Goal: Task Accomplishment & Management: Manage account settings

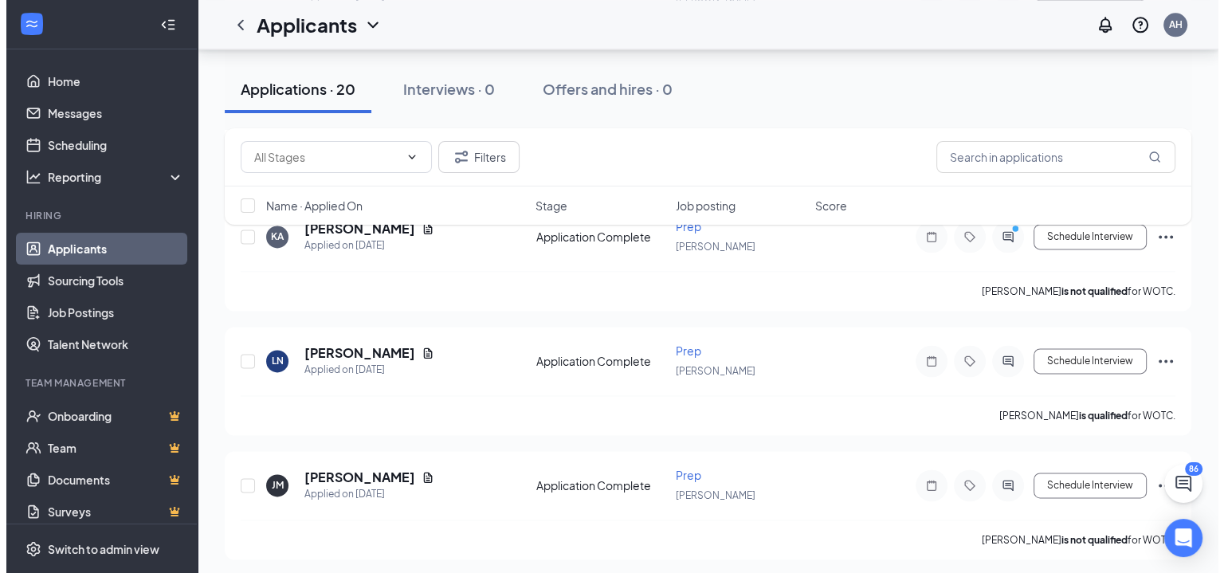
scroll to position [2299, 0]
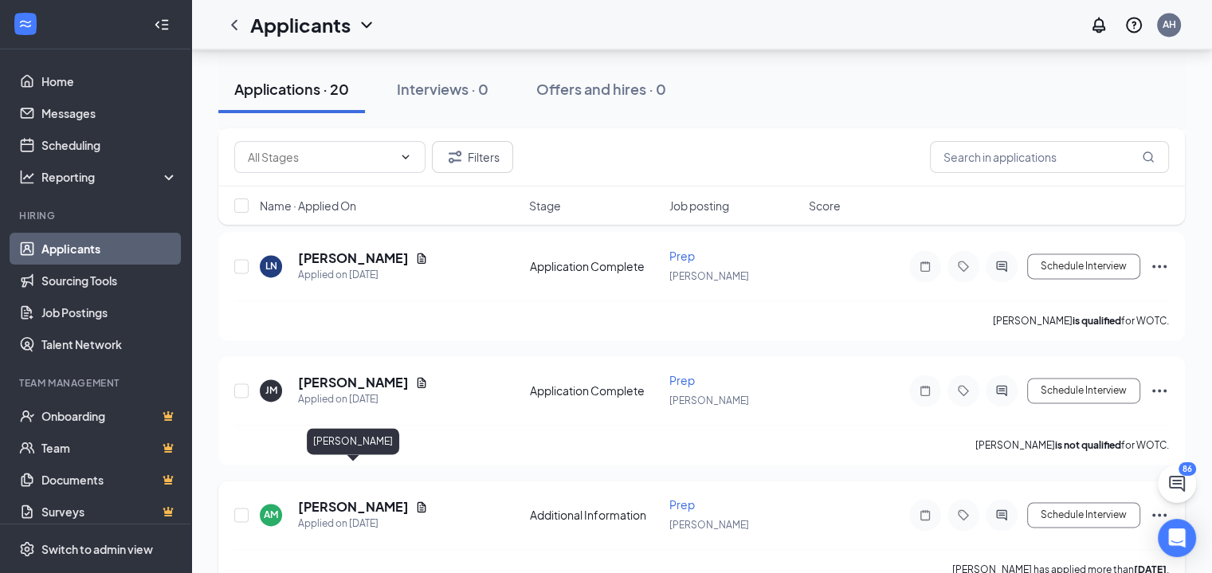
click at [322, 498] on h5 "[PERSON_NAME]" at bounding box center [353, 507] width 111 height 18
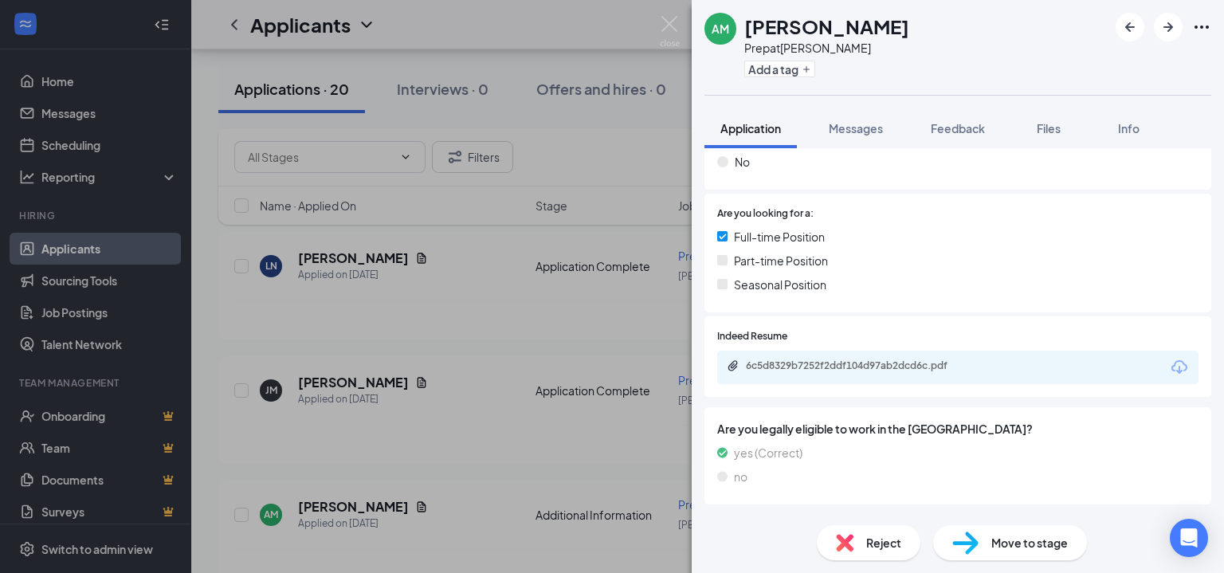
scroll to position [315, 0]
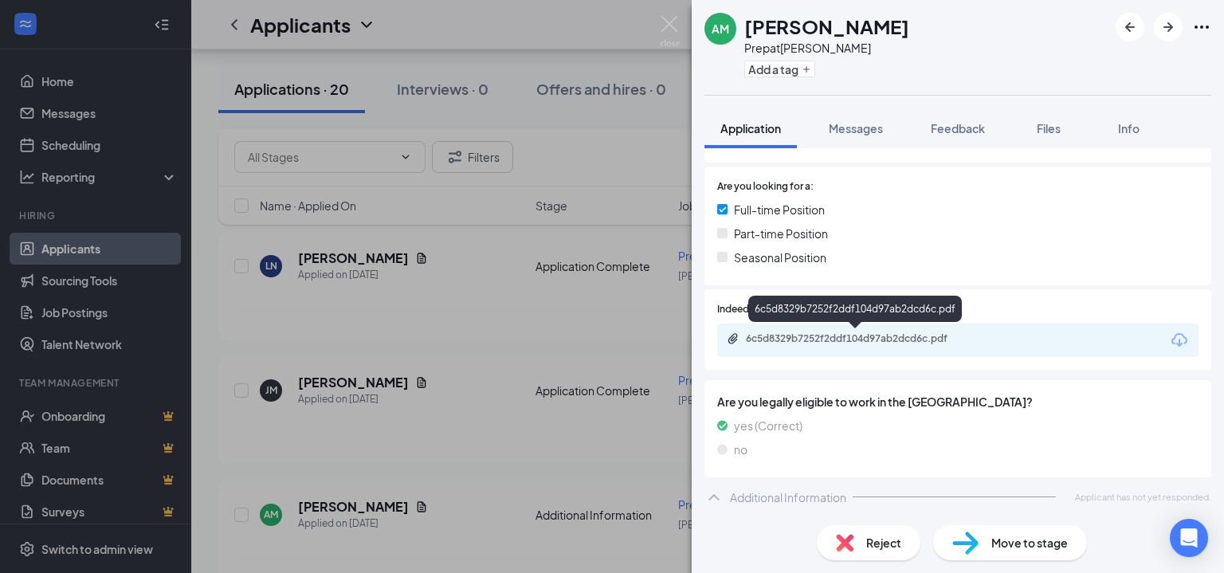
click at [898, 331] on div "6c5d8329b7252f2ddf104d97ab2dcd6c.pdf" at bounding box center [957, 340] width 481 height 33
click at [901, 342] on div "6c5d8329b7252f2ddf104d97ab2dcd6c.pdf" at bounding box center [857, 338] width 223 height 13
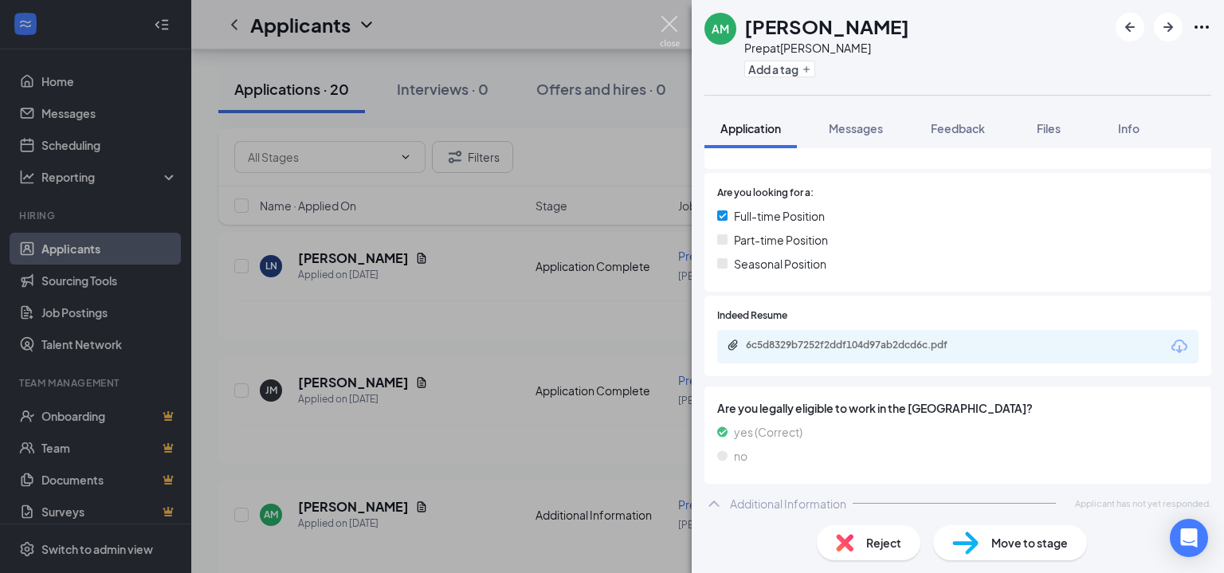
click at [671, 28] on img at bounding box center [670, 31] width 20 height 31
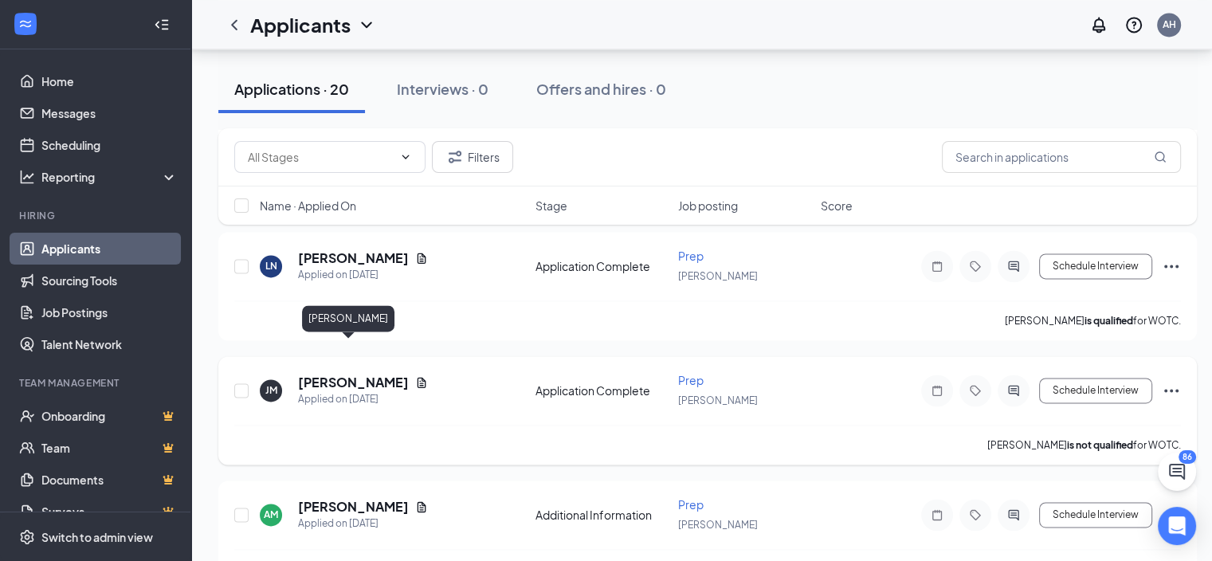
click at [352, 374] on h5 "[PERSON_NAME]" at bounding box center [353, 383] width 111 height 18
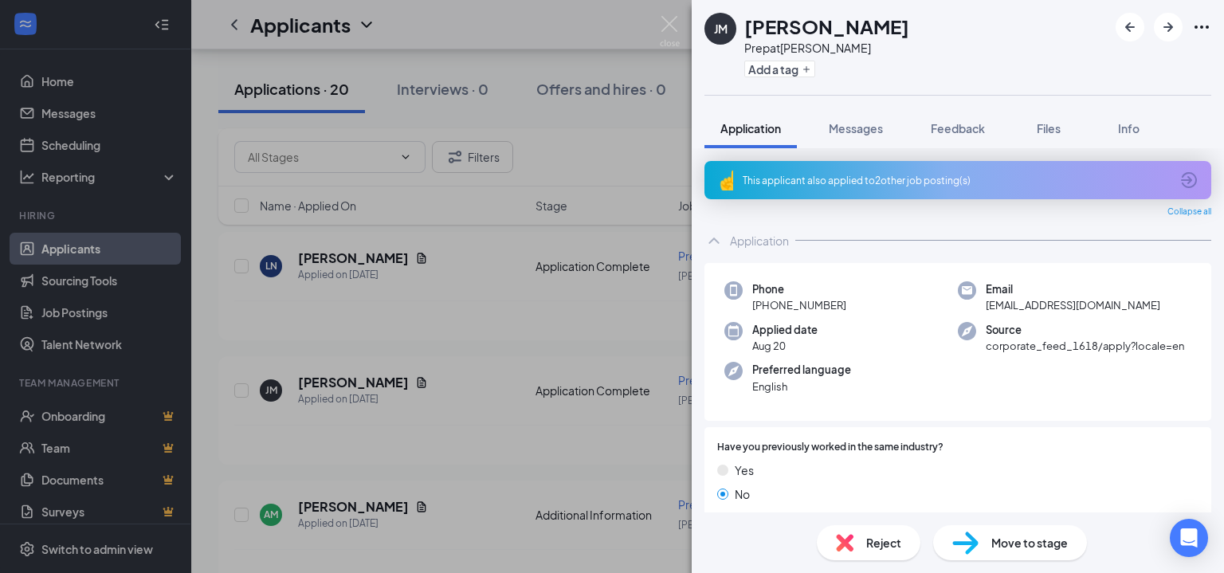
scroll to position [319, 0]
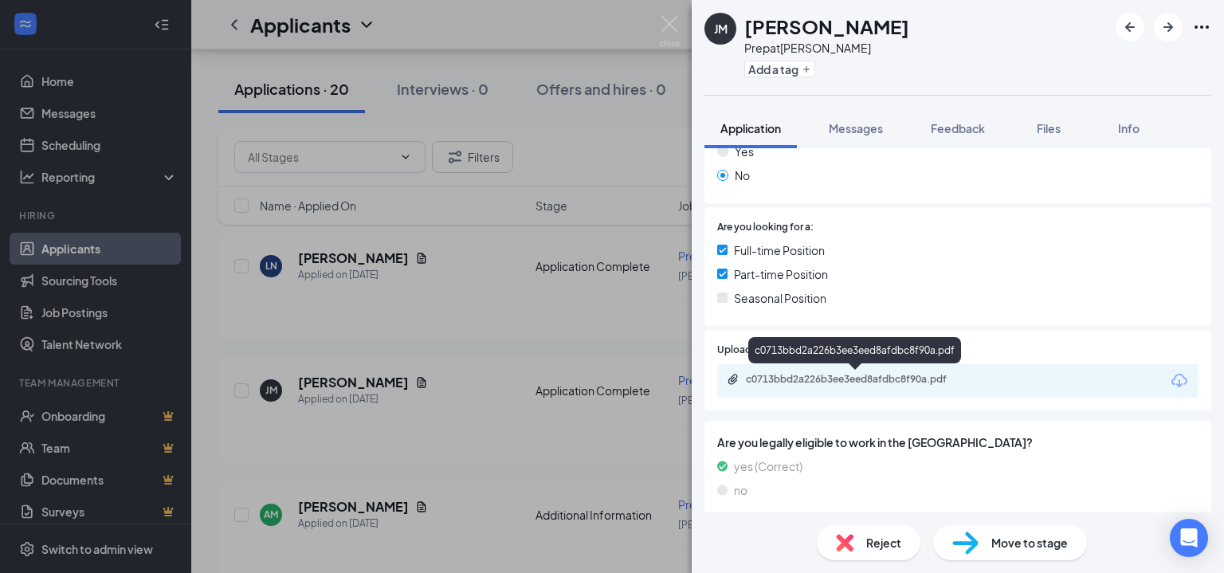
click at [802, 382] on div "c0713bbd2a226b3ee3eed8afdbc8f90a.pdf" at bounding box center [857, 379] width 223 height 13
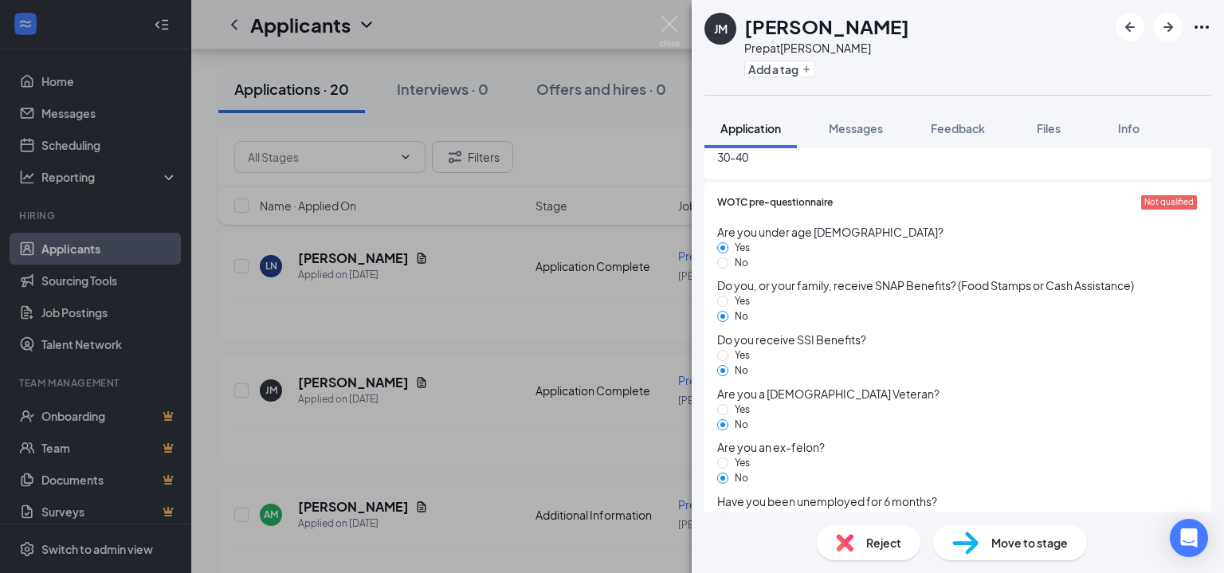
scroll to position [0, 0]
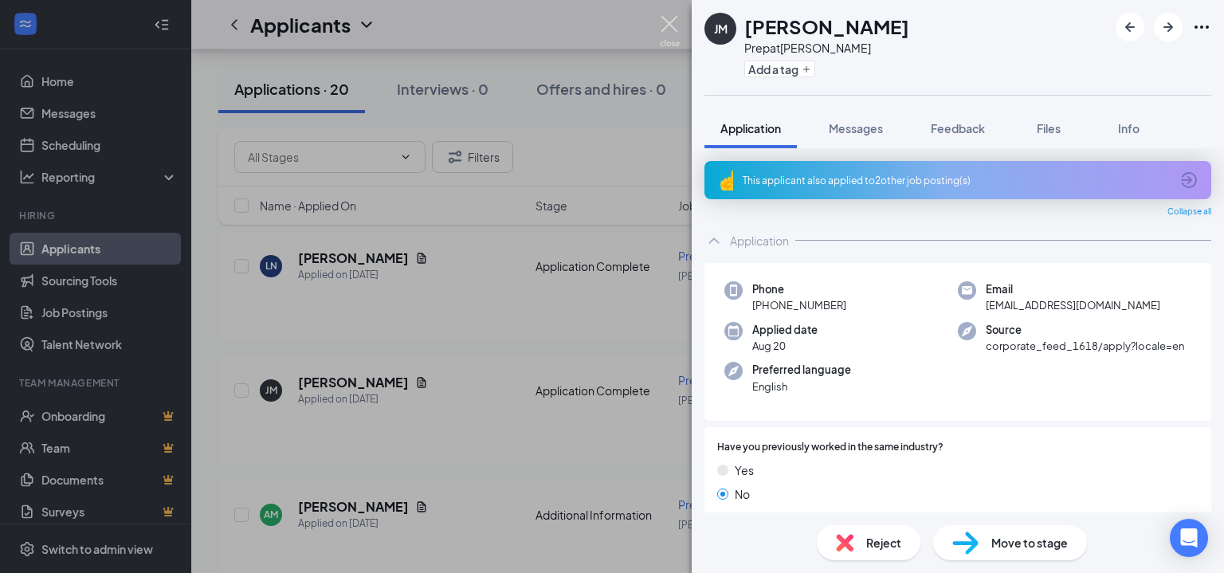
click at [677, 34] on img at bounding box center [670, 31] width 20 height 31
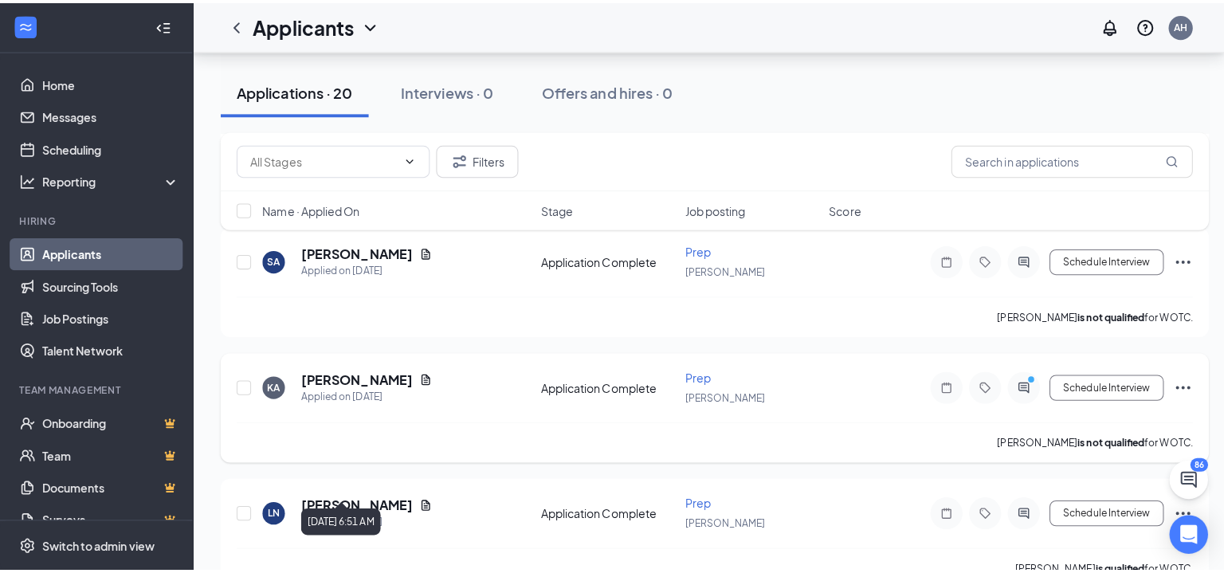
scroll to position [2060, 0]
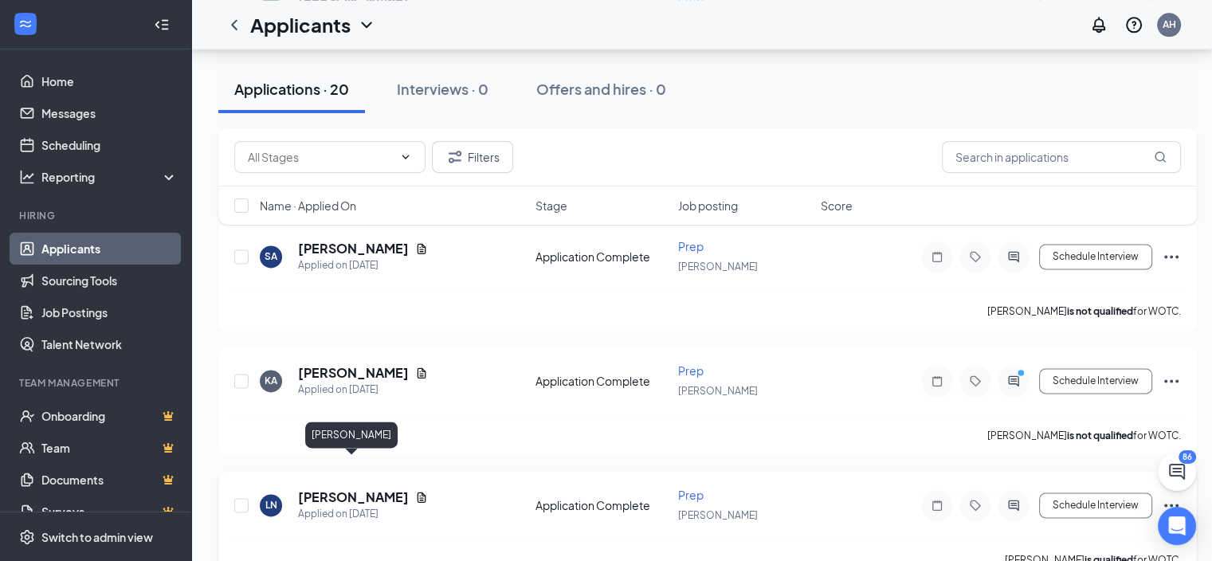
click at [338, 489] on h5 "[PERSON_NAME]" at bounding box center [353, 498] width 111 height 18
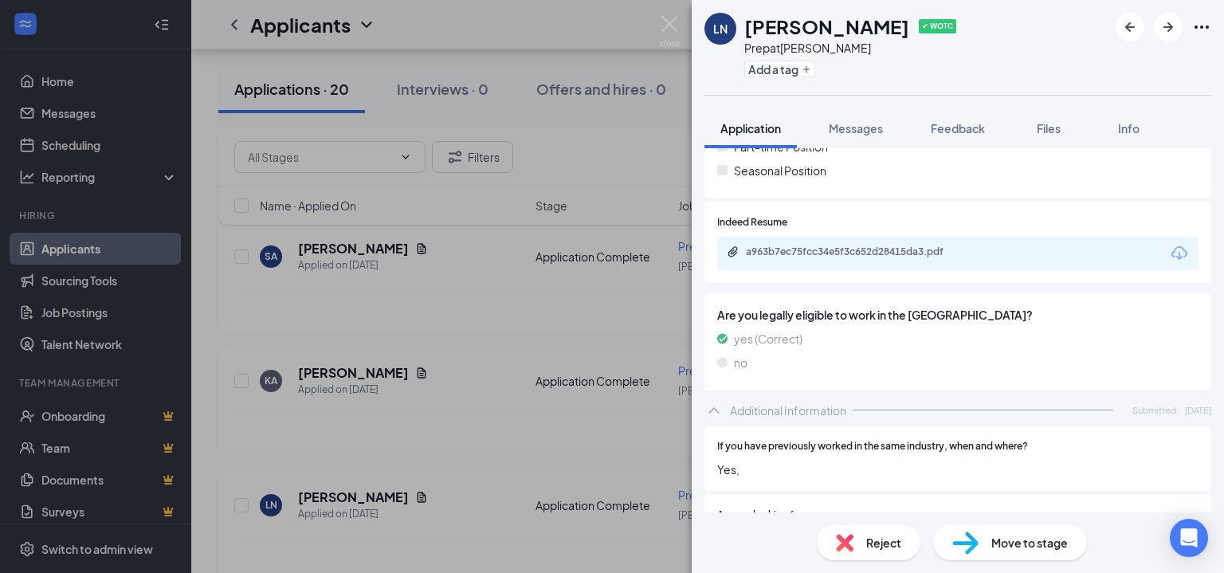
scroll to position [445, 0]
click at [858, 254] on div "a963b7ec75fcc34e5f3c652d28415da3.pdf" at bounding box center [857, 253] width 223 height 13
click at [673, 25] on img at bounding box center [670, 31] width 20 height 31
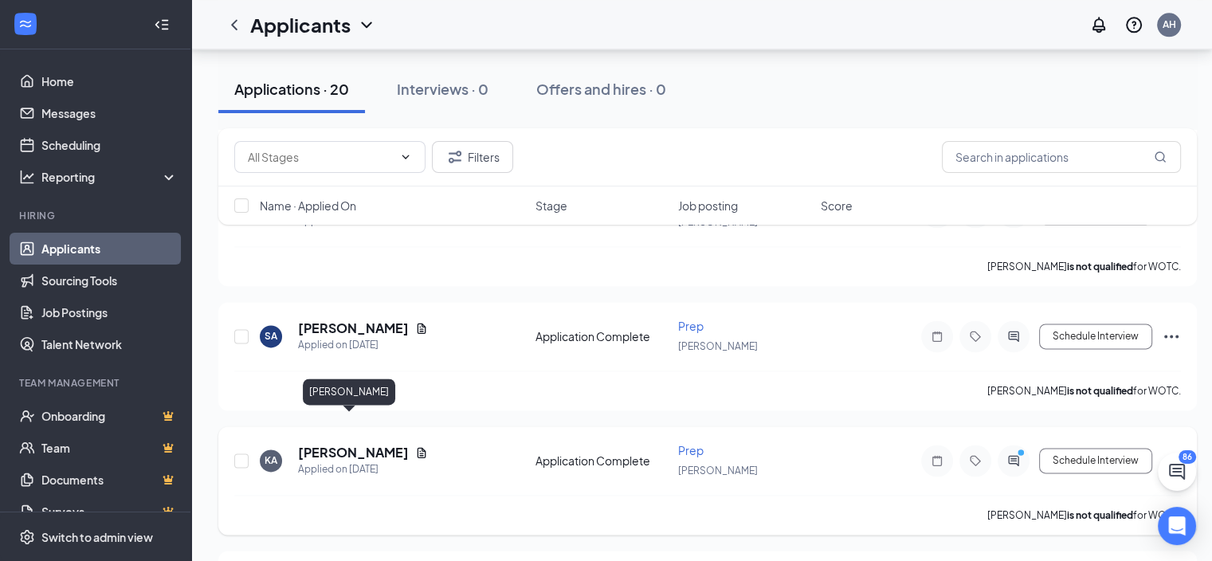
click at [354, 444] on h5 "[PERSON_NAME]" at bounding box center [353, 453] width 111 height 18
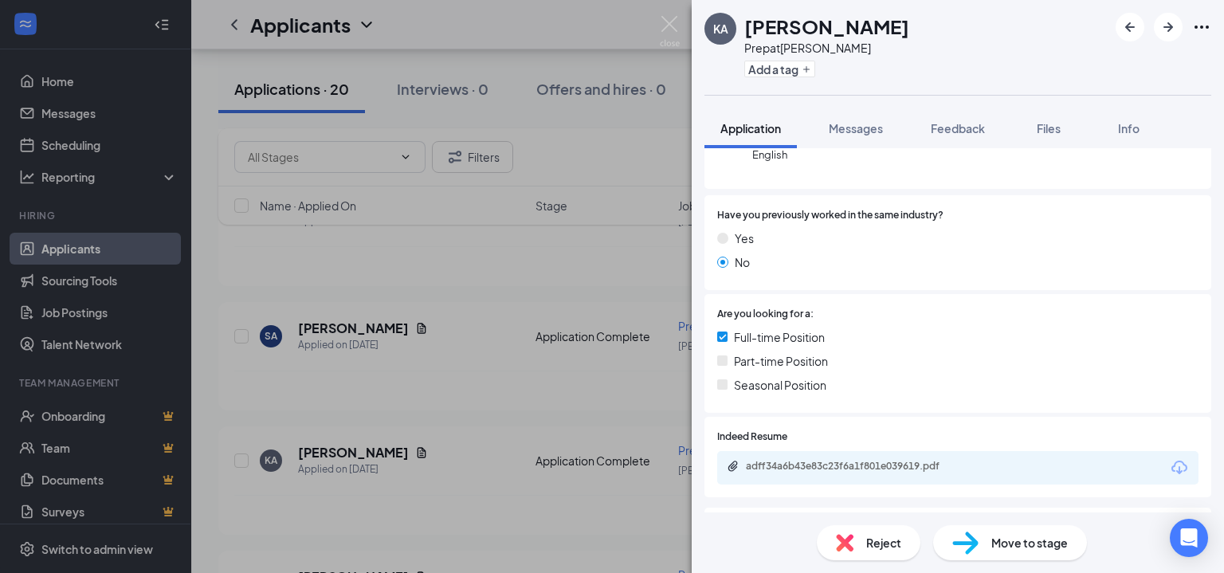
scroll to position [325, 0]
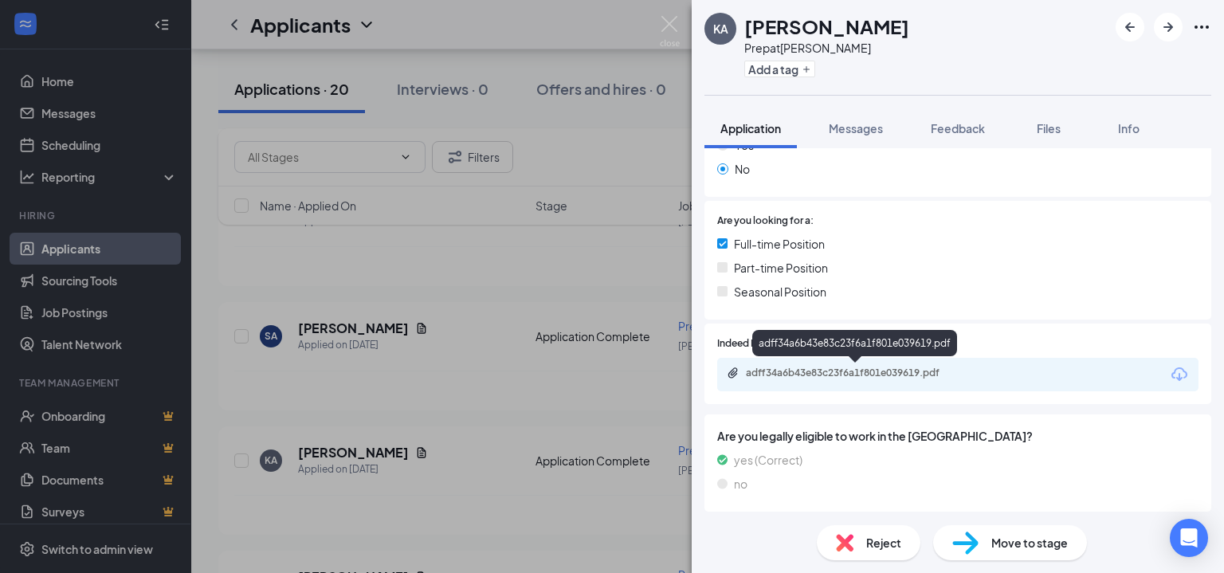
click at [807, 375] on div "adff34a6b43e83c23f6a1f801e039619.pdf" at bounding box center [857, 373] width 223 height 13
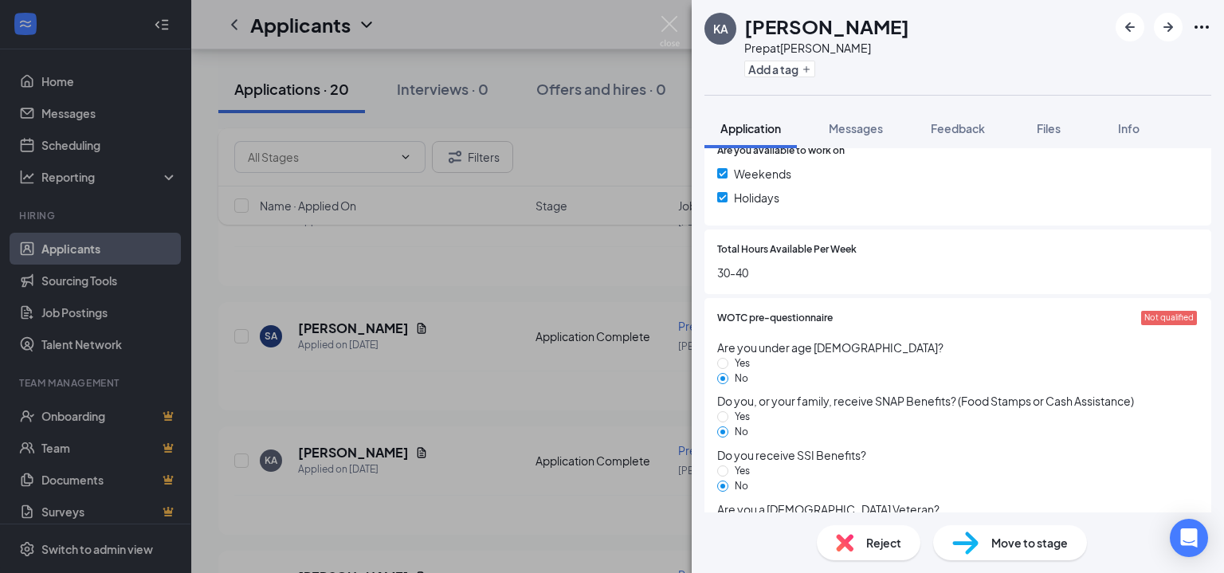
scroll to position [1242, 0]
click at [676, 22] on img at bounding box center [670, 31] width 20 height 31
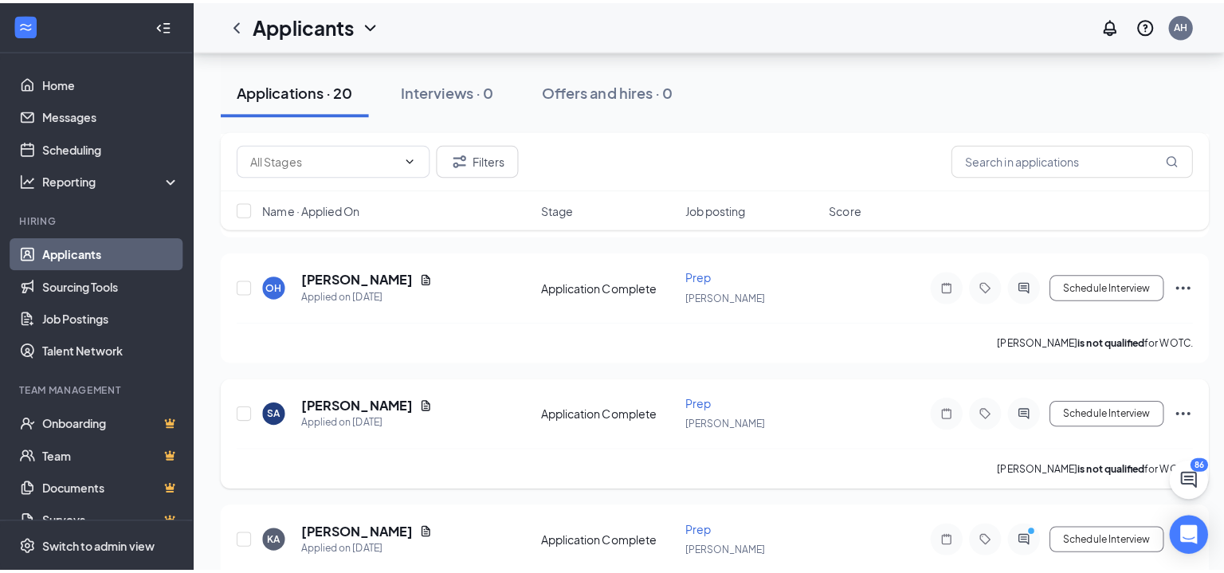
scroll to position [1821, 0]
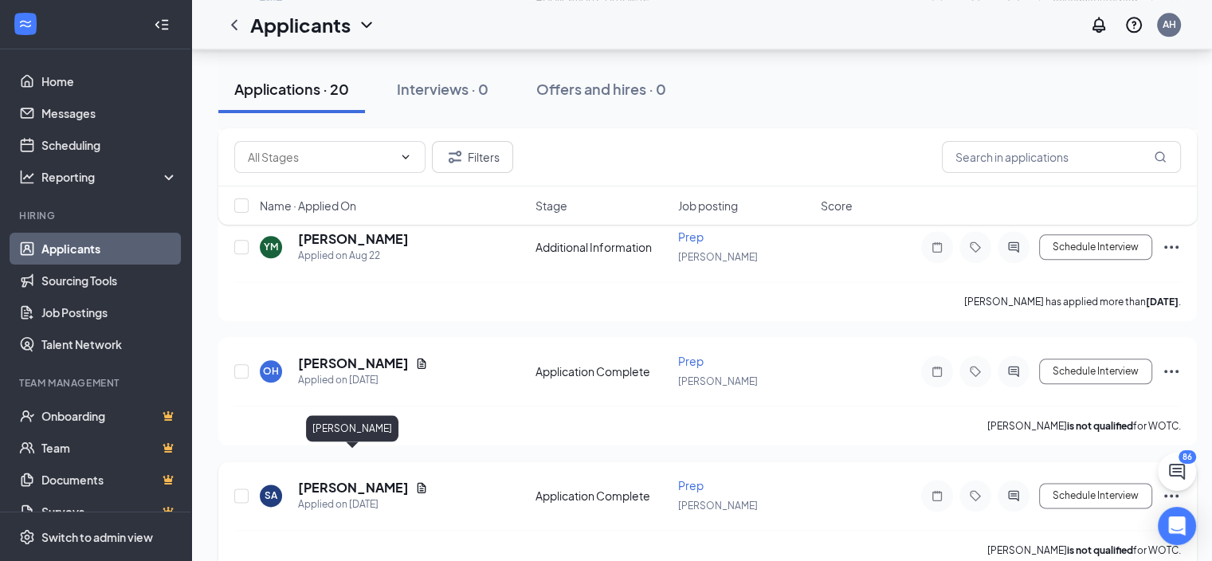
click at [374, 479] on h5 "[PERSON_NAME]" at bounding box center [353, 488] width 111 height 18
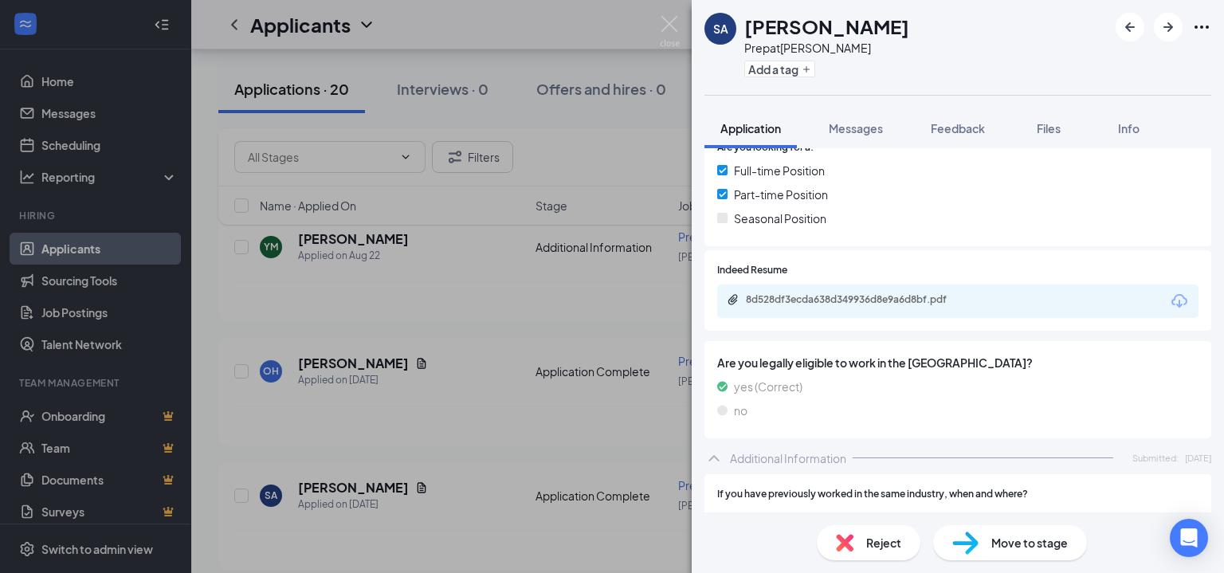
scroll to position [478, 0]
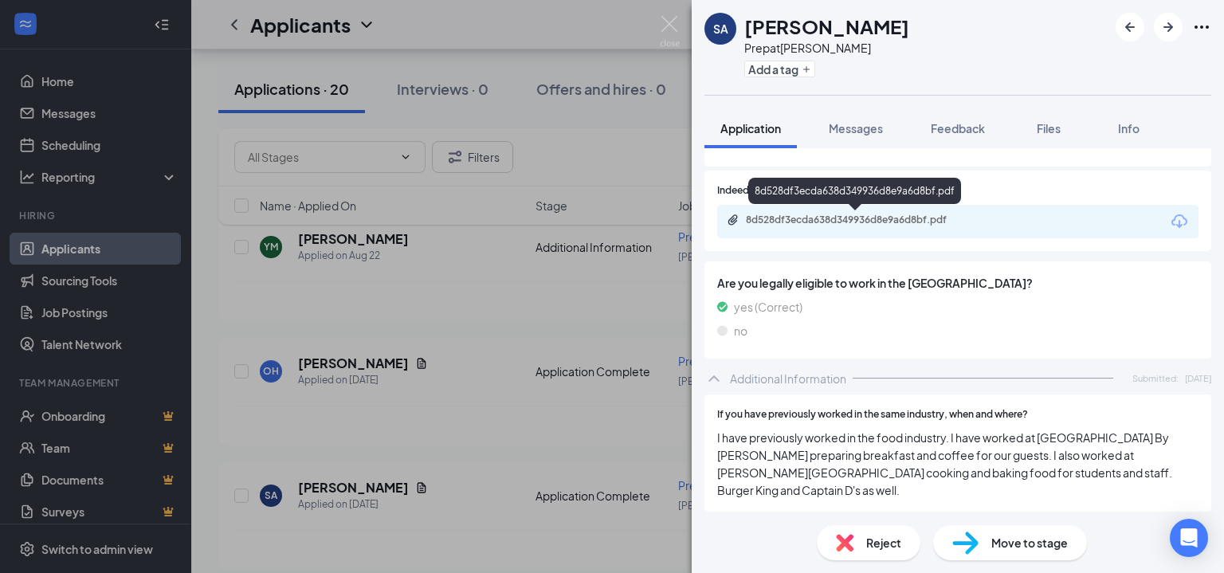
click at [854, 222] on div "8d528df3ecda638d349936d8e9a6d8bf.pdf" at bounding box center [857, 220] width 223 height 13
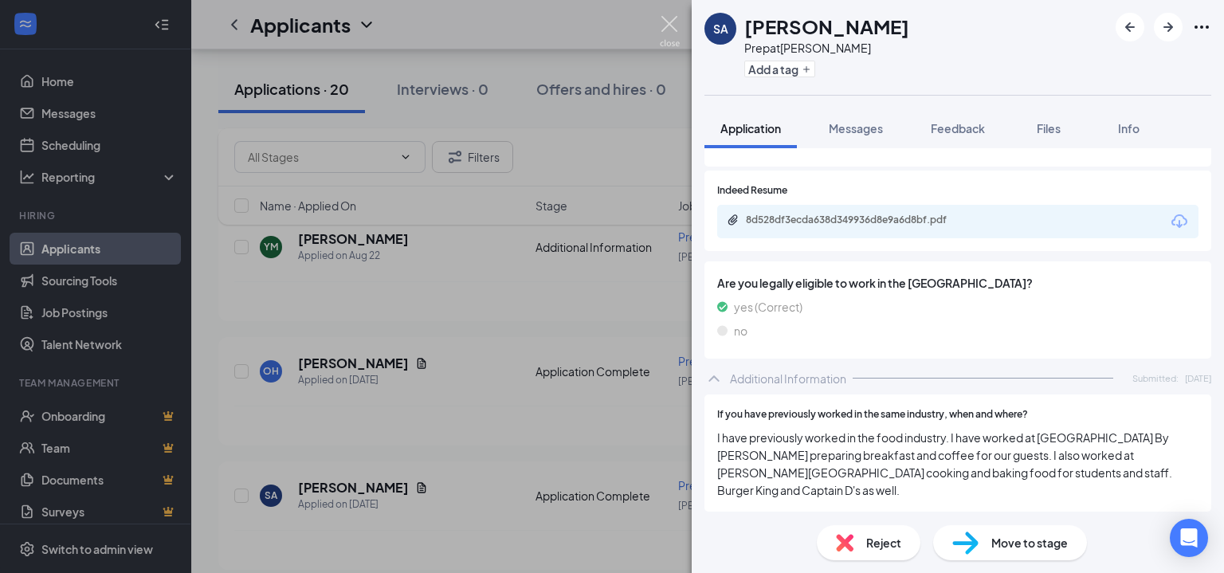
click at [678, 22] on img at bounding box center [670, 31] width 20 height 31
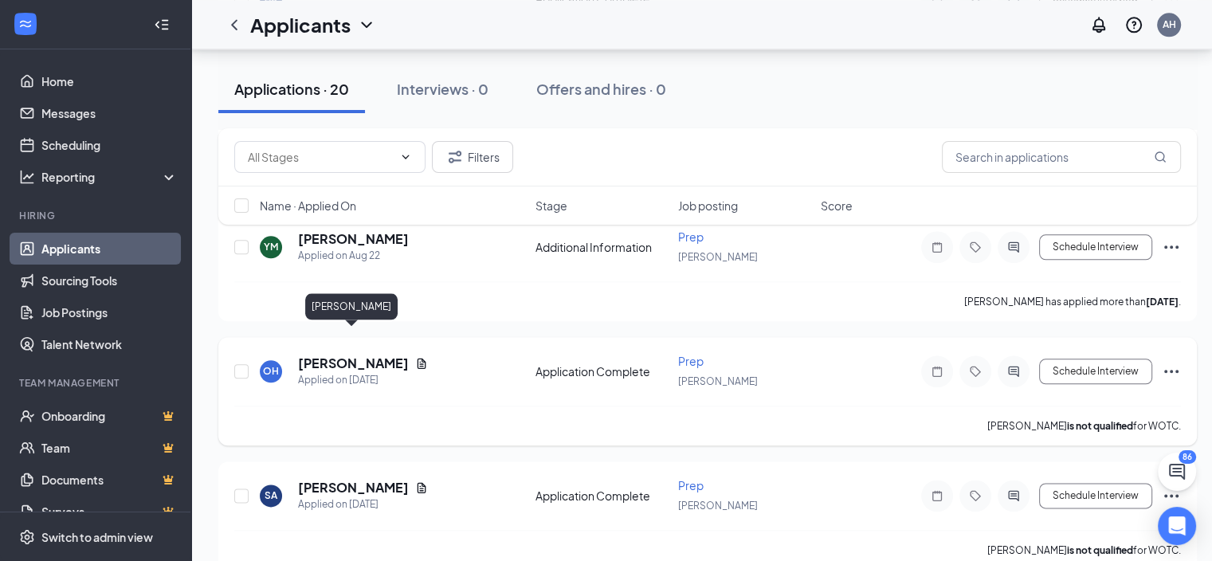
click at [359, 355] on h5 "[PERSON_NAME]" at bounding box center [353, 364] width 111 height 18
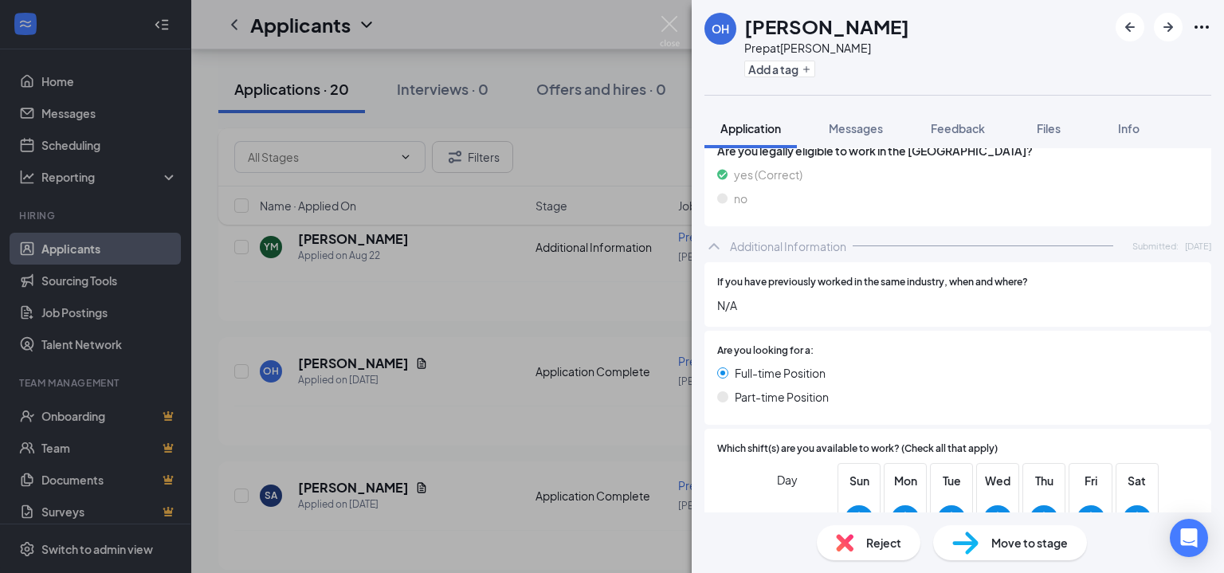
scroll to position [445, 0]
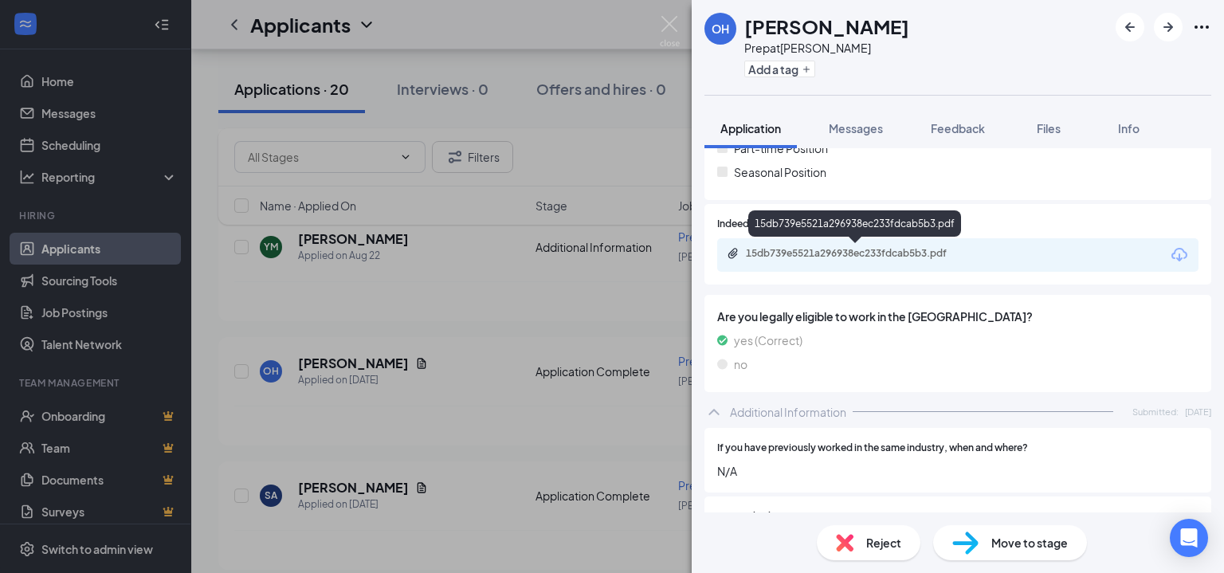
click at [862, 254] on div "15db739e5521a296938ec233fdcab5b3.pdf" at bounding box center [857, 253] width 223 height 13
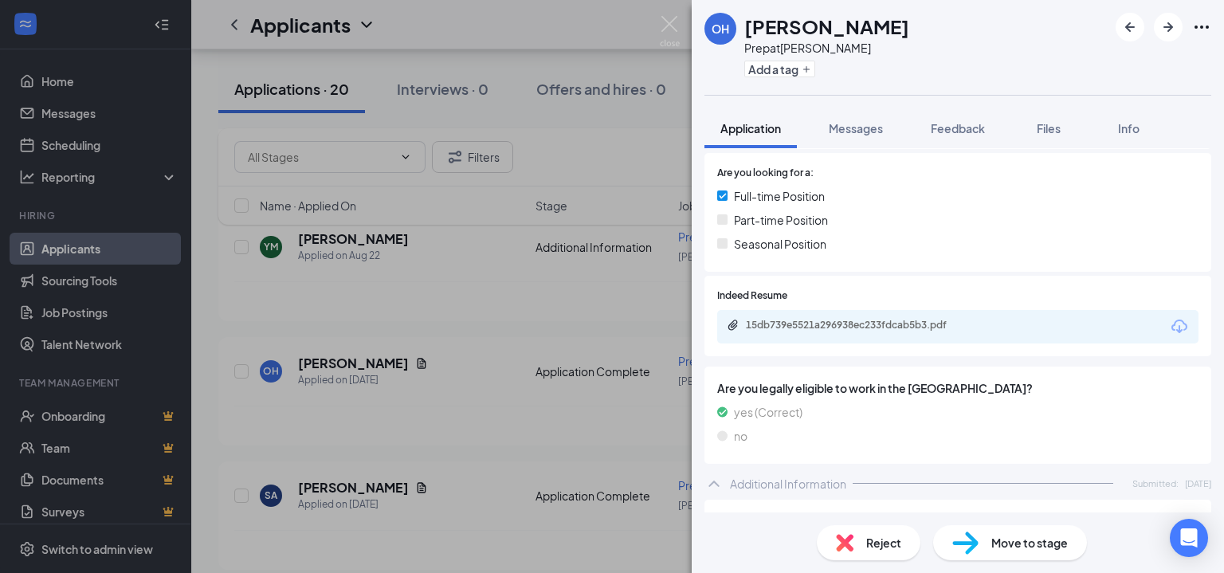
scroll to position [365, 0]
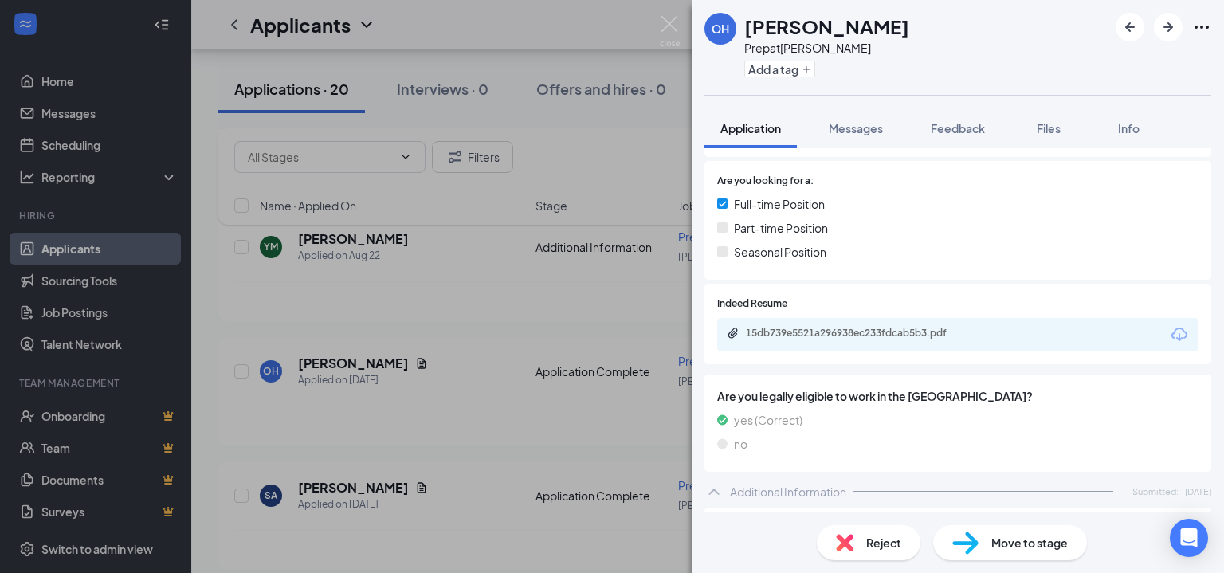
click at [1020, 541] on span "Move to stage" at bounding box center [1030, 543] width 77 height 18
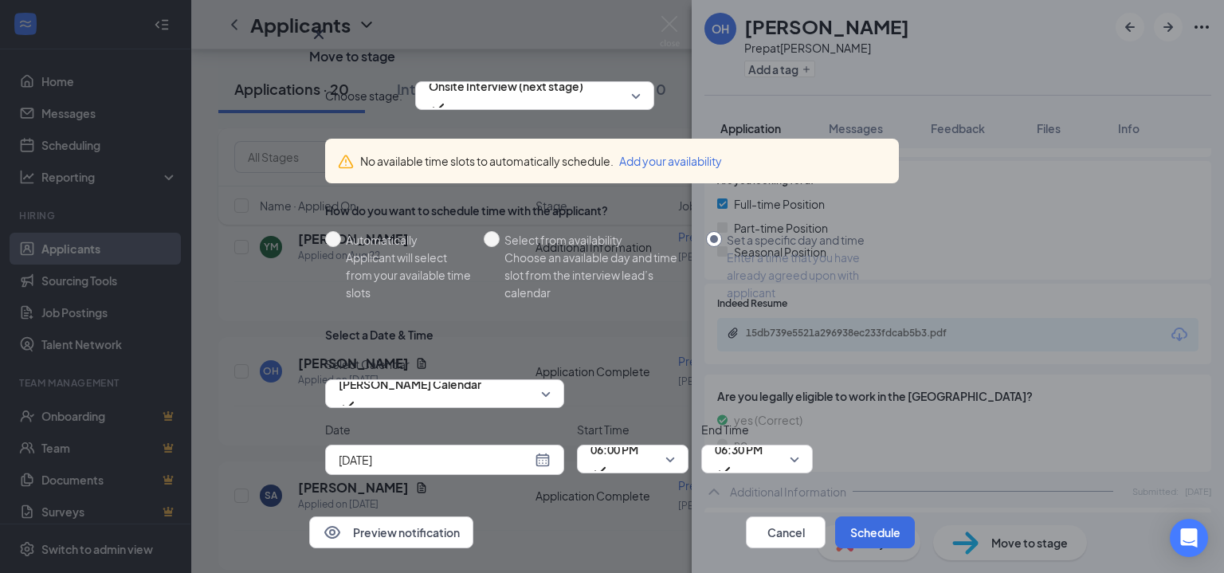
scroll to position [83, 0]
click at [481, 372] on span "[PERSON_NAME] Calendar" at bounding box center [410, 393] width 143 height 43
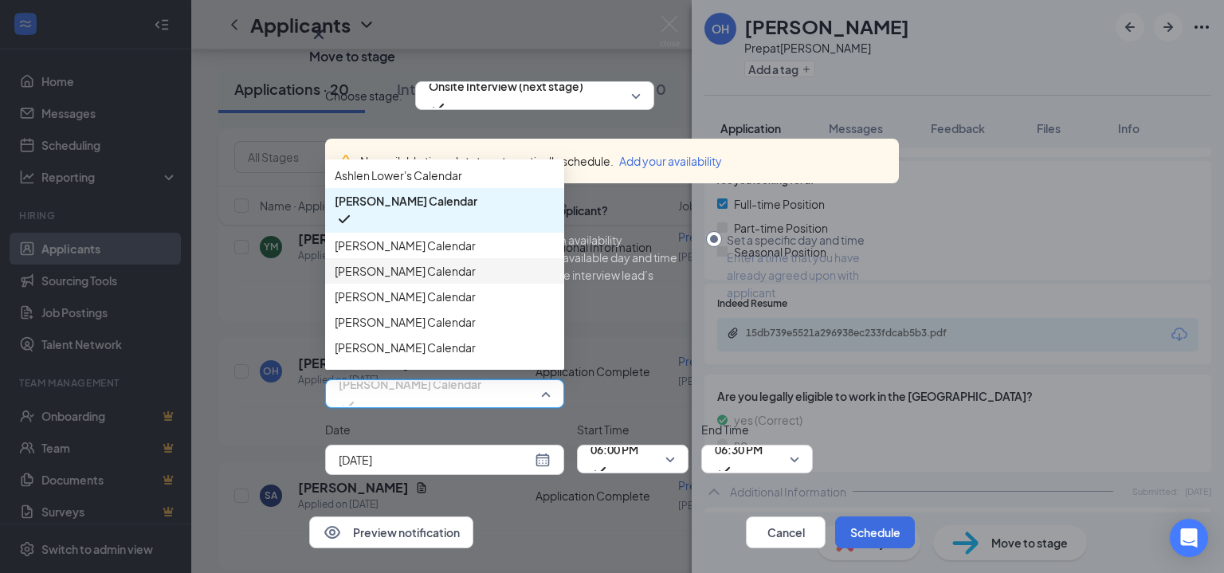
click at [394, 262] on span "[PERSON_NAME] Calendar" at bounding box center [405, 271] width 141 height 18
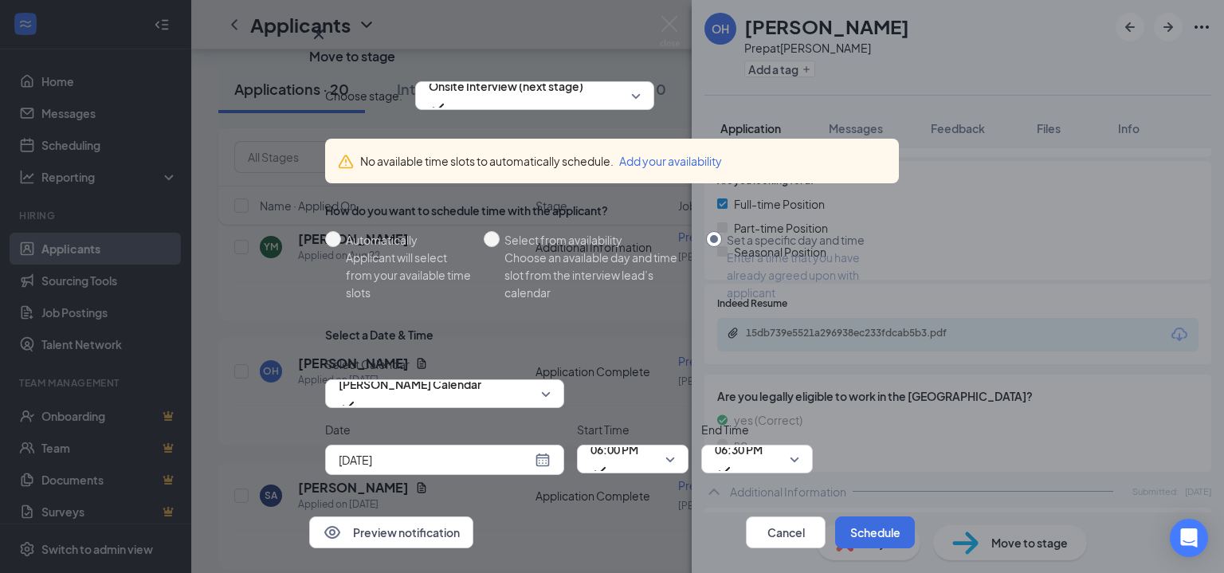
click at [546, 451] on div "[DATE]" at bounding box center [445, 460] width 212 height 18
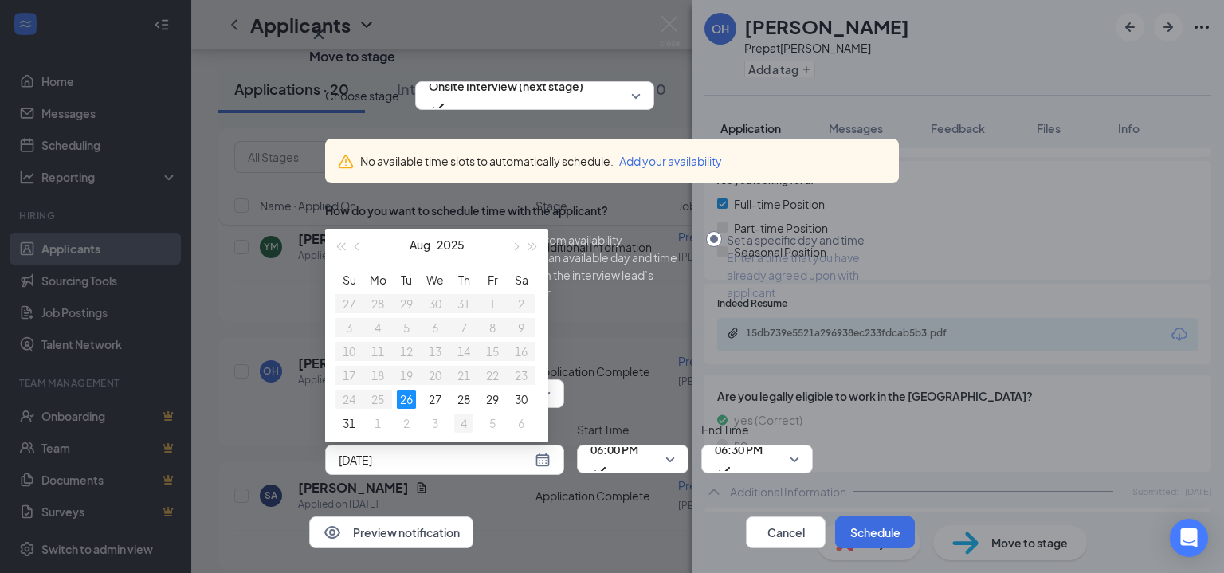
type input "[DATE]"
click at [461, 414] on div "4" at bounding box center [463, 423] width 19 height 19
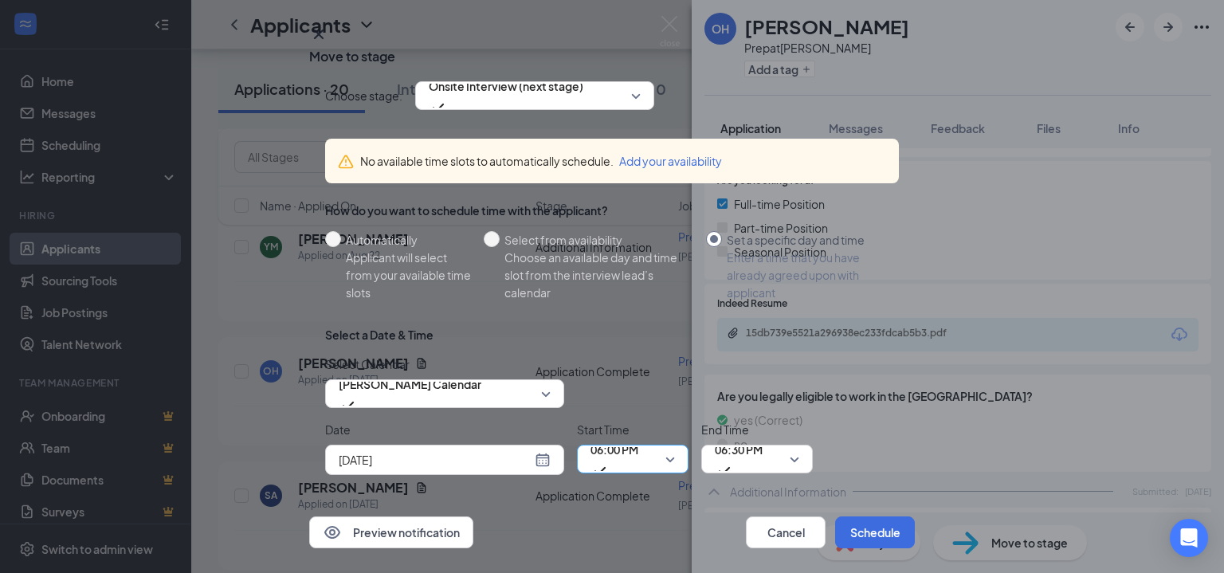
click at [638, 438] on span "06:00 PM" at bounding box center [615, 459] width 48 height 43
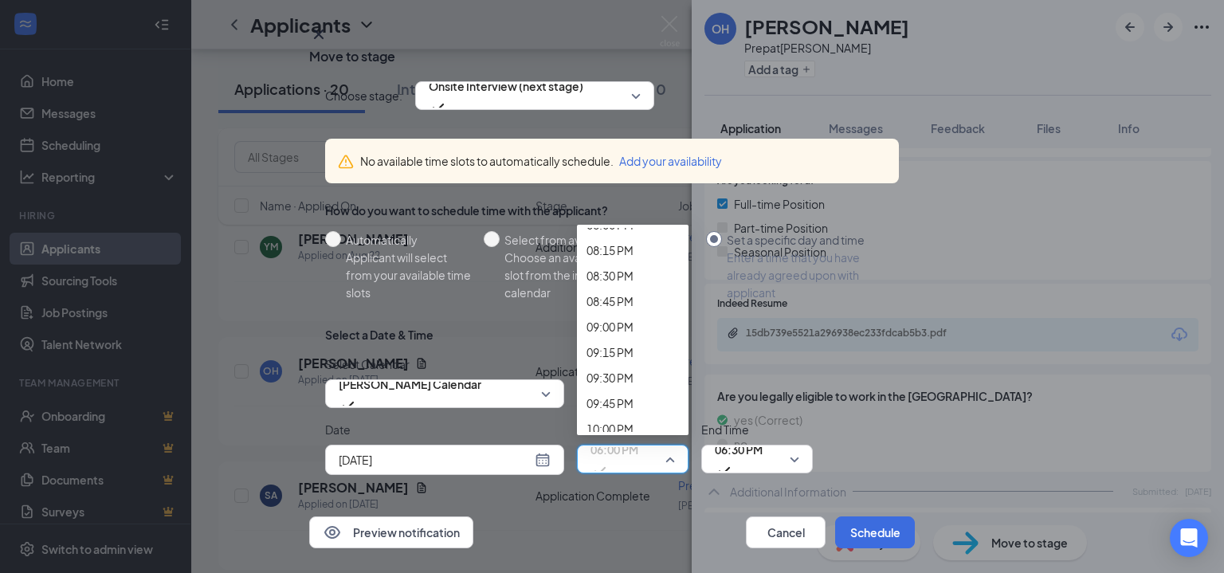
scroll to position [1916, 0]
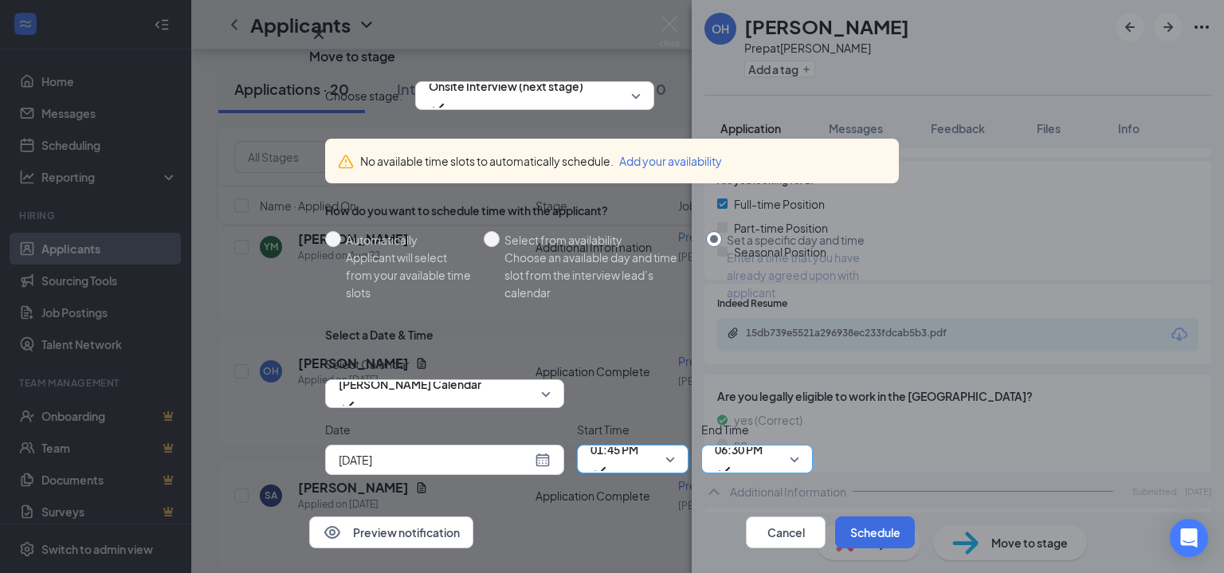
click at [796, 447] on span "06:30 PM" at bounding box center [757, 459] width 84 height 24
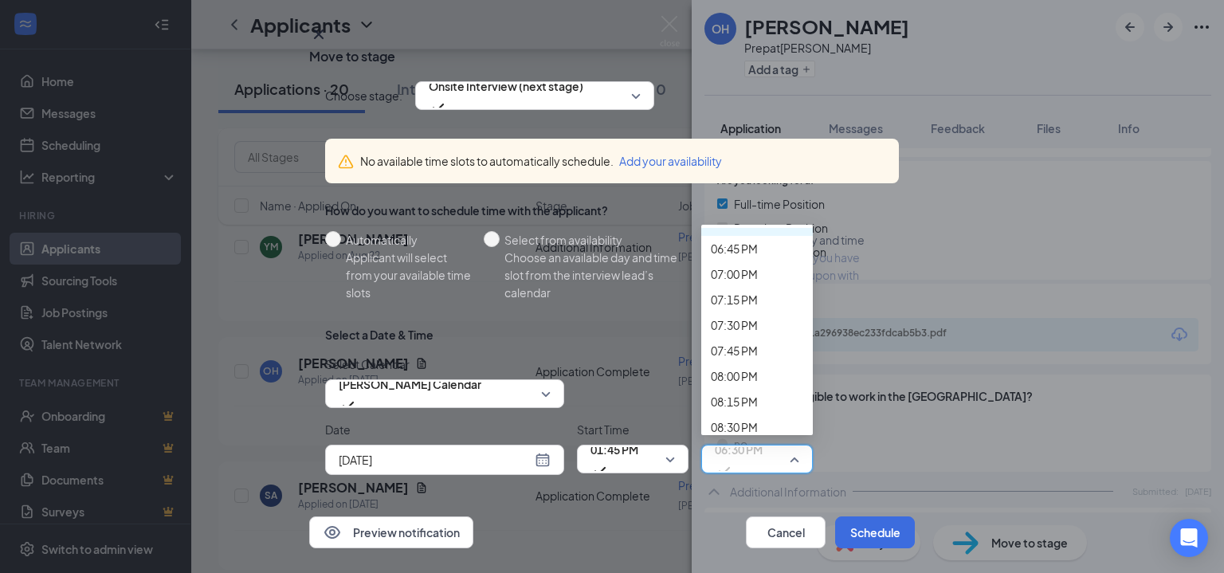
scroll to position [1910, 0]
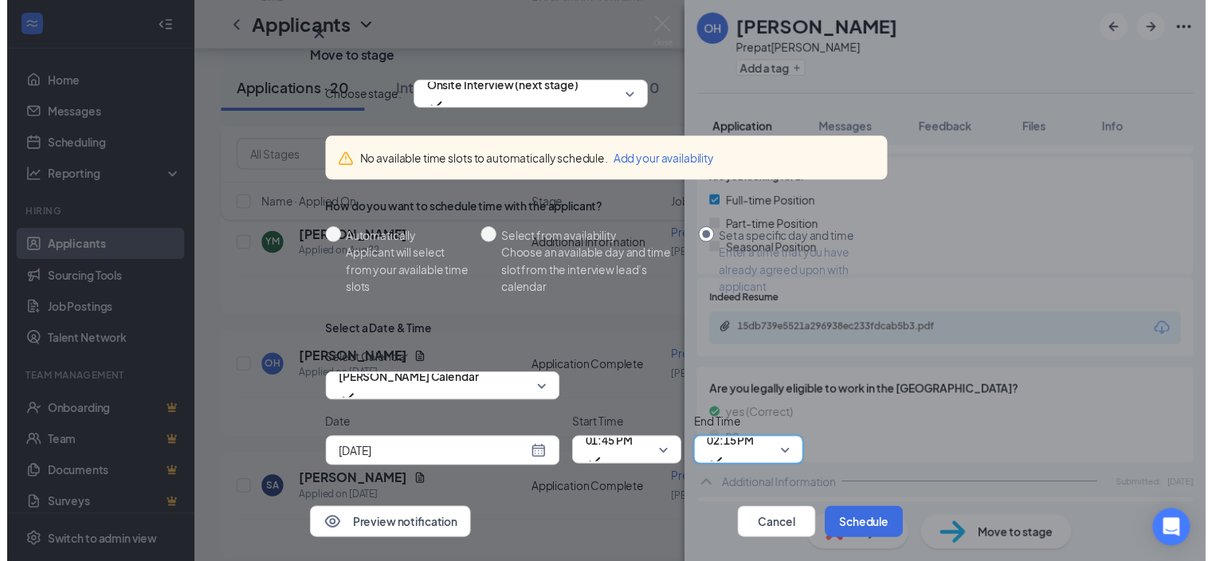
scroll to position [83, 0]
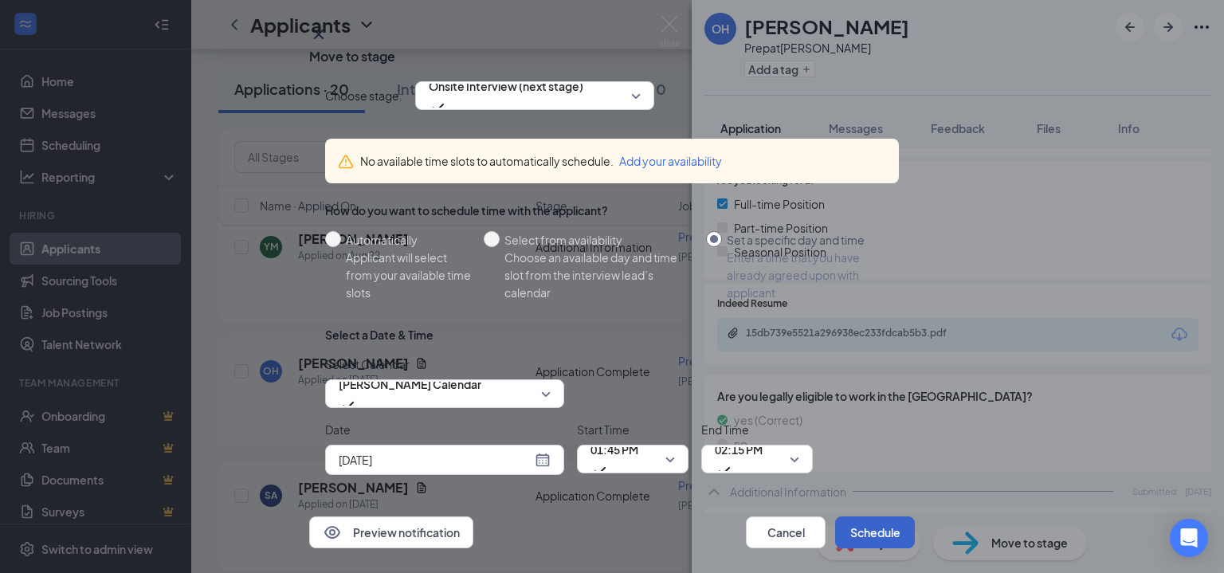
click at [844, 517] on button "Schedule" at bounding box center [875, 533] width 80 height 32
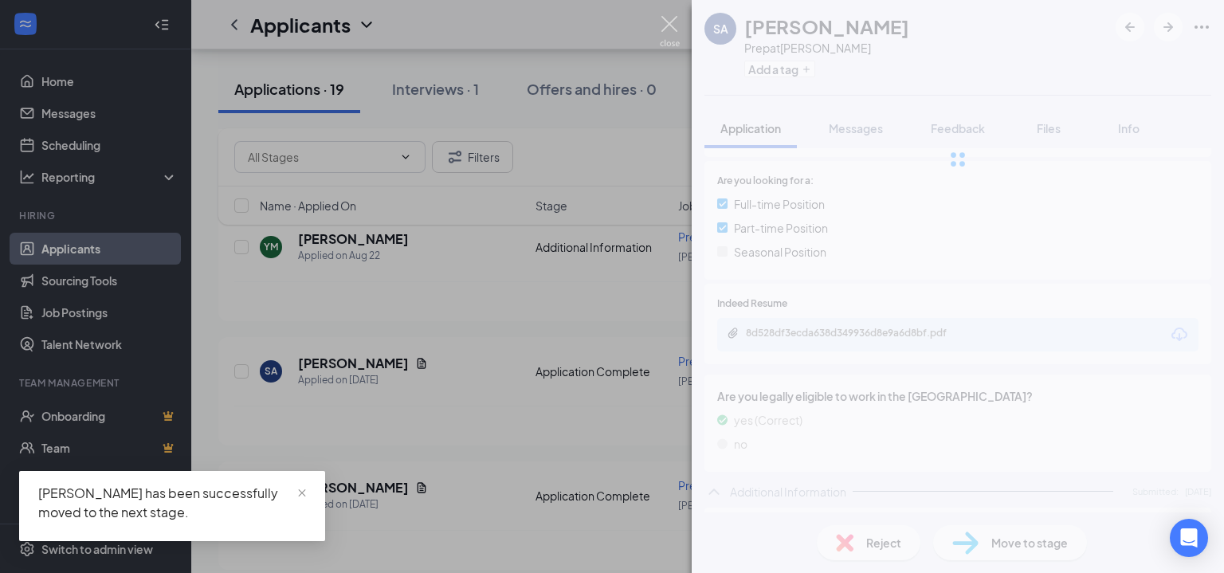
click at [670, 24] on img at bounding box center [670, 31] width 20 height 31
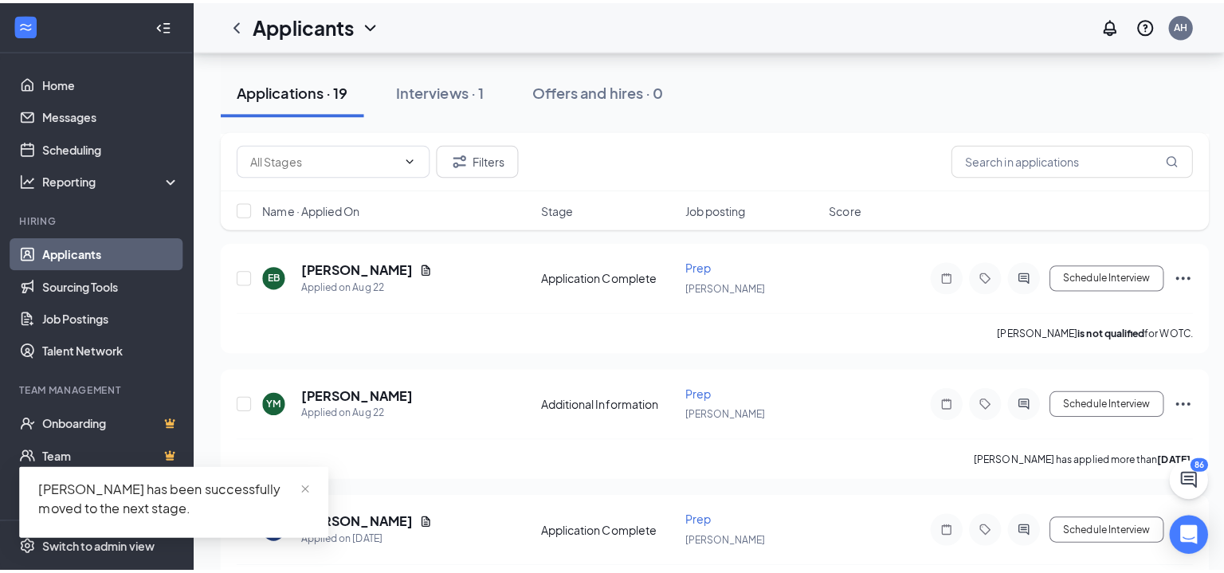
scroll to position [1661, 0]
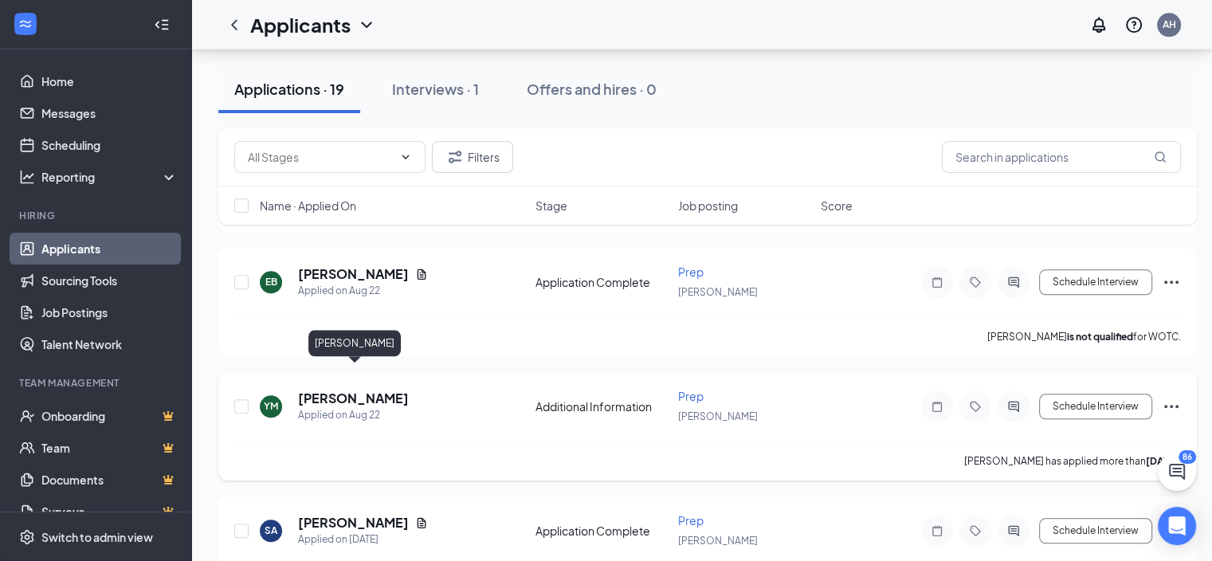
click at [336, 390] on h5 "[PERSON_NAME]" at bounding box center [353, 399] width 111 height 18
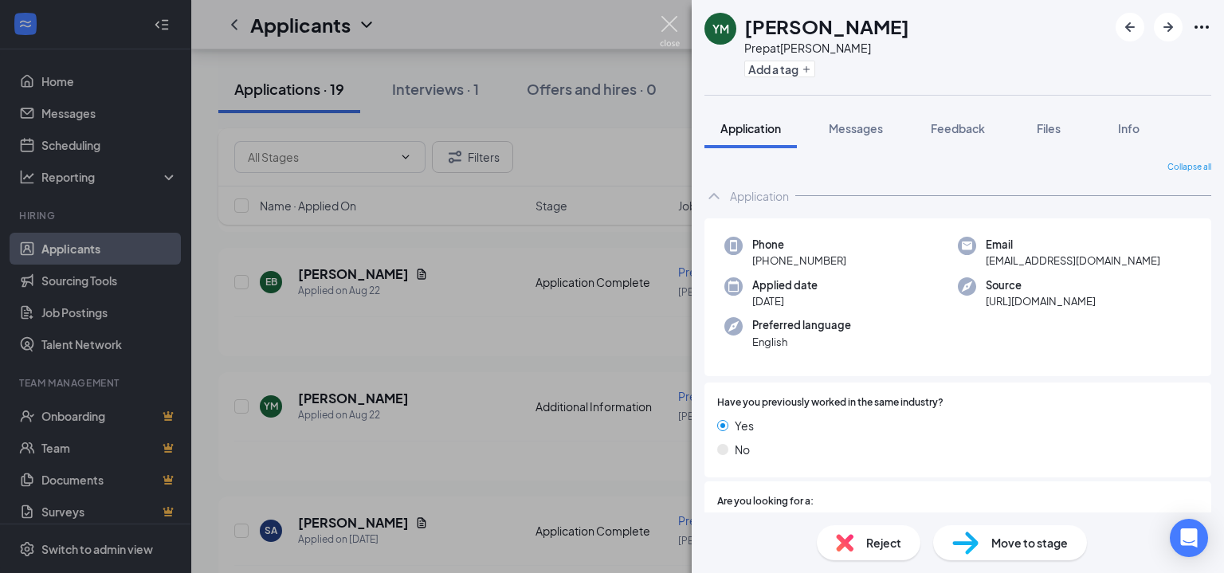
click at [668, 21] on img at bounding box center [670, 31] width 20 height 31
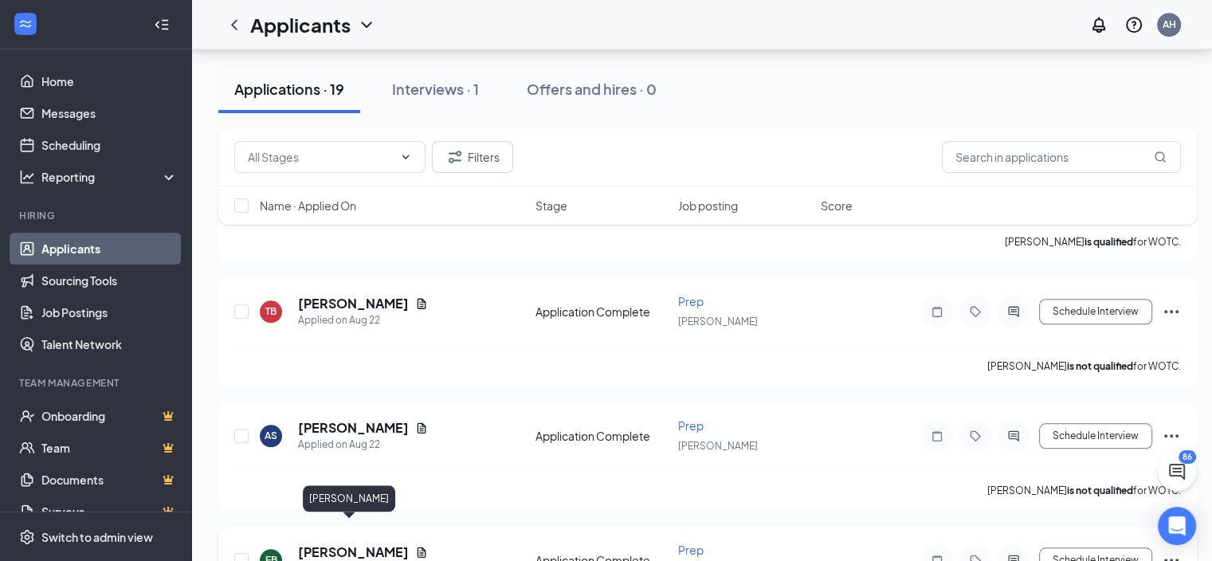
scroll to position [1422, 0]
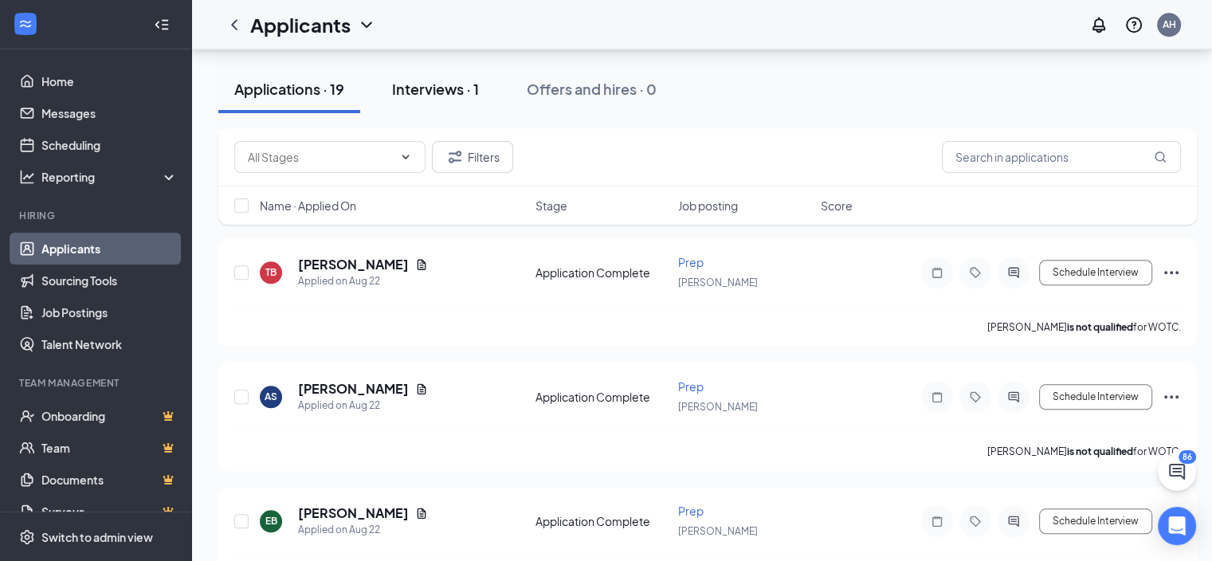
click at [455, 77] on button "Interviews · 1" at bounding box center [435, 89] width 119 height 48
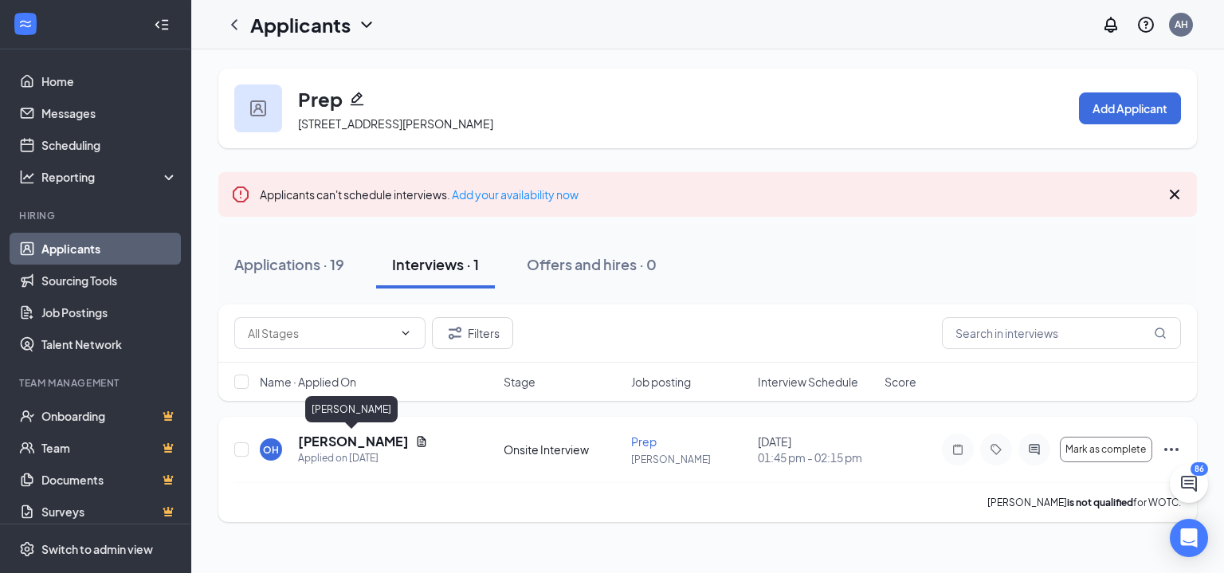
click at [343, 442] on h5 "[PERSON_NAME]" at bounding box center [353, 442] width 111 height 18
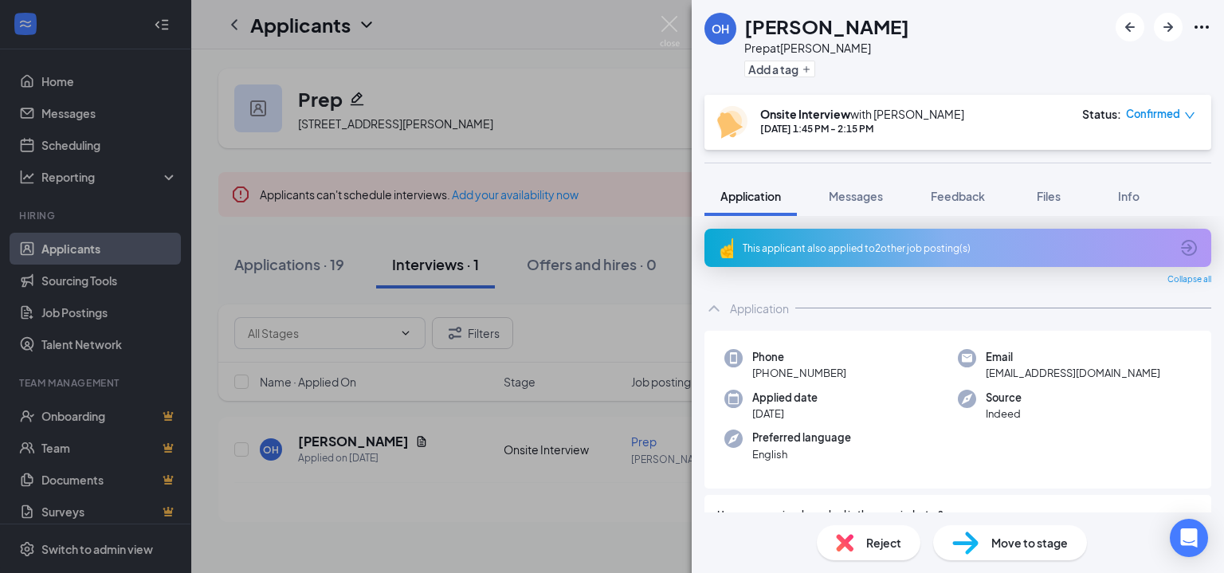
click at [780, 14] on h1 "[PERSON_NAME]" at bounding box center [826, 26] width 165 height 27
copy h1 "[PERSON_NAME]"
click at [1001, 69] on div "OH [PERSON_NAME] Prep at [PERSON_NAME] Add a tag" at bounding box center [958, 47] width 532 height 95
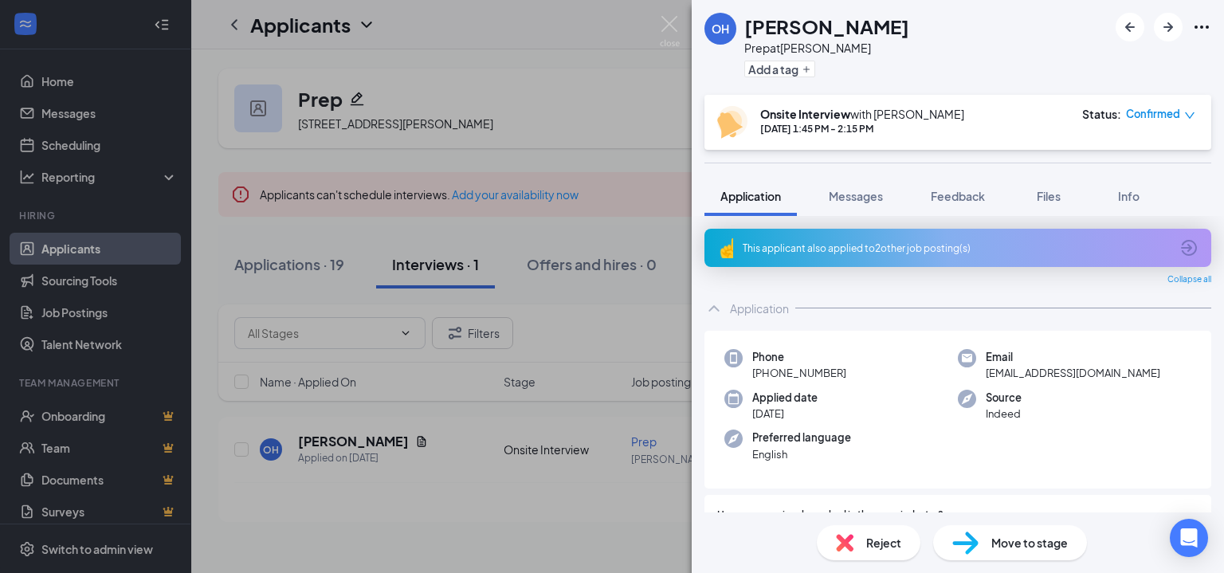
click at [1055, 370] on span "[EMAIL_ADDRESS][DOMAIN_NAME]" at bounding box center [1073, 373] width 175 height 16
copy span "[EMAIL_ADDRESS][DOMAIN_NAME]"
drag, startPoint x: 765, startPoint y: 371, endPoint x: 842, endPoint y: 372, distance: 76.5
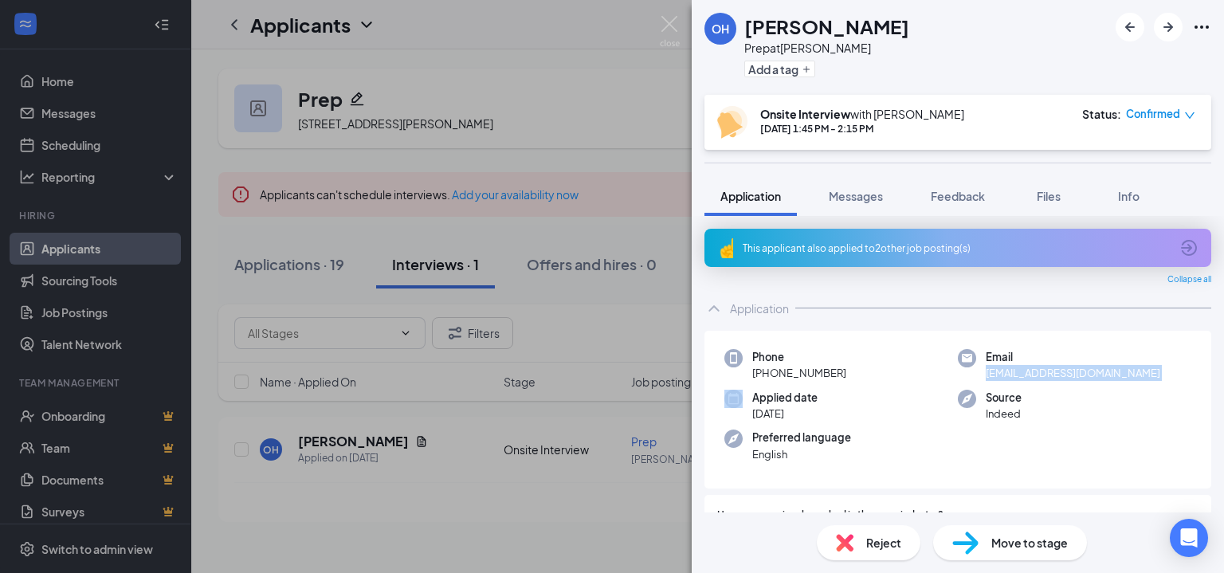
click at [842, 372] on div "Phone [PHONE_NUMBER]" at bounding box center [842, 365] width 234 height 33
copy span "[PHONE_NUMBER]"
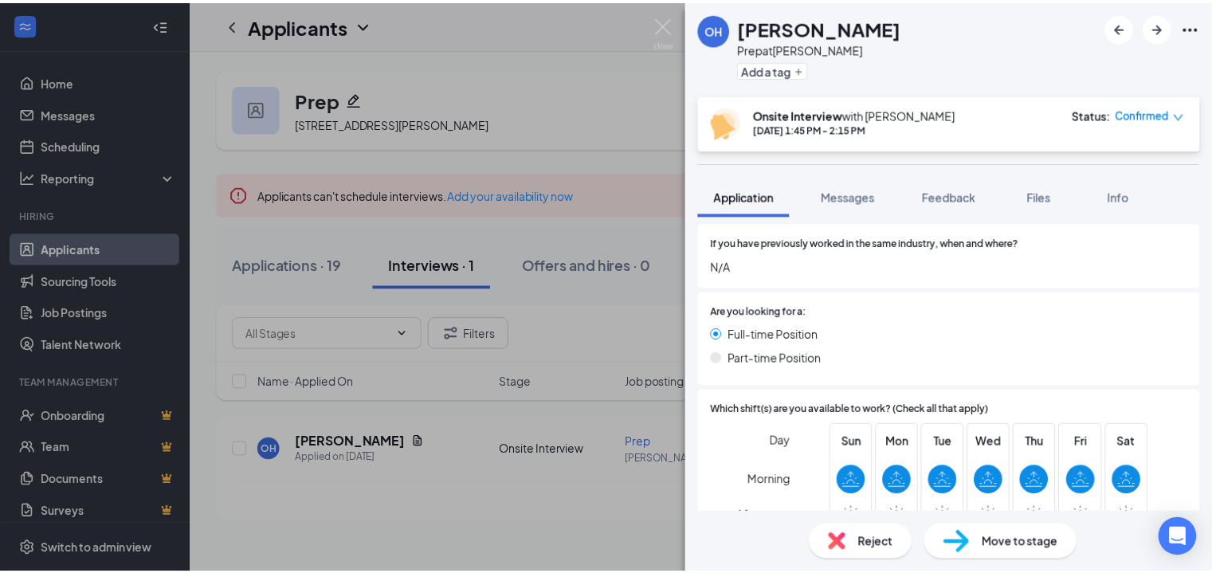
scroll to position [877, 0]
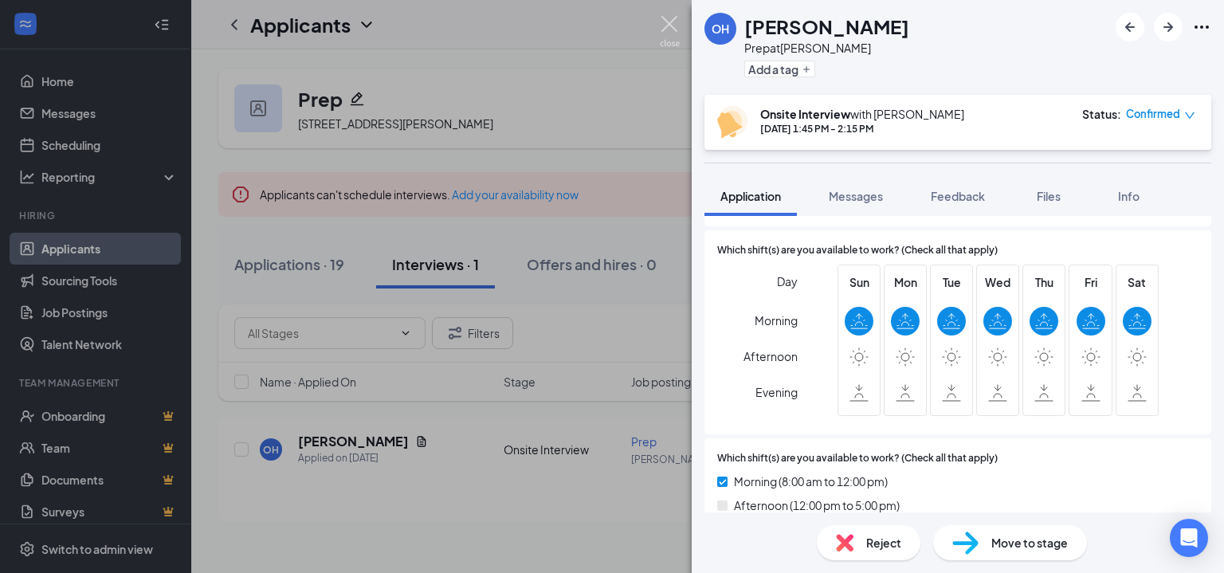
click at [666, 25] on img at bounding box center [670, 31] width 20 height 31
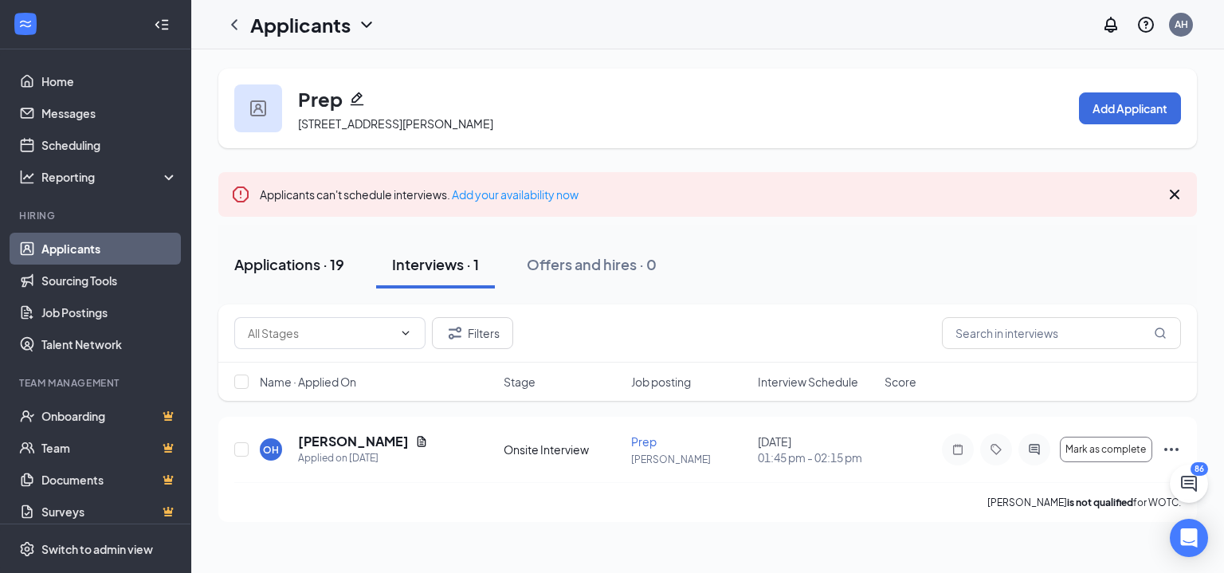
click at [333, 262] on div "Applications · 19" at bounding box center [289, 264] width 110 height 20
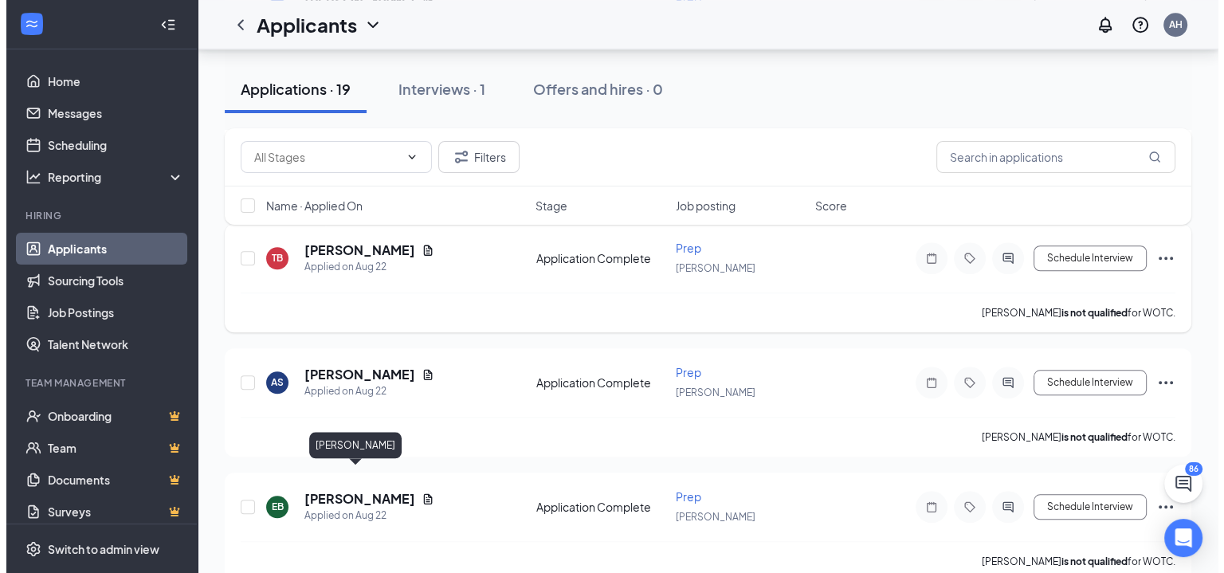
scroll to position [1378, 0]
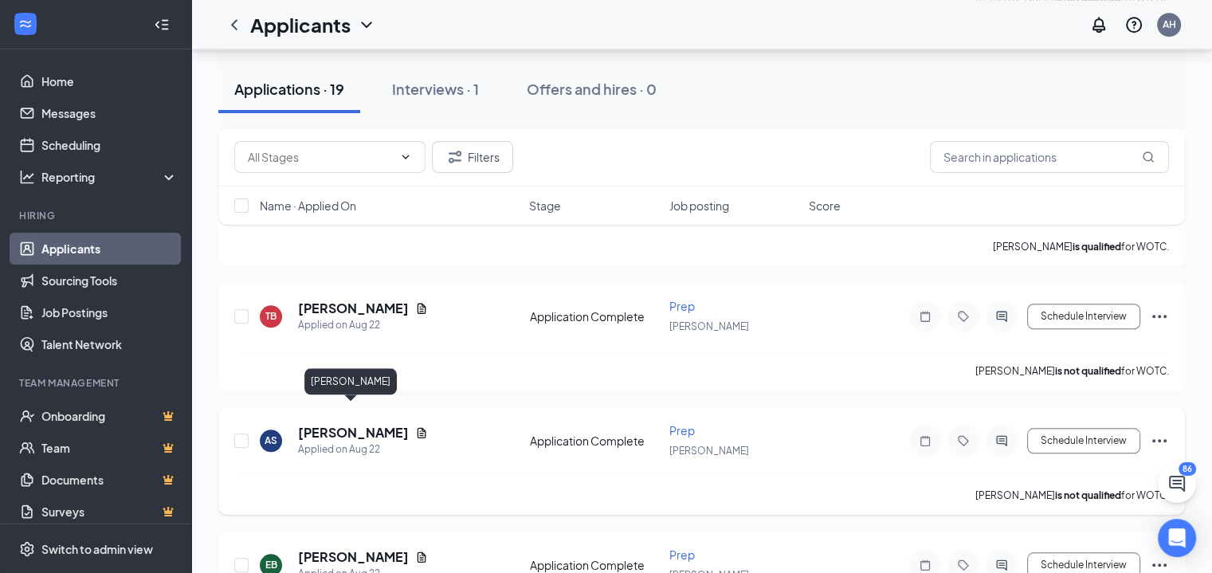
click at [359, 424] on h5 "[PERSON_NAME]" at bounding box center [353, 433] width 111 height 18
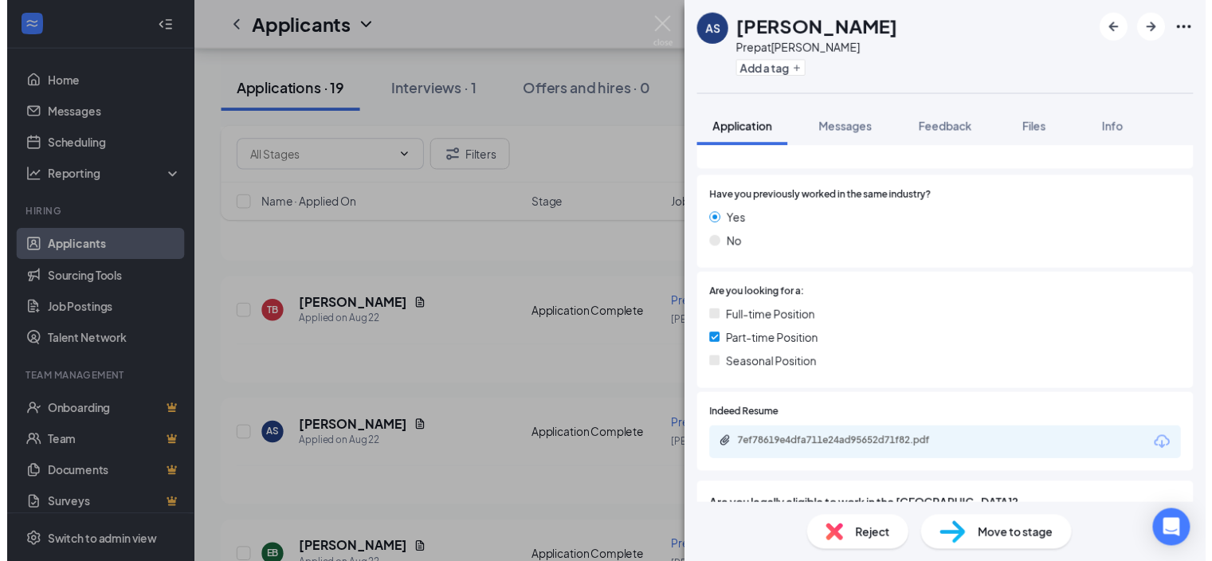
scroll to position [241, 0]
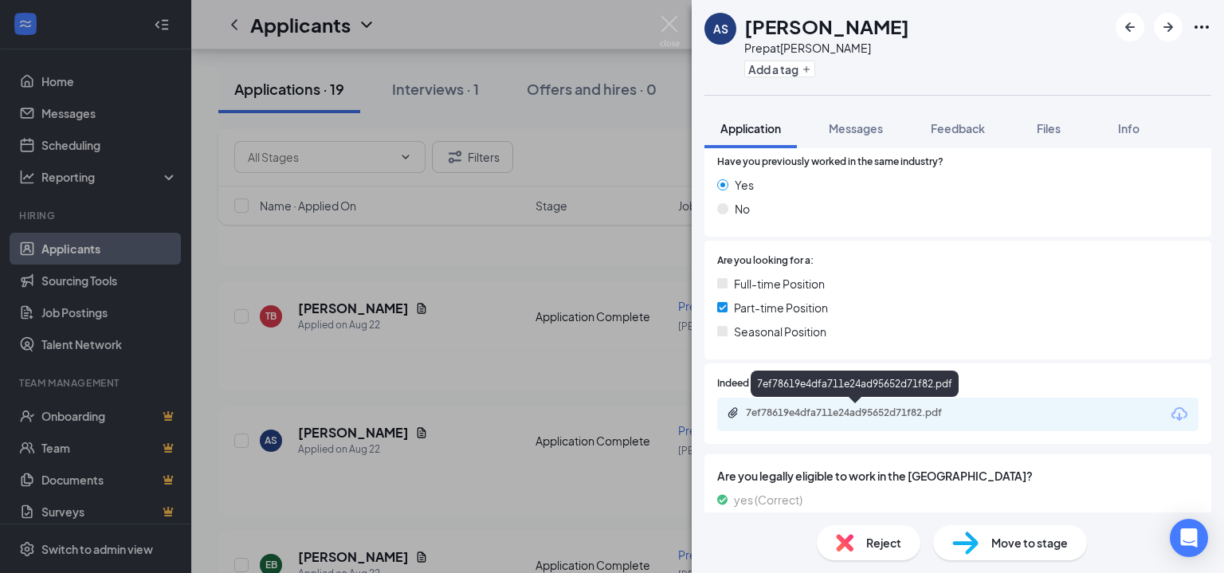
click at [874, 407] on div "7ef78619e4dfa711e24ad95652d71f82.pdf" at bounding box center [857, 413] width 223 height 13
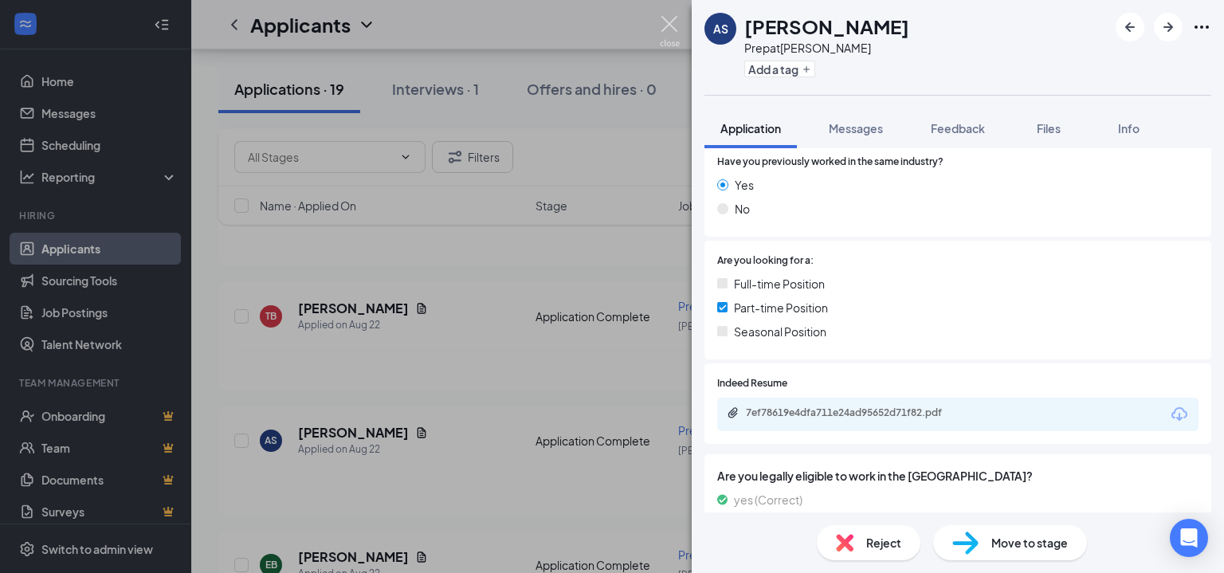
click at [660, 29] on img at bounding box center [670, 31] width 20 height 31
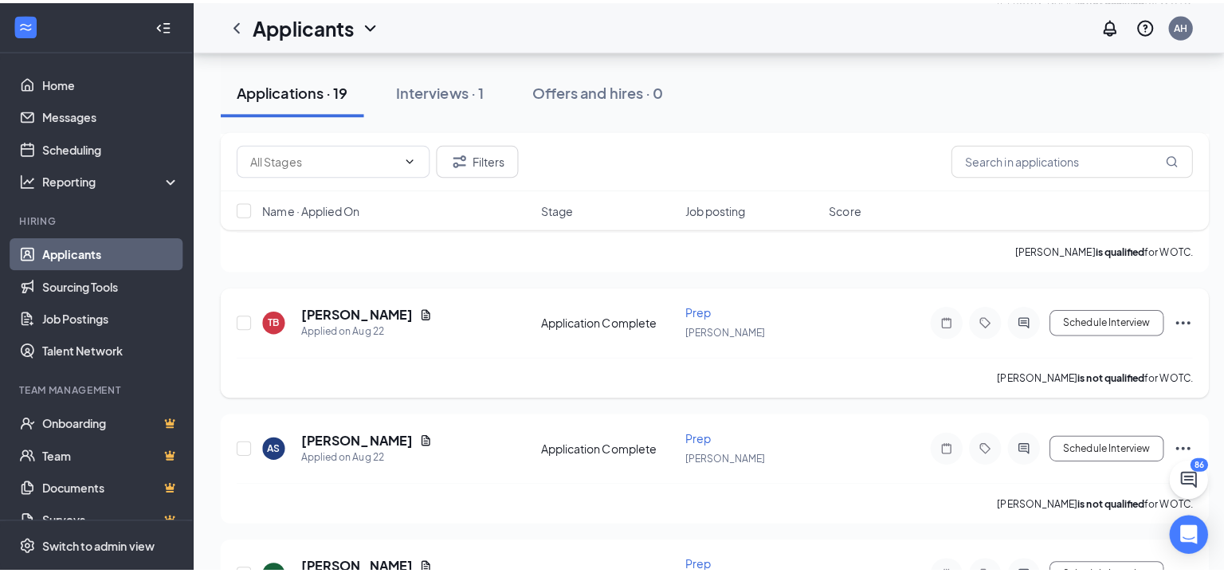
scroll to position [1219, 0]
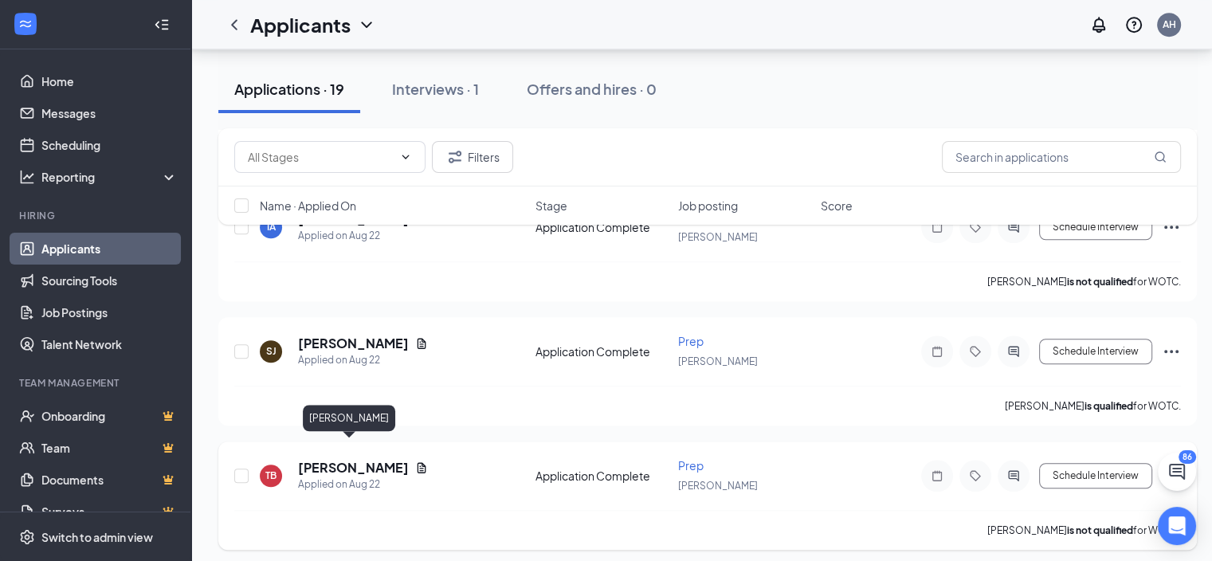
click at [340, 459] on h5 "[PERSON_NAME]" at bounding box center [353, 468] width 111 height 18
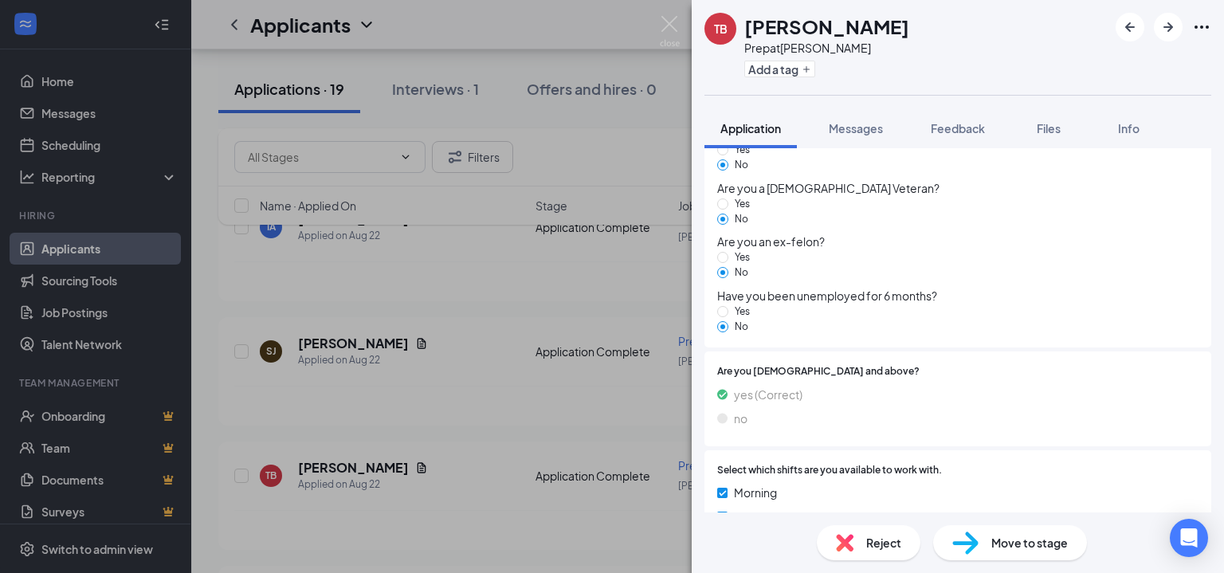
scroll to position [1711, 0]
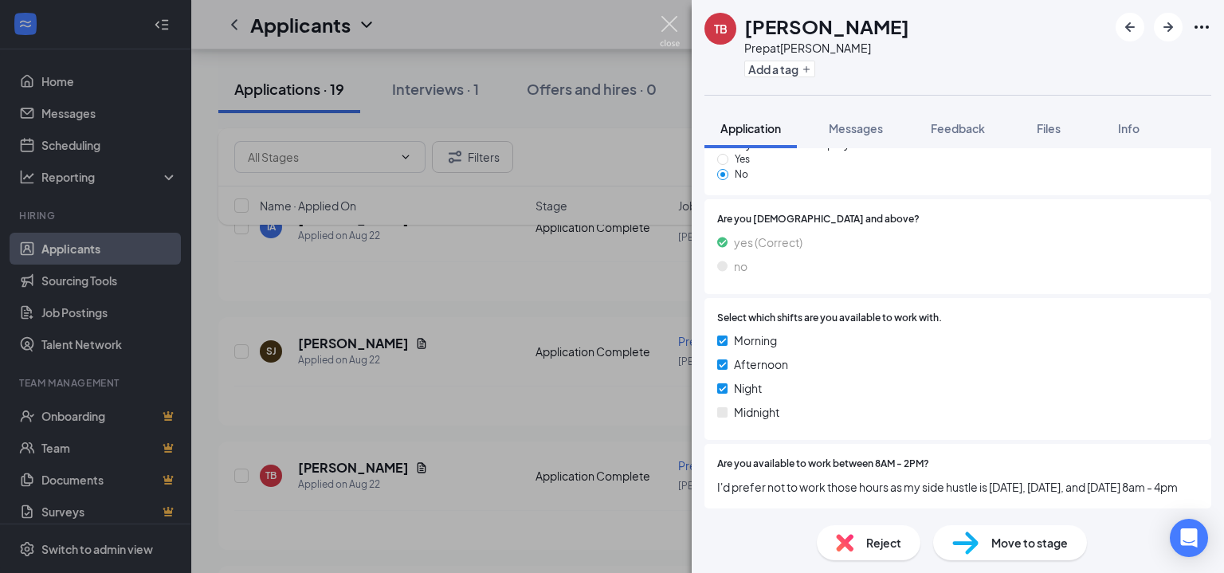
click at [666, 22] on img at bounding box center [670, 31] width 20 height 31
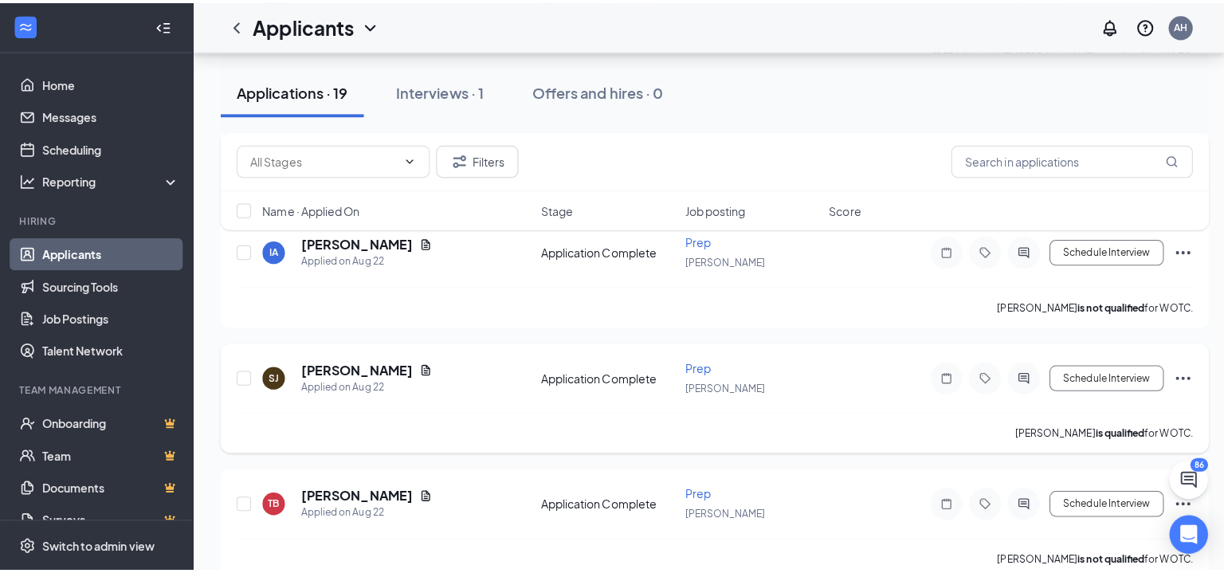
scroll to position [1139, 0]
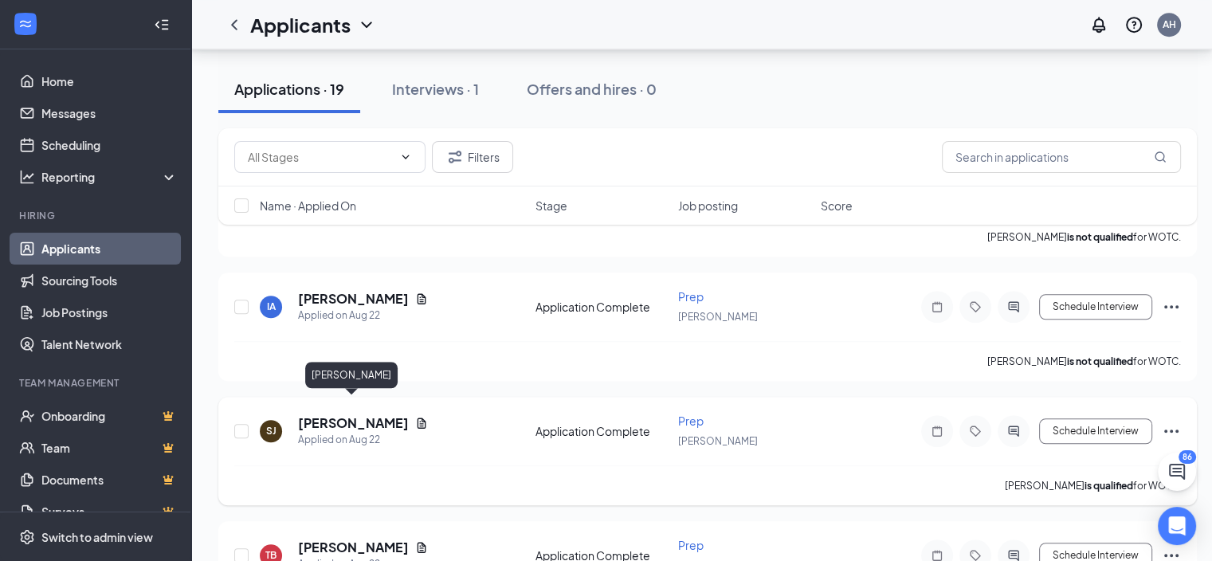
click at [336, 414] on h5 "[PERSON_NAME]" at bounding box center [353, 423] width 111 height 18
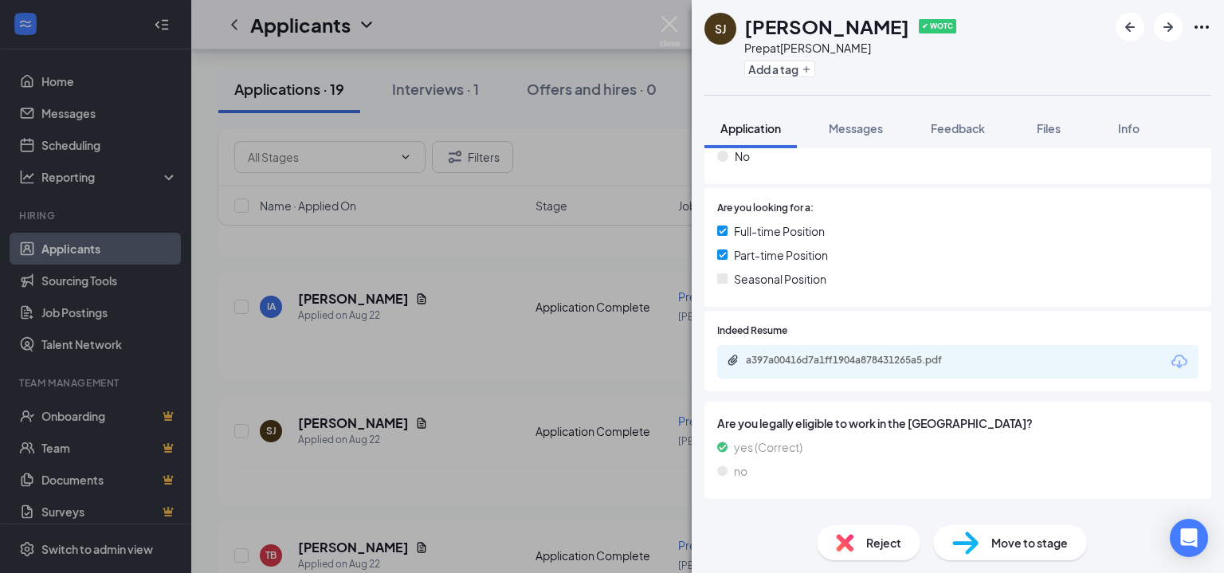
scroll to position [320, 0]
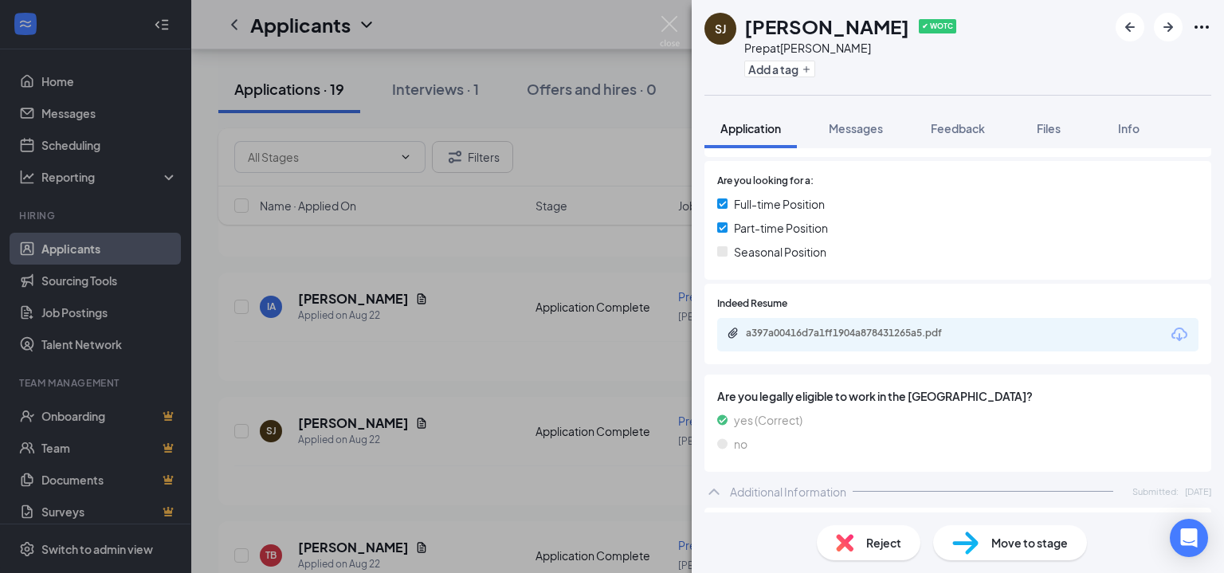
click at [864, 325] on div "a397a00416d7a1ff1904a878431265a5.pdf" at bounding box center [957, 334] width 481 height 33
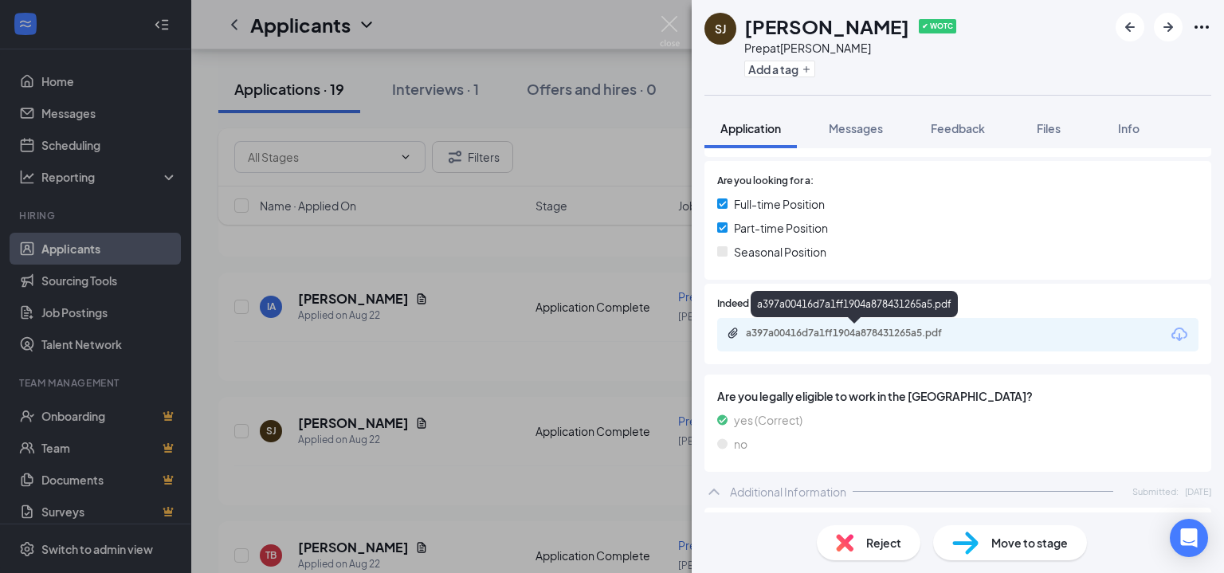
click at [862, 329] on div "a397a00416d7a1ff1904a878431265a5.pdf" at bounding box center [857, 333] width 223 height 13
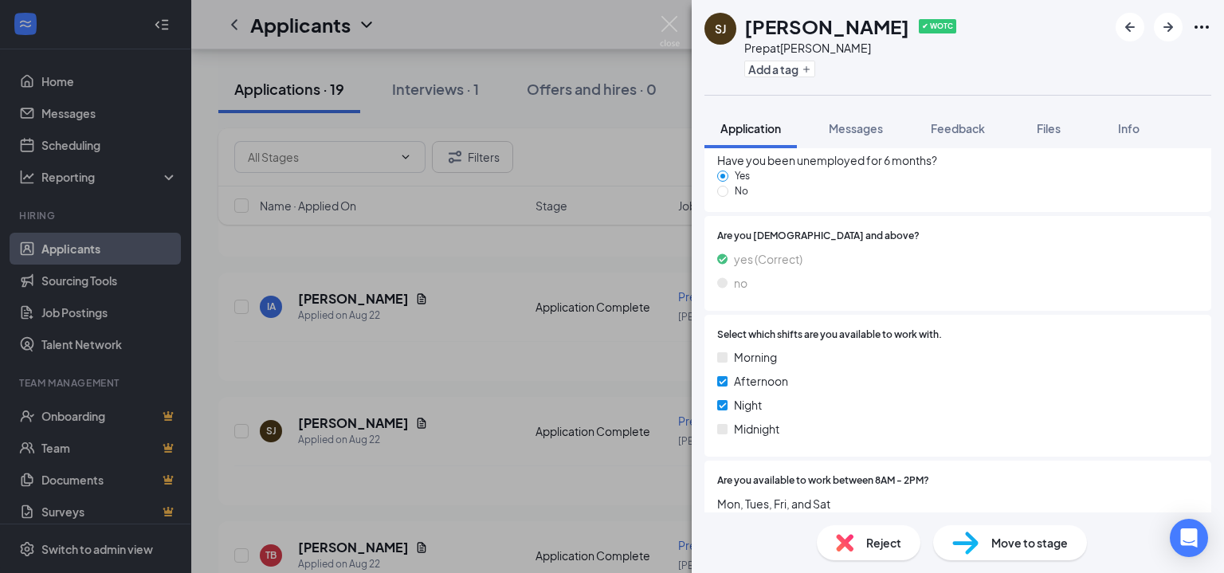
scroll to position [1675, 0]
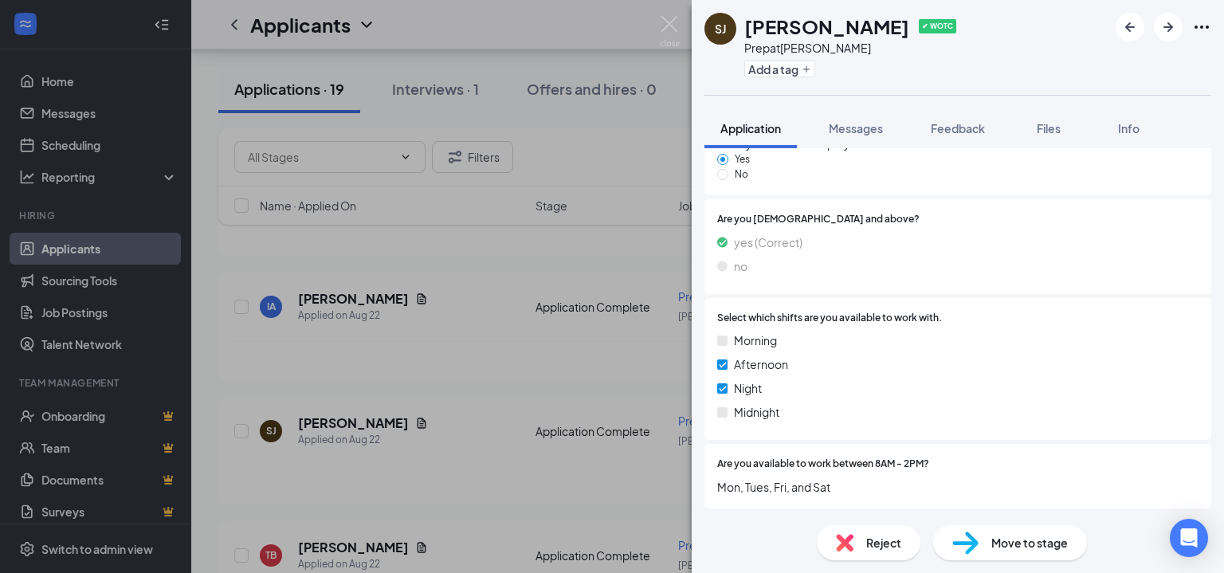
click at [1009, 542] on span "Move to stage" at bounding box center [1030, 543] width 77 height 18
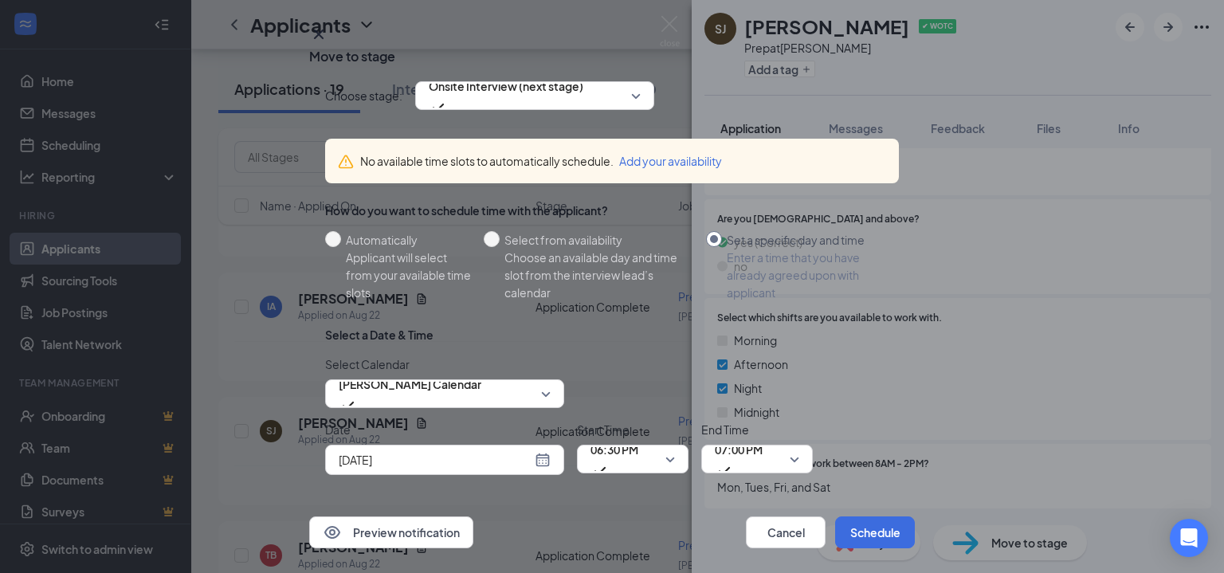
scroll to position [83, 0]
click at [481, 372] on span "[PERSON_NAME] Calendar" at bounding box center [410, 393] width 143 height 43
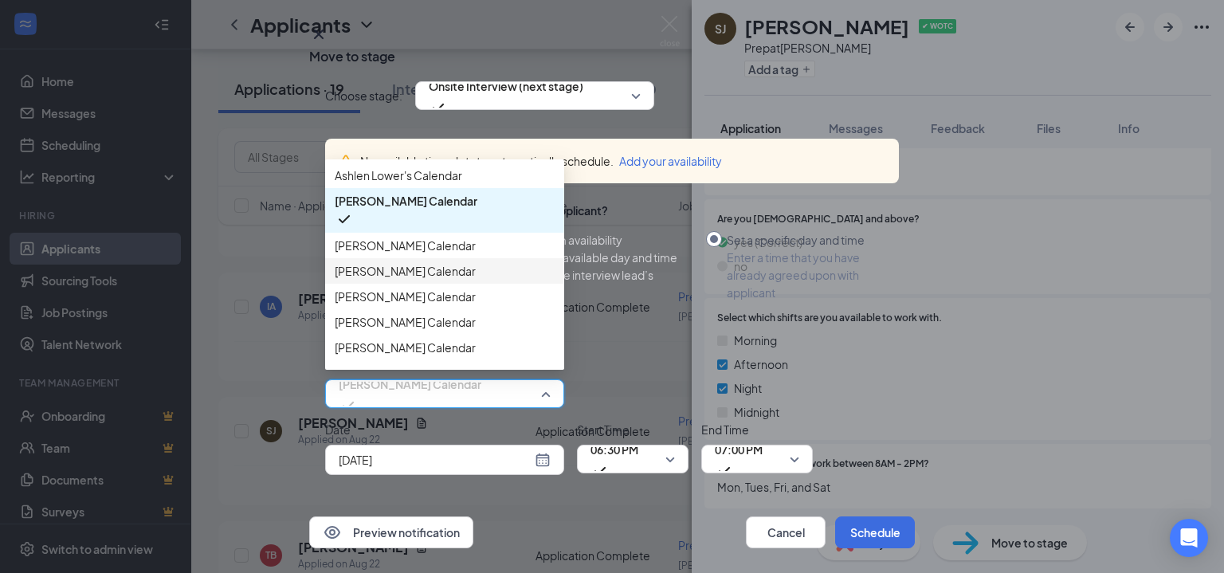
click at [367, 262] on span "[PERSON_NAME] Calendar" at bounding box center [405, 271] width 141 height 18
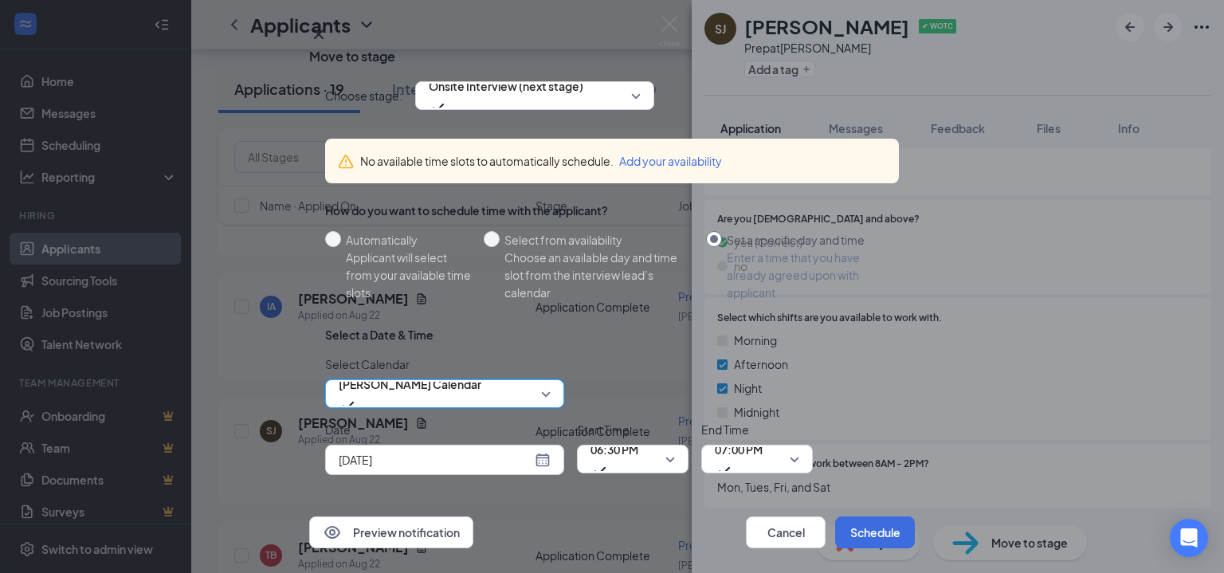
click at [545, 451] on div "[DATE]" at bounding box center [445, 460] width 212 height 18
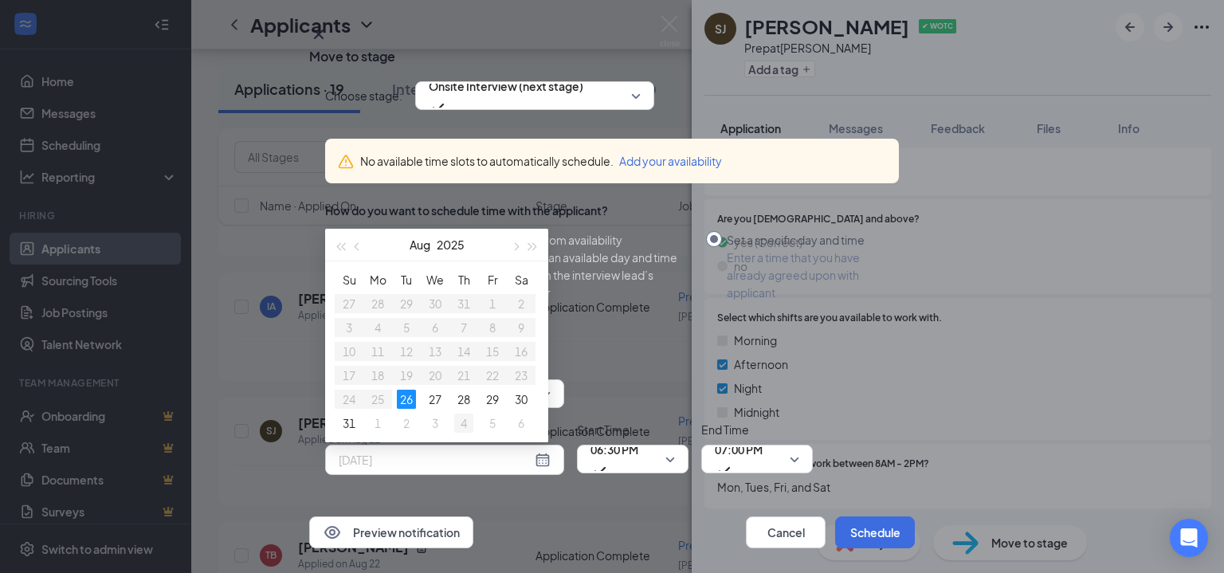
type input "[DATE]"
click at [462, 414] on div "4" at bounding box center [463, 423] width 19 height 19
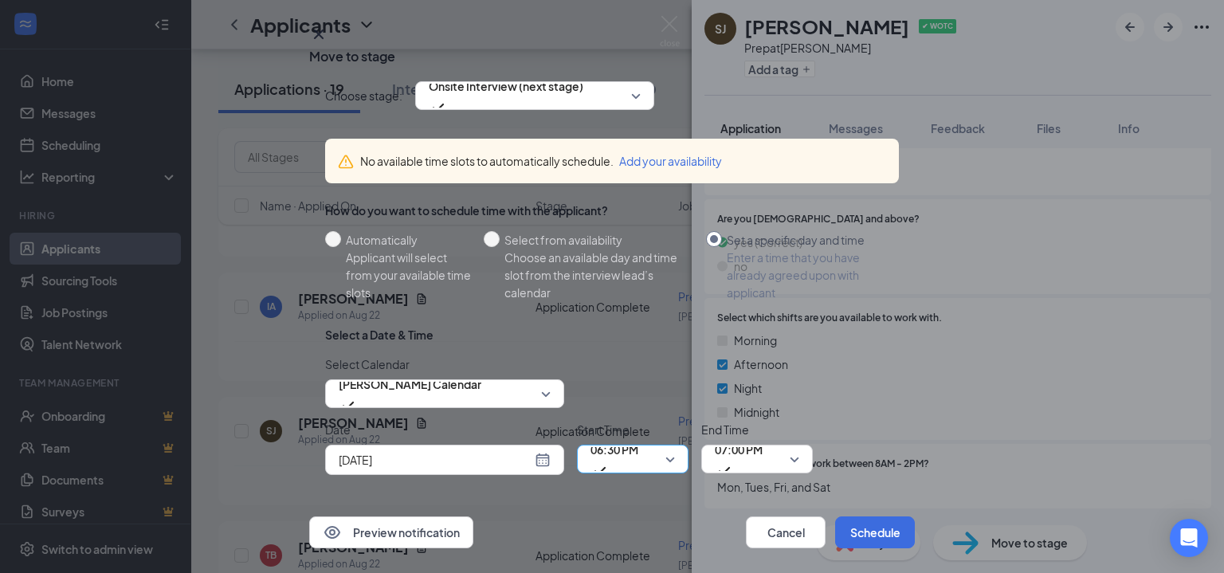
click at [665, 447] on span "06:30 PM" at bounding box center [633, 459] width 84 height 24
click at [666, 447] on span "06:30 PM" at bounding box center [633, 459] width 84 height 24
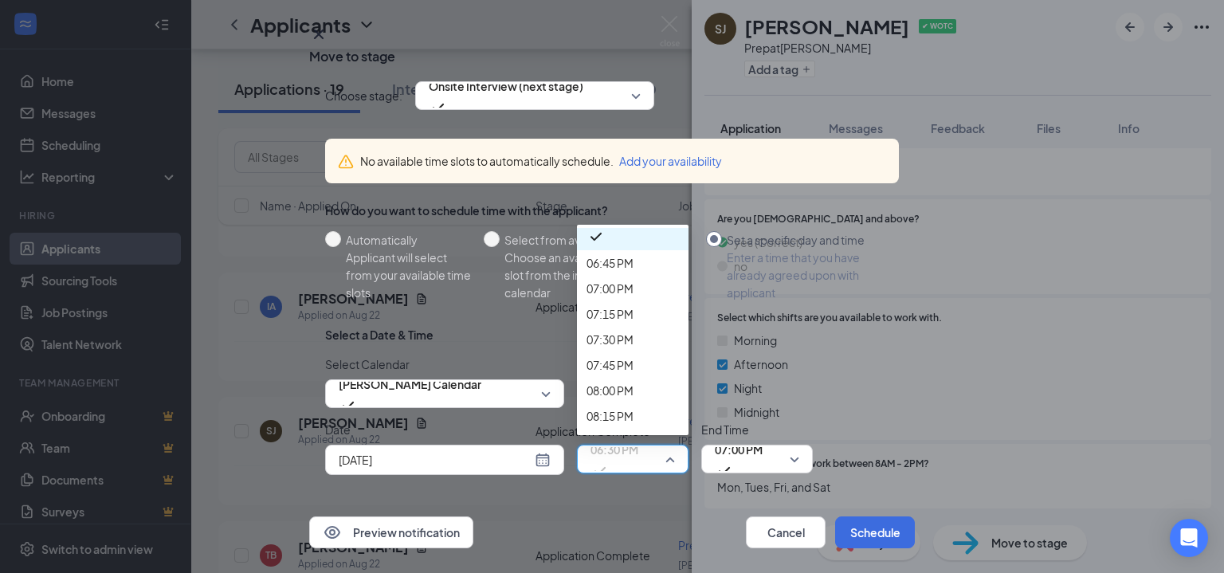
scroll to position [1990, 0]
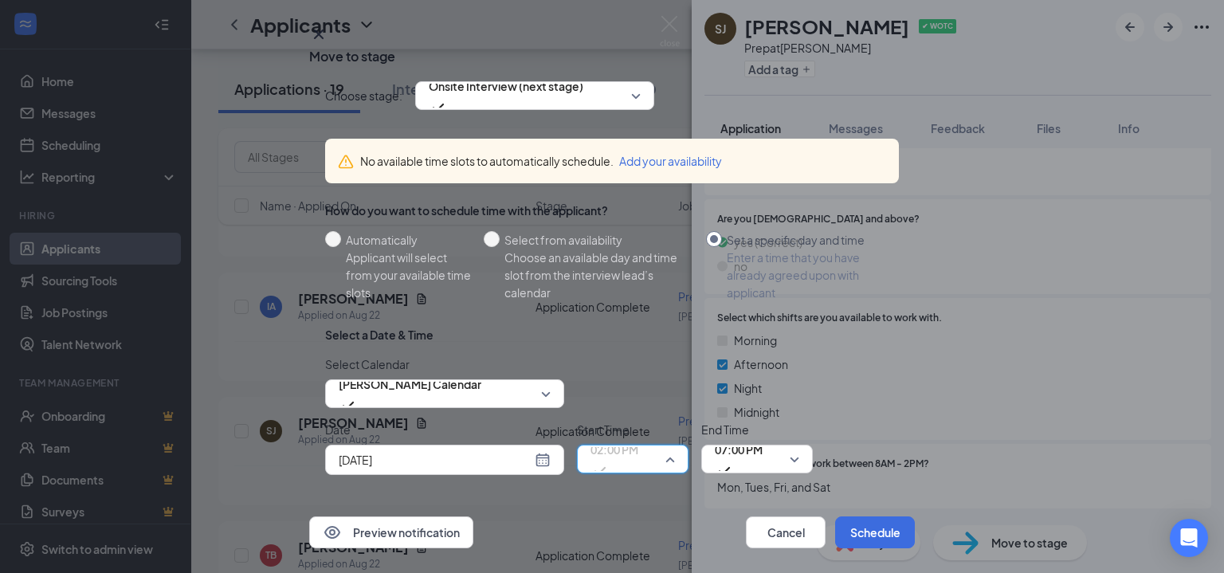
click at [678, 445] on div "02:00 PM" at bounding box center [633, 459] width 112 height 29
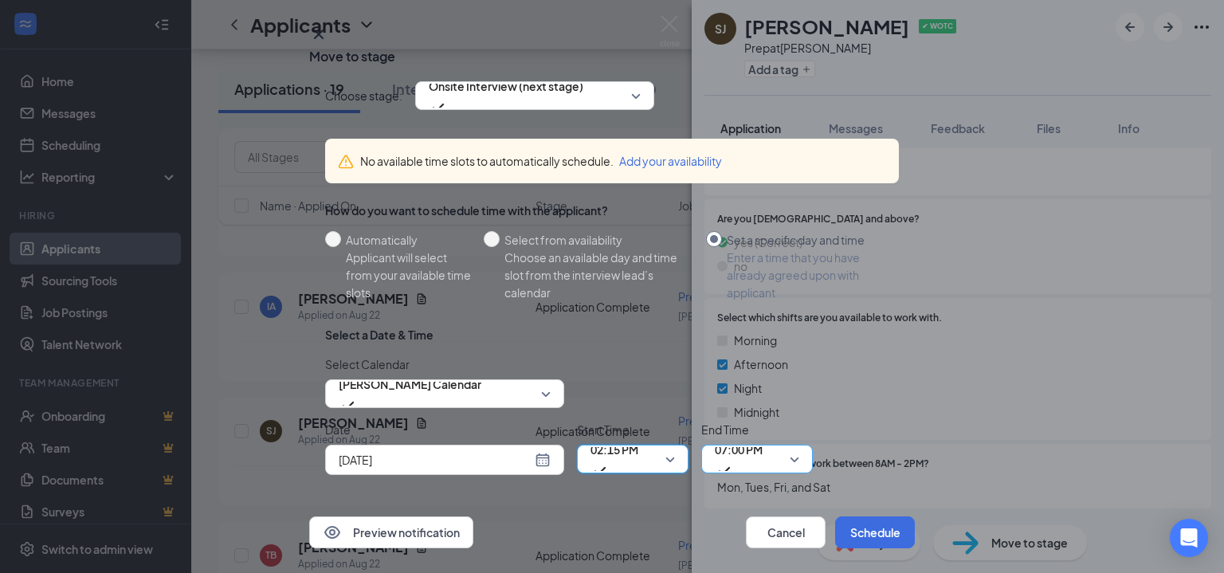
click at [763, 438] on span "07:00 PM" at bounding box center [739, 459] width 48 height 43
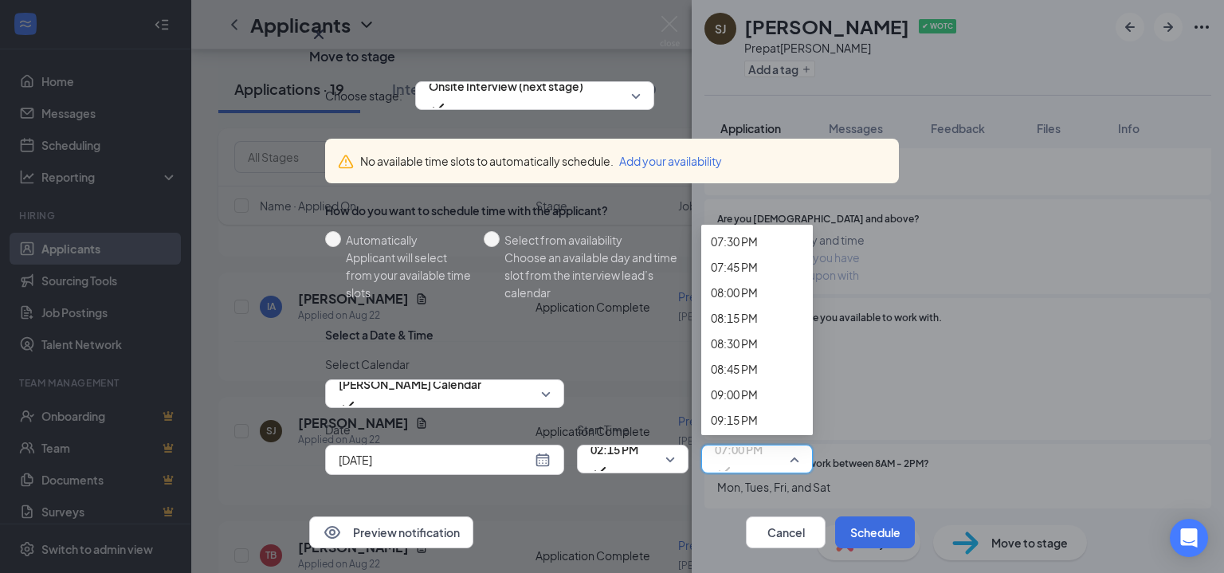
scroll to position [1983, 0]
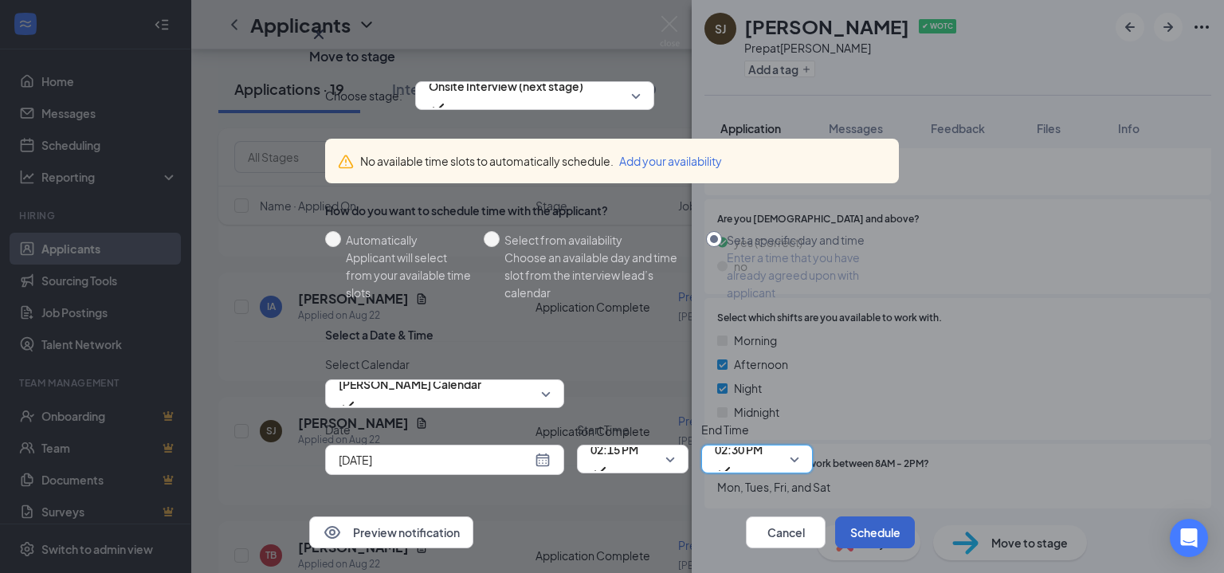
click at [854, 517] on button "Schedule" at bounding box center [875, 533] width 80 height 32
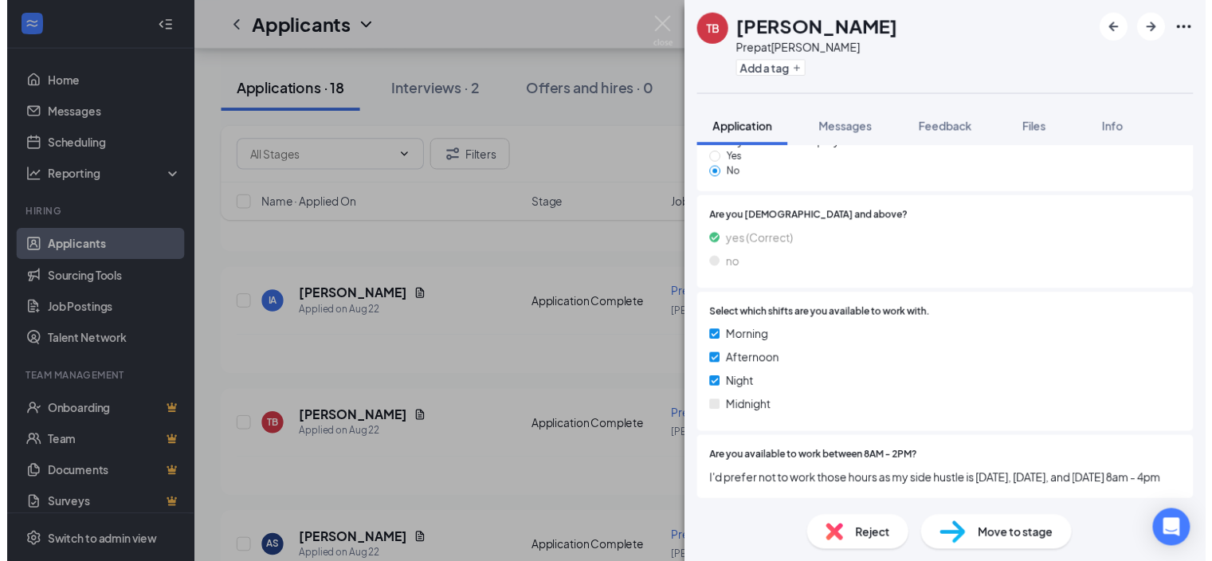
scroll to position [1711, 0]
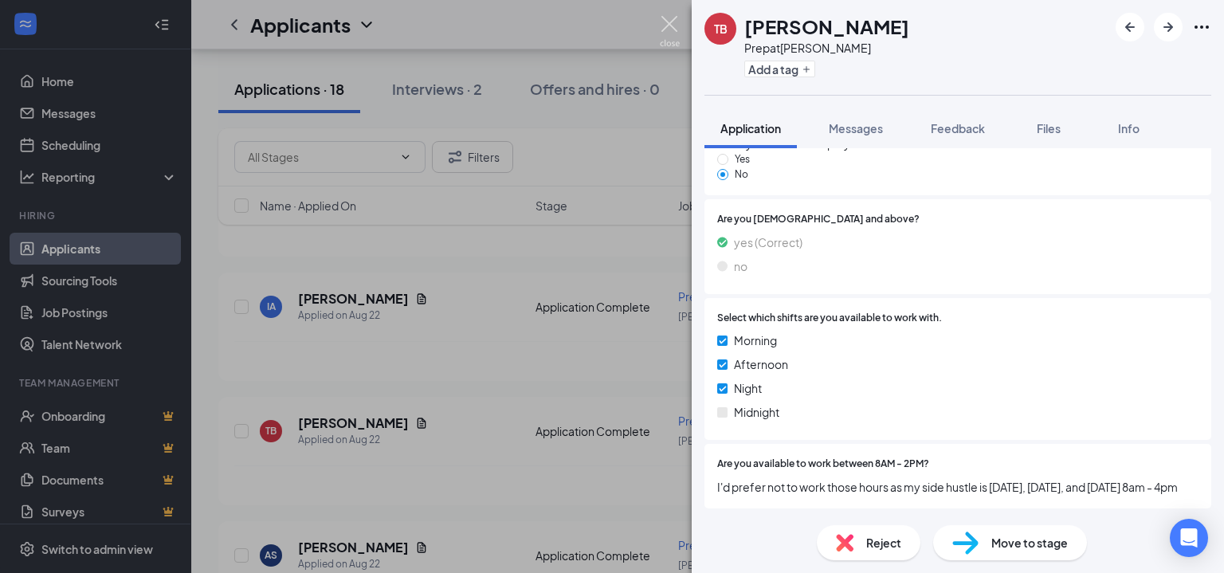
click at [662, 26] on img at bounding box center [670, 31] width 20 height 31
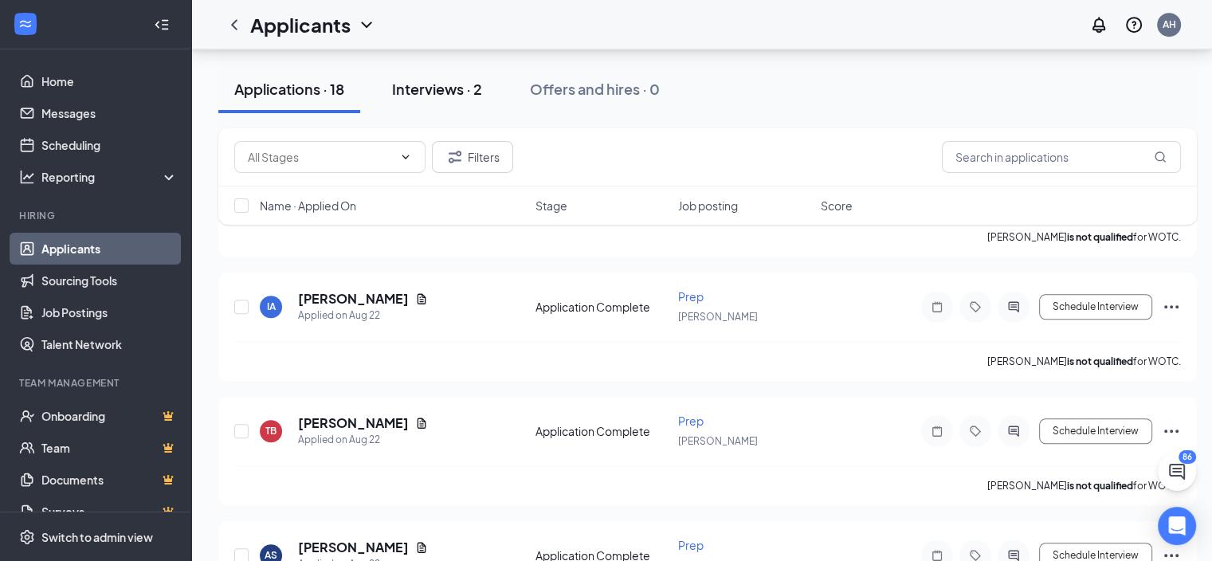
click at [474, 85] on div "Interviews · 2" at bounding box center [437, 89] width 90 height 20
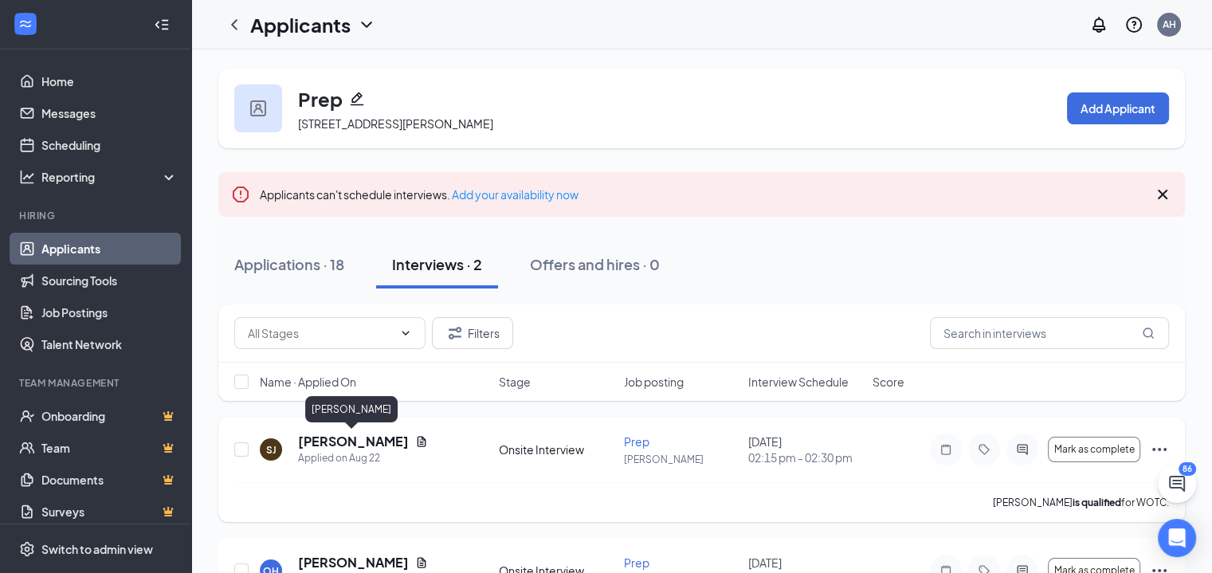
click at [341, 439] on h5 "[PERSON_NAME]" at bounding box center [353, 442] width 111 height 18
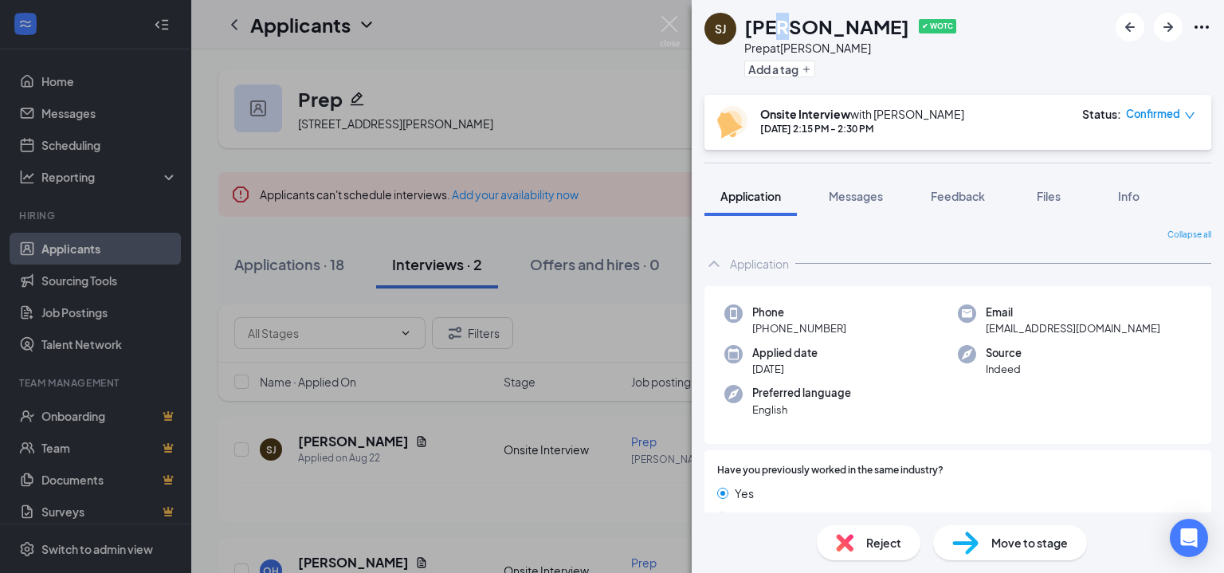
click at [783, 28] on h1 "[PERSON_NAME]" at bounding box center [826, 26] width 165 height 27
copy h1 "[PERSON_NAME]"
click at [1062, 331] on span "[EMAIL_ADDRESS][DOMAIN_NAME]" at bounding box center [1073, 328] width 175 height 16
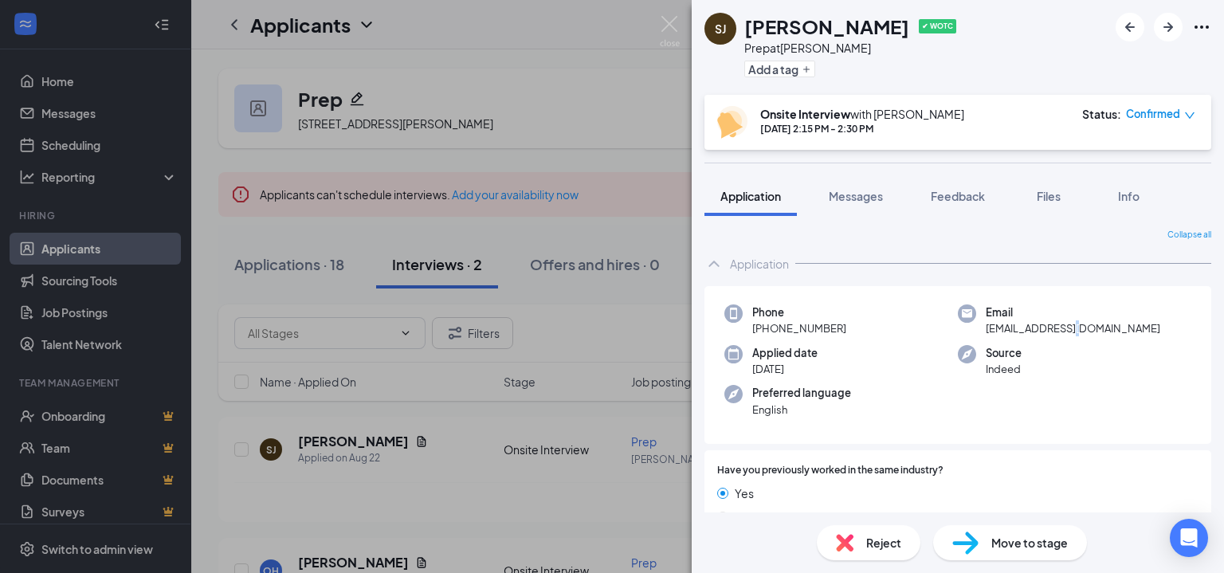
click at [1062, 331] on span "[EMAIL_ADDRESS][DOMAIN_NAME]" at bounding box center [1073, 328] width 175 height 16
copy span "[EMAIL_ADDRESS][DOMAIN_NAME]"
drag, startPoint x: 768, startPoint y: 332, endPoint x: 803, endPoint y: 328, distance: 35.3
click at [803, 328] on span "[PHONE_NUMBER]" at bounding box center [799, 328] width 94 height 16
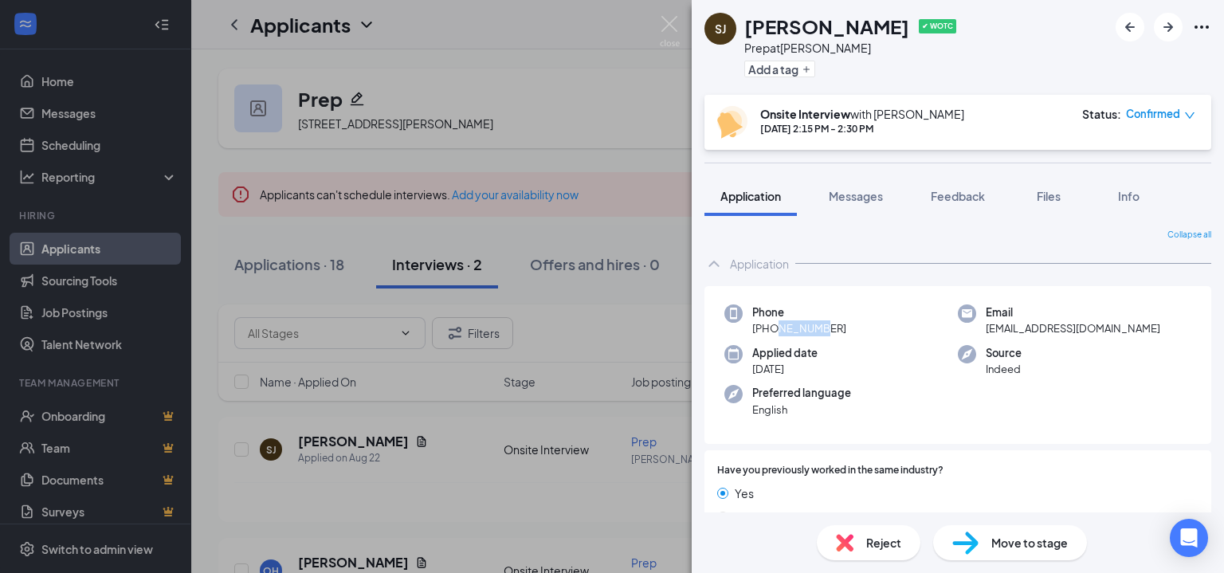
click at [803, 328] on span "[PHONE_NUMBER]" at bounding box center [799, 328] width 94 height 16
drag, startPoint x: 765, startPoint y: 329, endPoint x: 850, endPoint y: 328, distance: 85.3
click at [850, 328] on div "Phone [PHONE_NUMBER]" at bounding box center [842, 320] width 234 height 33
copy span "[PHONE_NUMBER]"
click at [940, 275] on div "Application" at bounding box center [958, 264] width 507 height 32
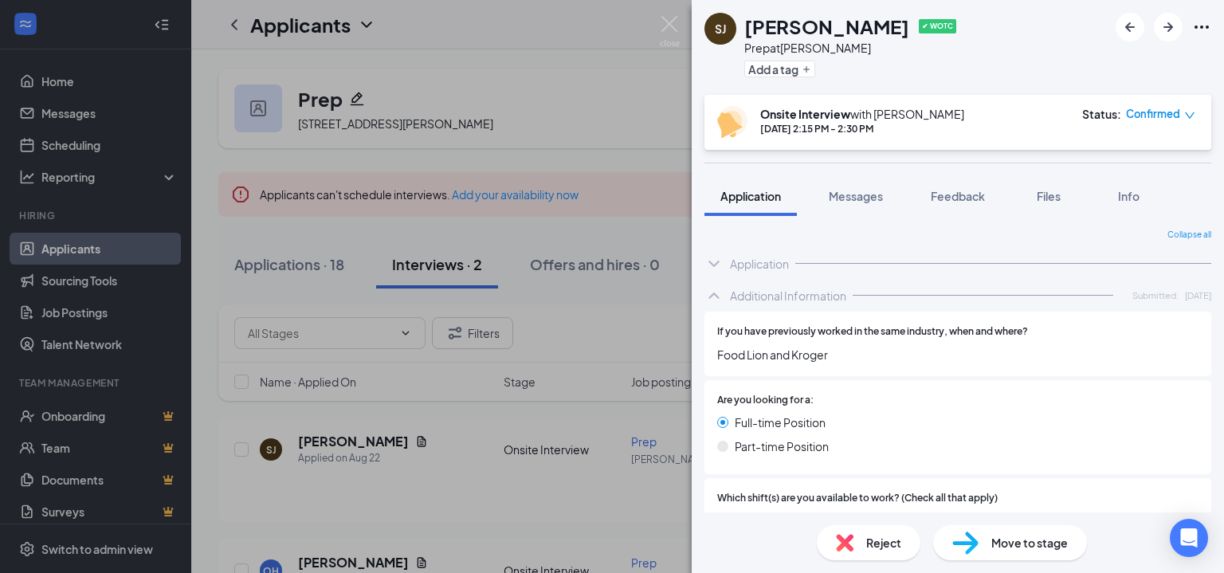
click at [823, 257] on div "Application" at bounding box center [958, 264] width 507 height 32
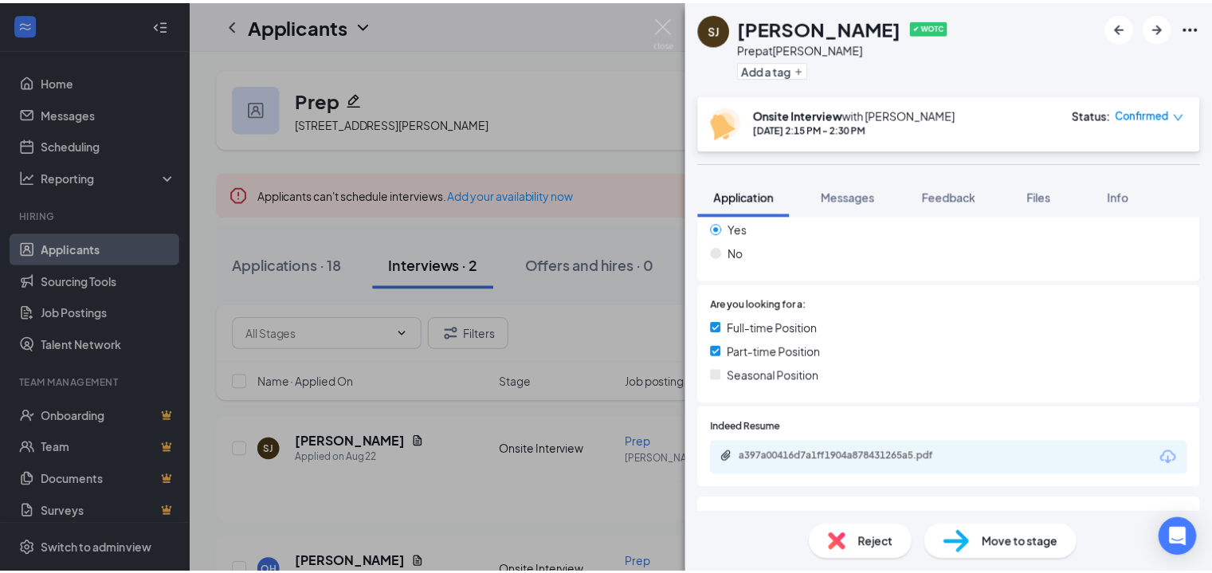
scroll to position [399, 0]
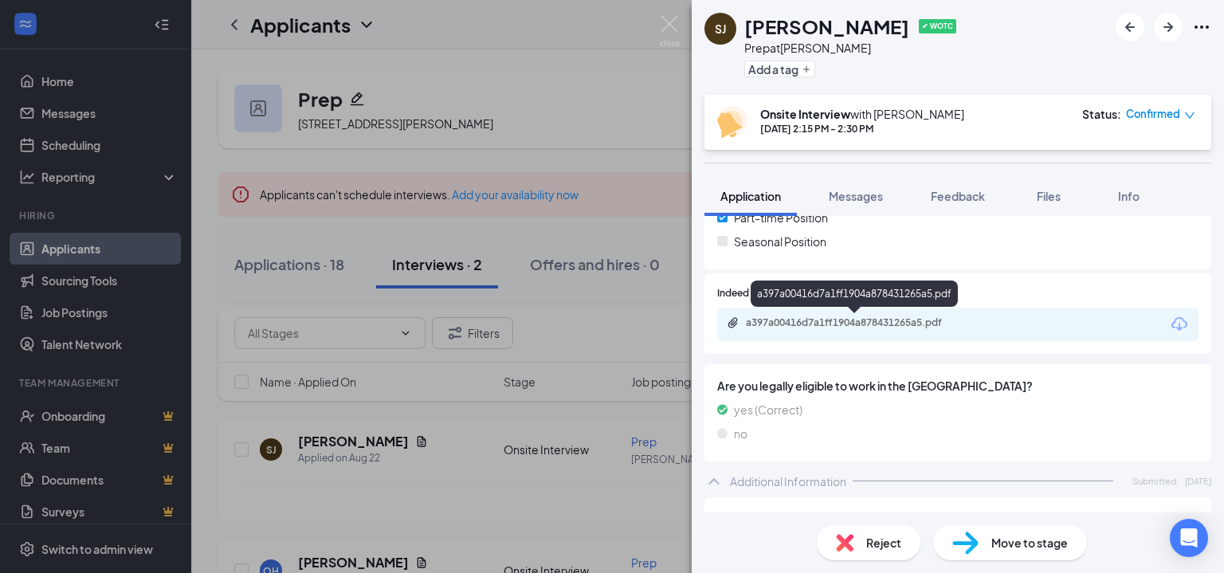
click at [868, 328] on div "a397a00416d7a1ff1904a878431265a5.pdf" at bounding box center [857, 322] width 223 height 13
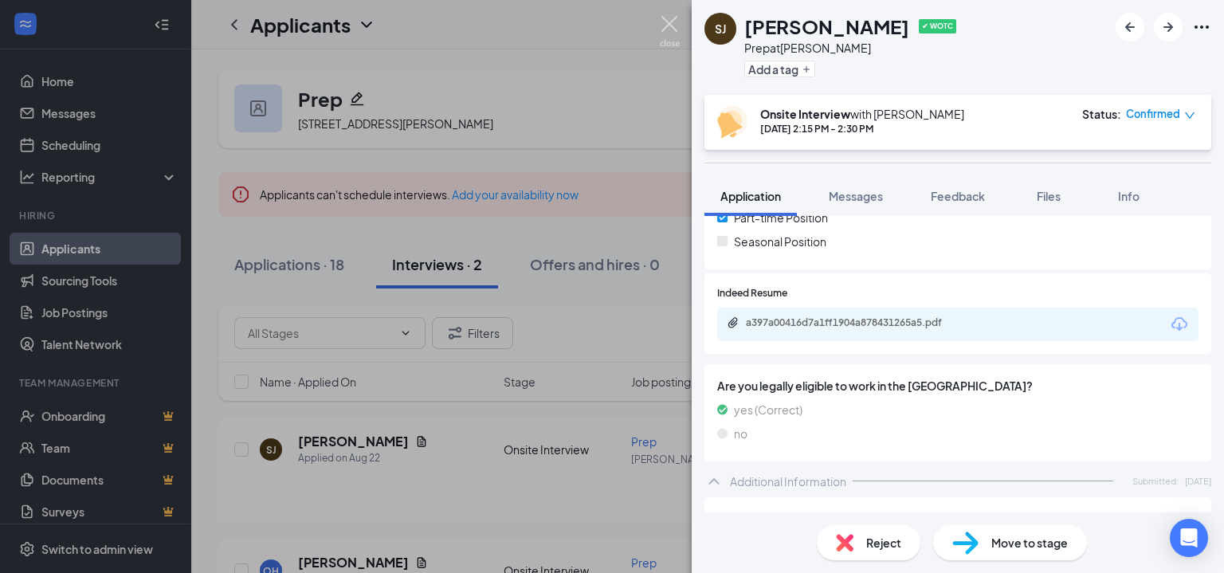
click at [665, 26] on img at bounding box center [670, 31] width 20 height 31
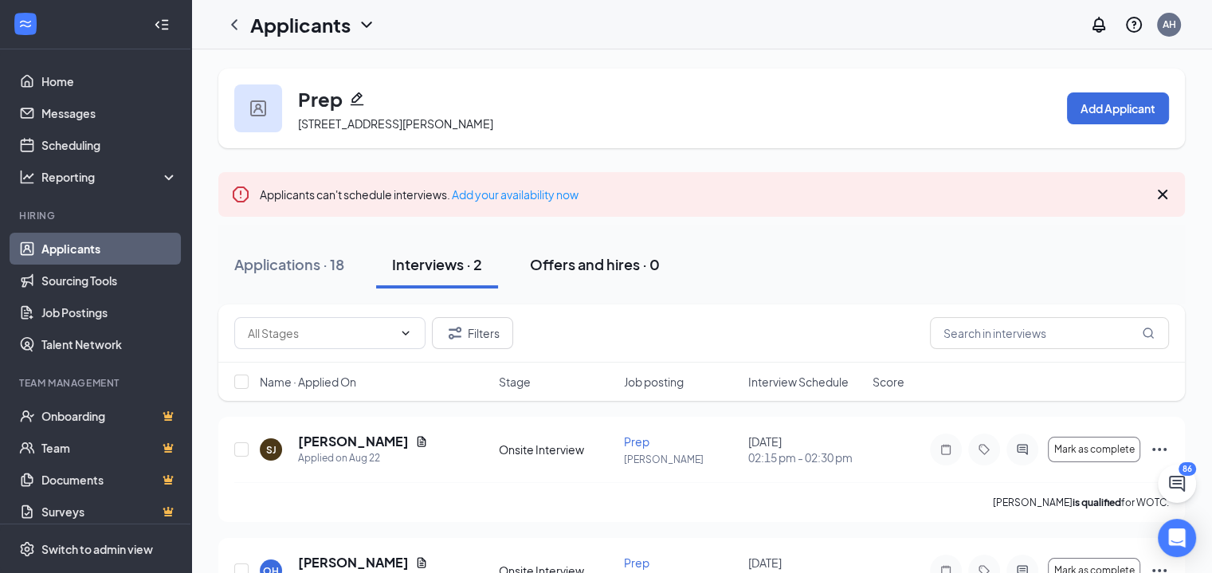
drag, startPoint x: 304, startPoint y: 268, endPoint x: 614, endPoint y: 271, distance: 309.3
click at [306, 268] on div "Applications · 18" at bounding box center [289, 264] width 110 height 20
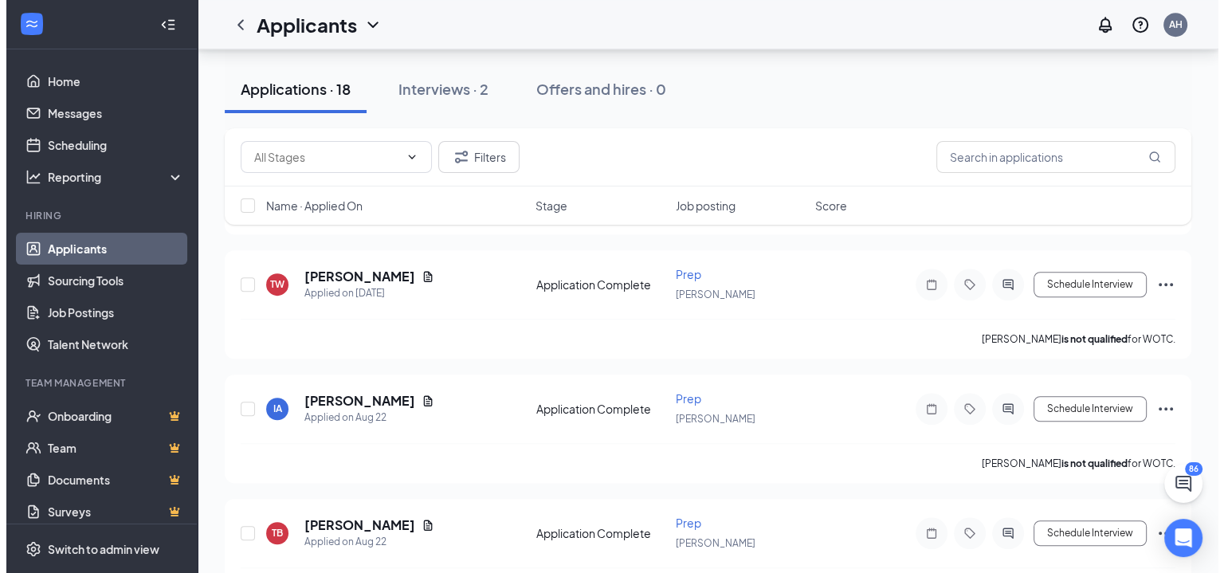
scroll to position [1036, 0]
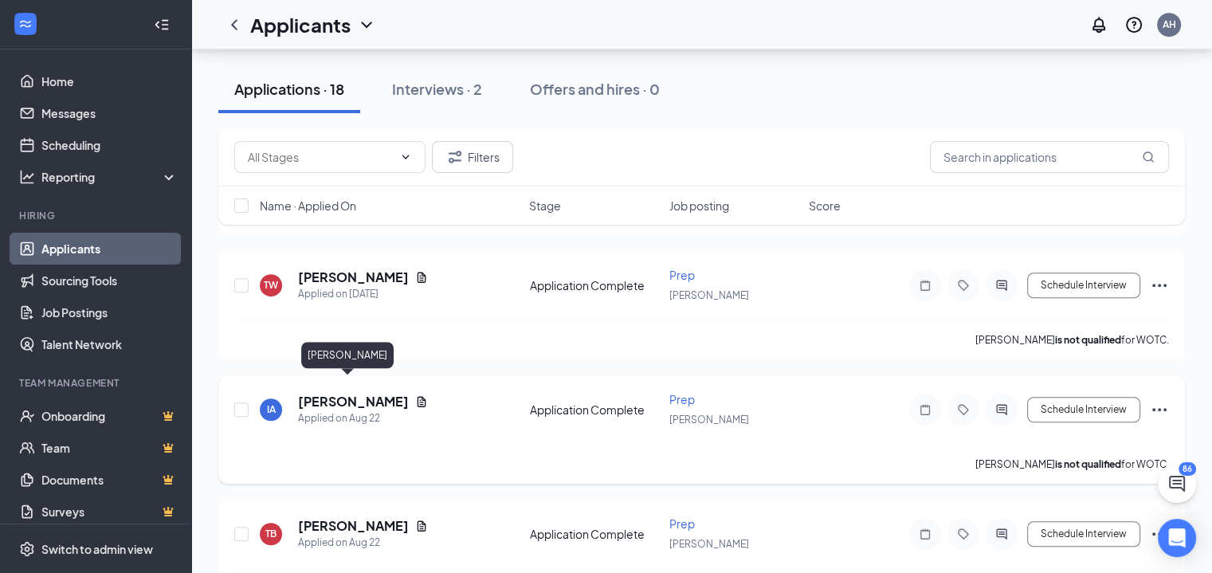
click at [341, 393] on h5 "[PERSON_NAME]" at bounding box center [353, 402] width 111 height 18
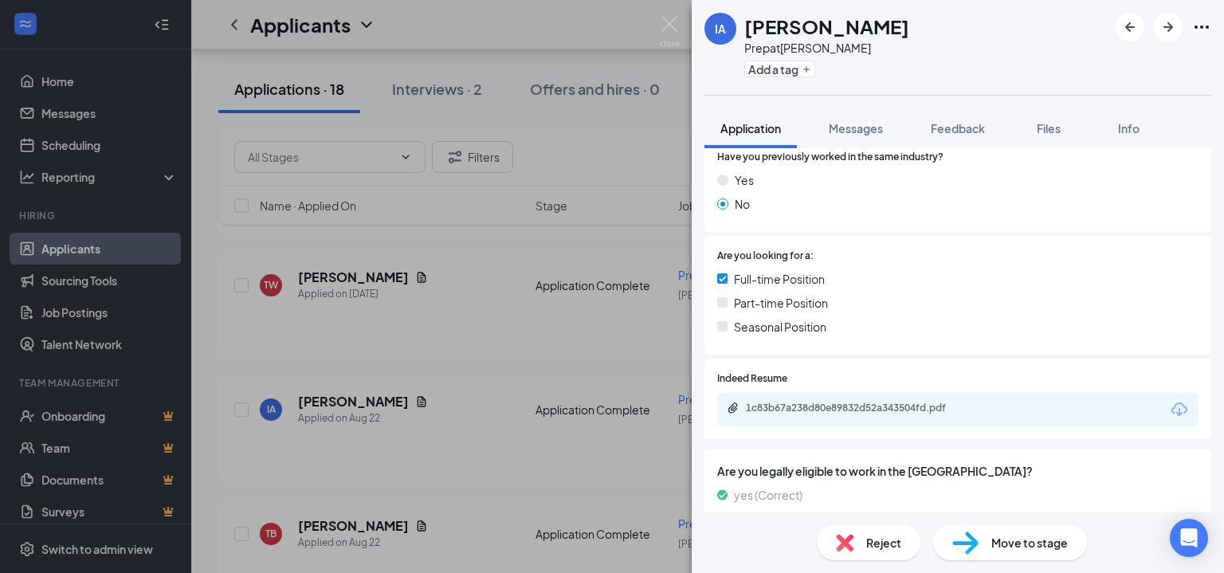
scroll to position [399, 0]
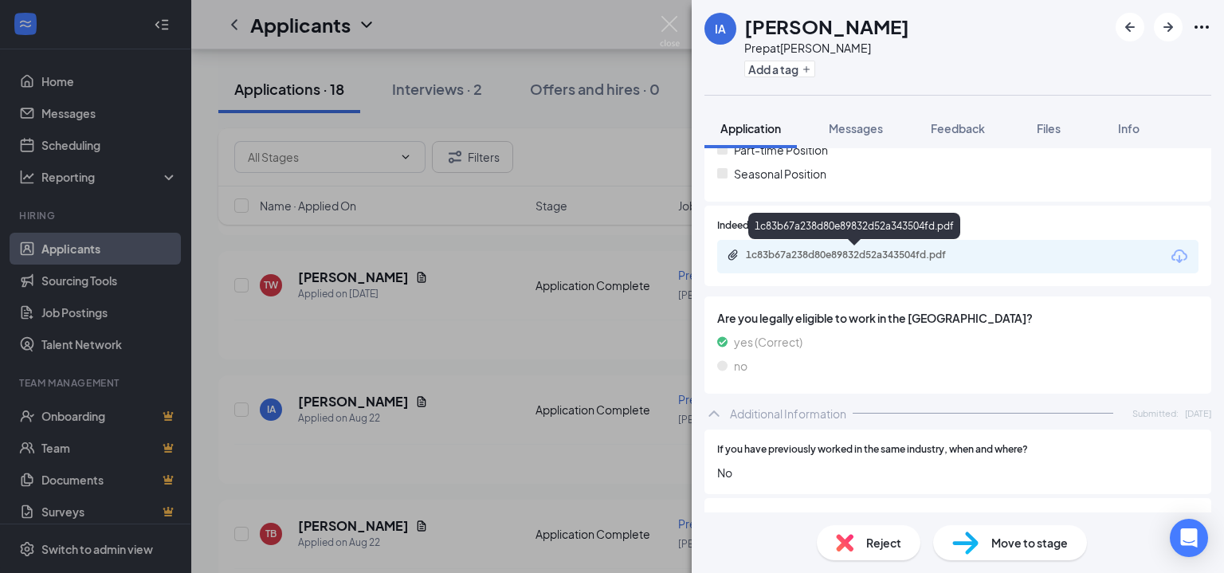
click at [815, 257] on div "1c83b67a238d80e89832d52a343504fd.pdf" at bounding box center [857, 255] width 223 height 13
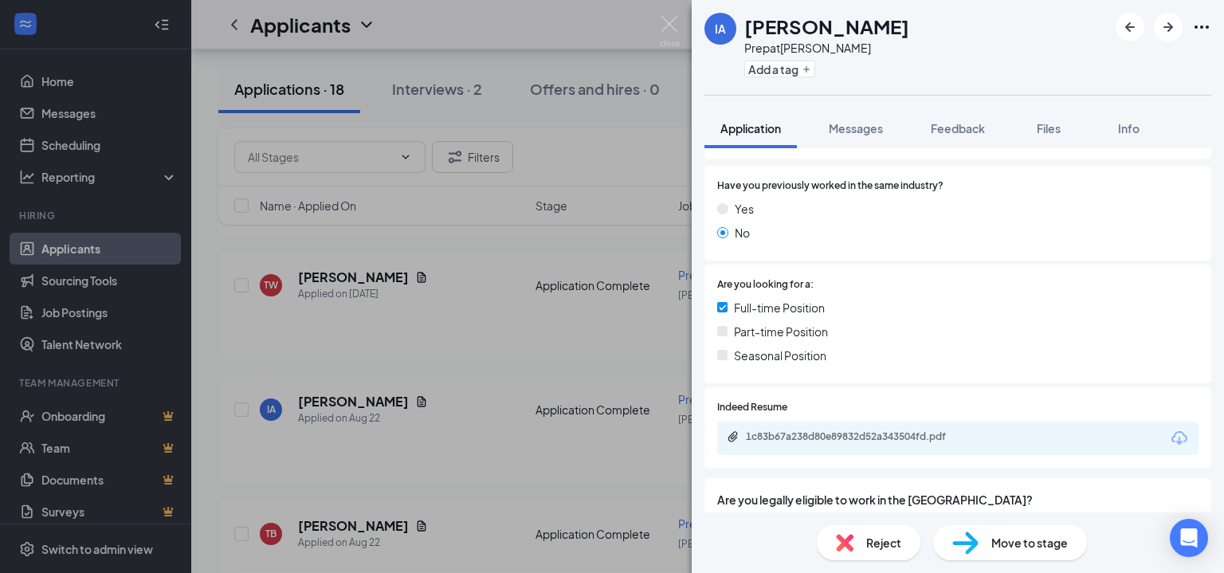
scroll to position [0, 0]
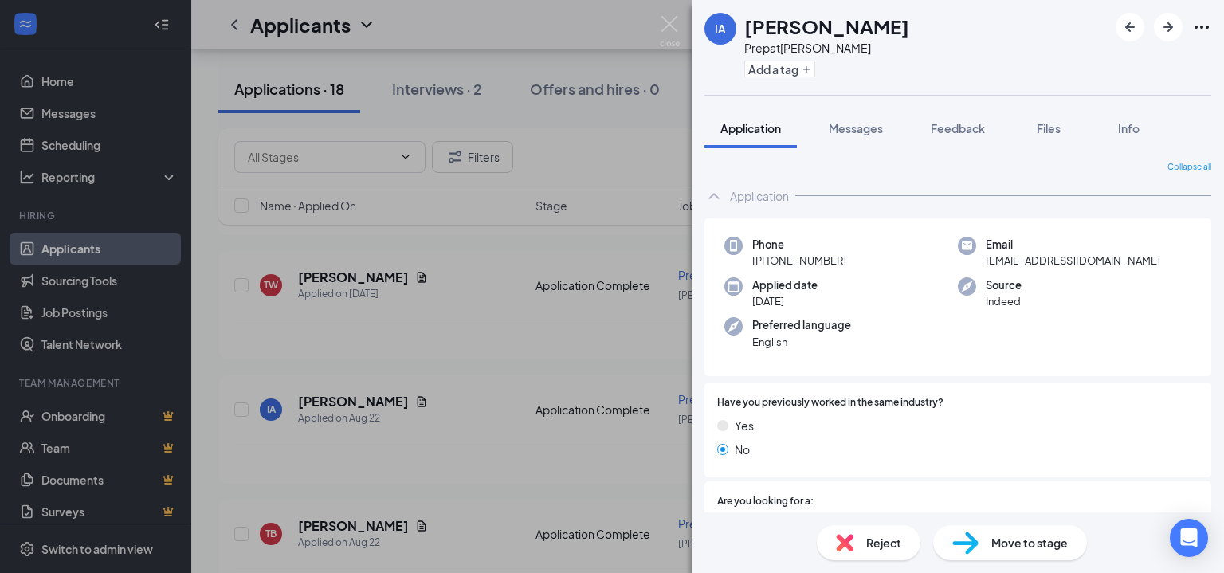
click at [781, 27] on h1 "[PERSON_NAME]" at bounding box center [826, 26] width 165 height 27
copy h1 "[PERSON_NAME]"
click at [915, 57] on div "IA [PERSON_NAME] Prep at [PERSON_NAME] Add a tag" at bounding box center [958, 47] width 532 height 95
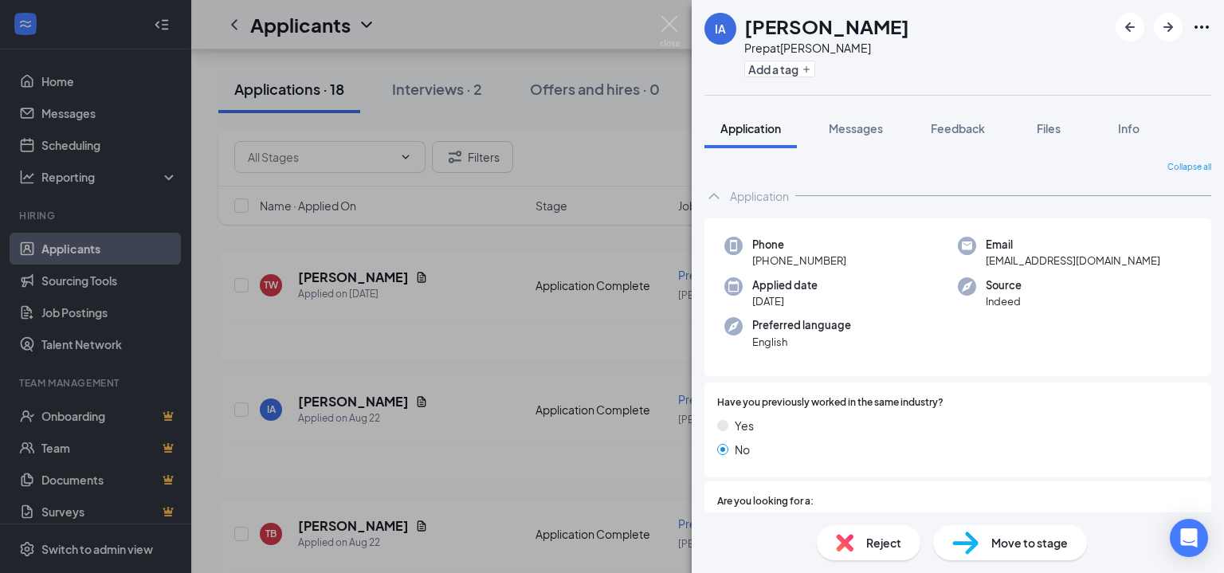
click at [1019, 257] on span "[EMAIL_ADDRESS][DOMAIN_NAME]" at bounding box center [1073, 261] width 175 height 16
copy span "[EMAIL_ADDRESS][DOMAIN_NAME]"
click at [813, 268] on span "[PHONE_NUMBER]" at bounding box center [799, 261] width 94 height 16
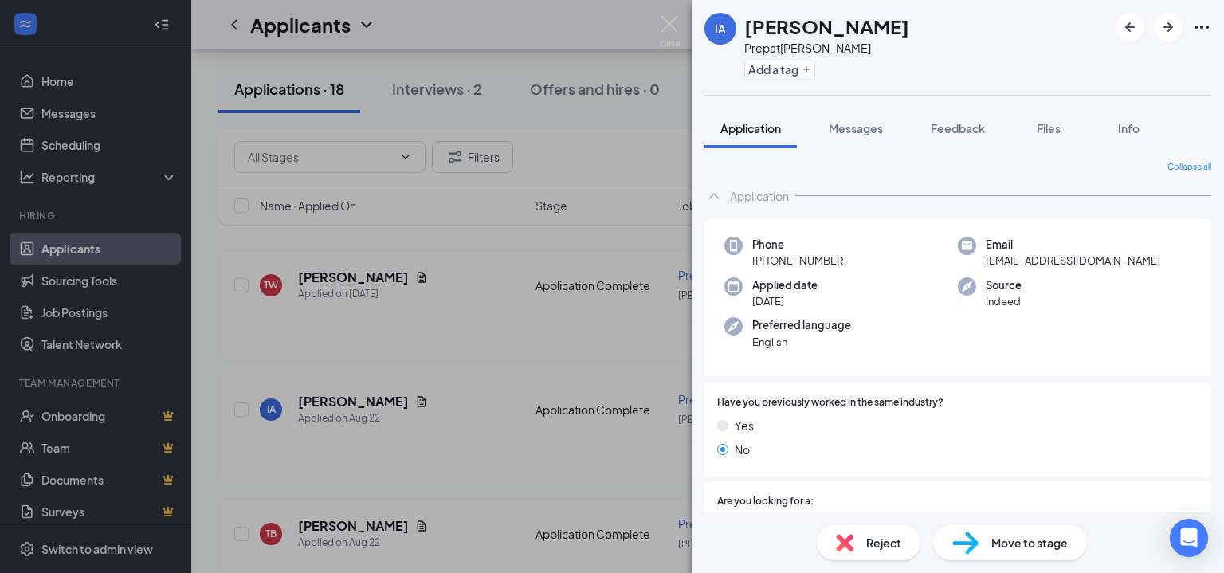
drag, startPoint x: 766, startPoint y: 264, endPoint x: 844, endPoint y: 256, distance: 78.5
click at [844, 256] on div "Phone [PHONE_NUMBER]" at bounding box center [842, 253] width 234 height 33
copy span "[PHONE_NUMBER]"
click at [871, 66] on div "IA [PERSON_NAME] Prep at [PERSON_NAME] Add a tag" at bounding box center [958, 47] width 532 height 95
click at [995, 539] on span "Move to stage" at bounding box center [1030, 543] width 77 height 18
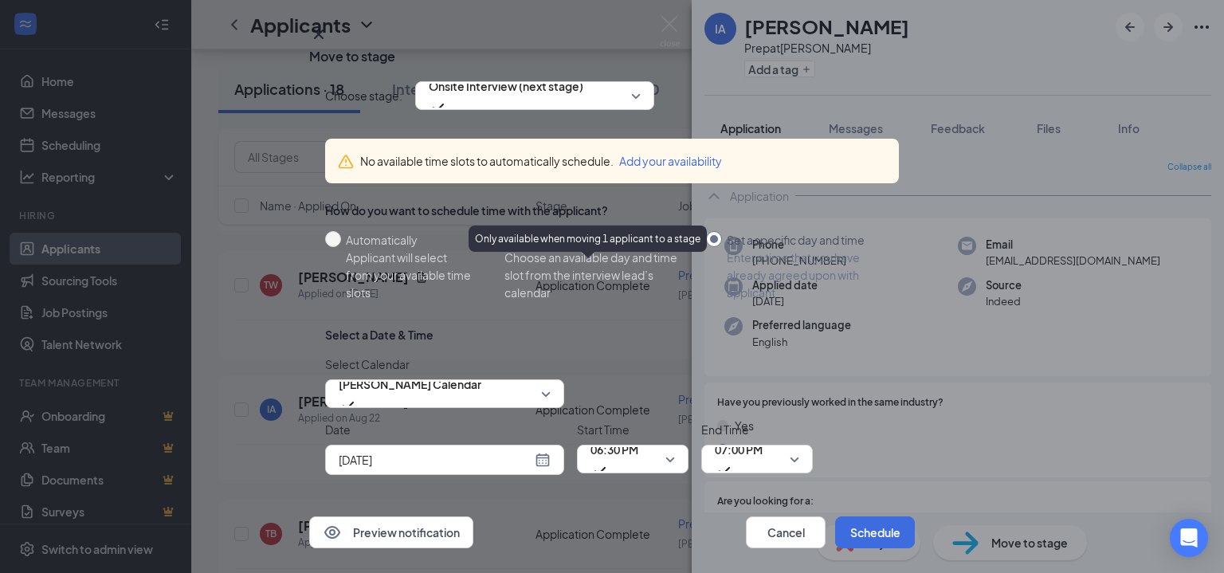
scroll to position [83, 0]
click at [481, 372] on span "[PERSON_NAME] Calendar" at bounding box center [410, 393] width 143 height 43
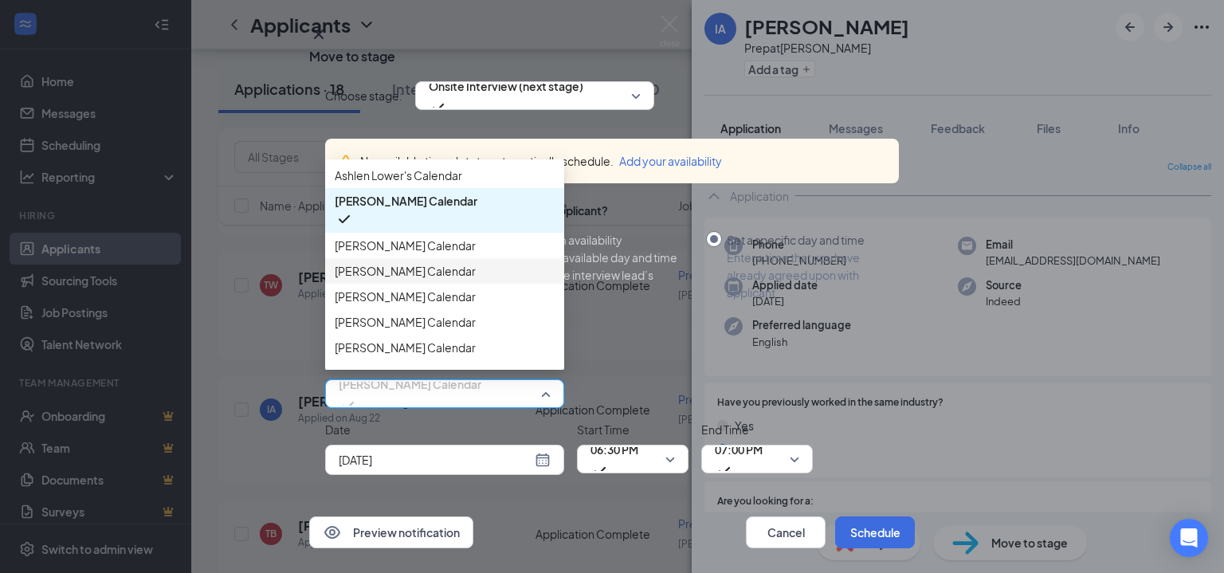
click at [407, 262] on span "[PERSON_NAME] Calendar" at bounding box center [405, 271] width 141 height 18
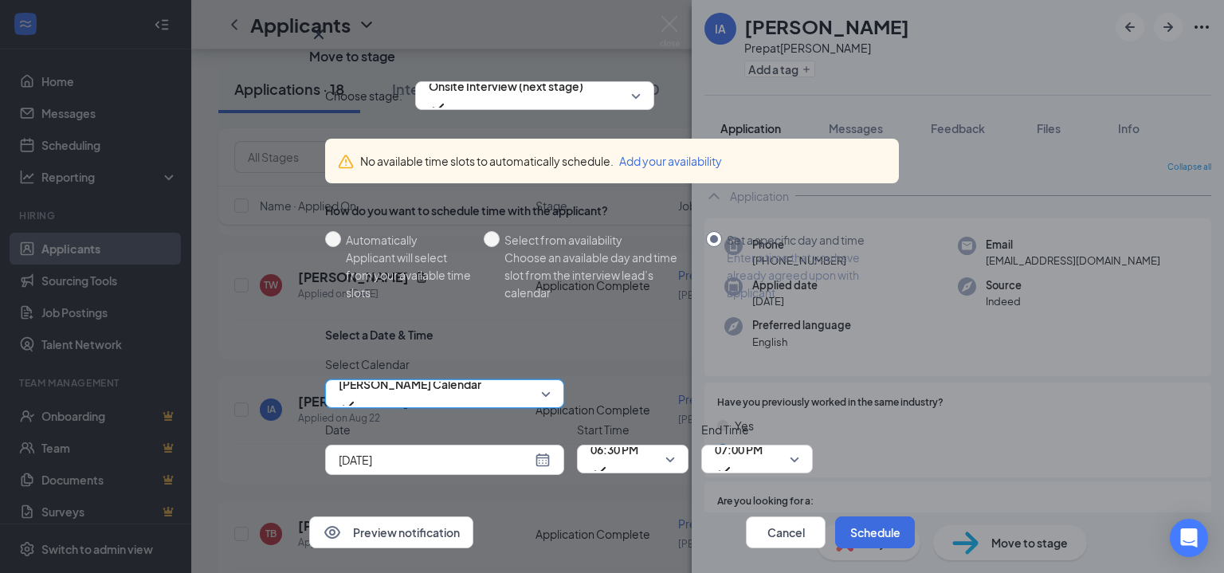
click at [541, 451] on div "[DATE]" at bounding box center [445, 460] width 212 height 18
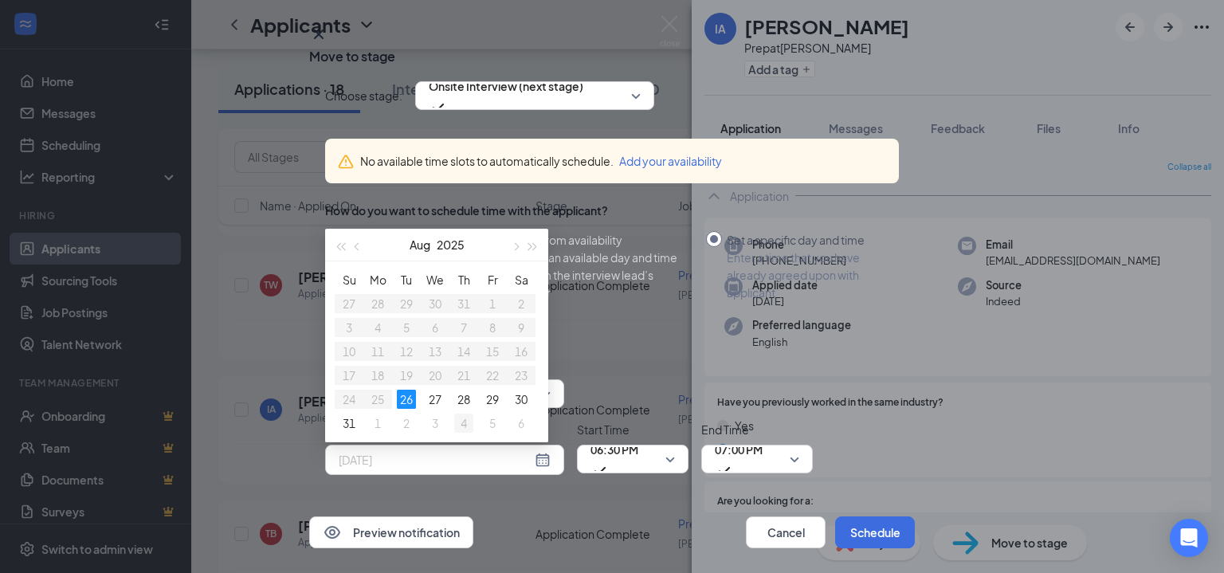
click at [471, 414] on div "4" at bounding box center [463, 423] width 19 height 19
type input "[DATE]"
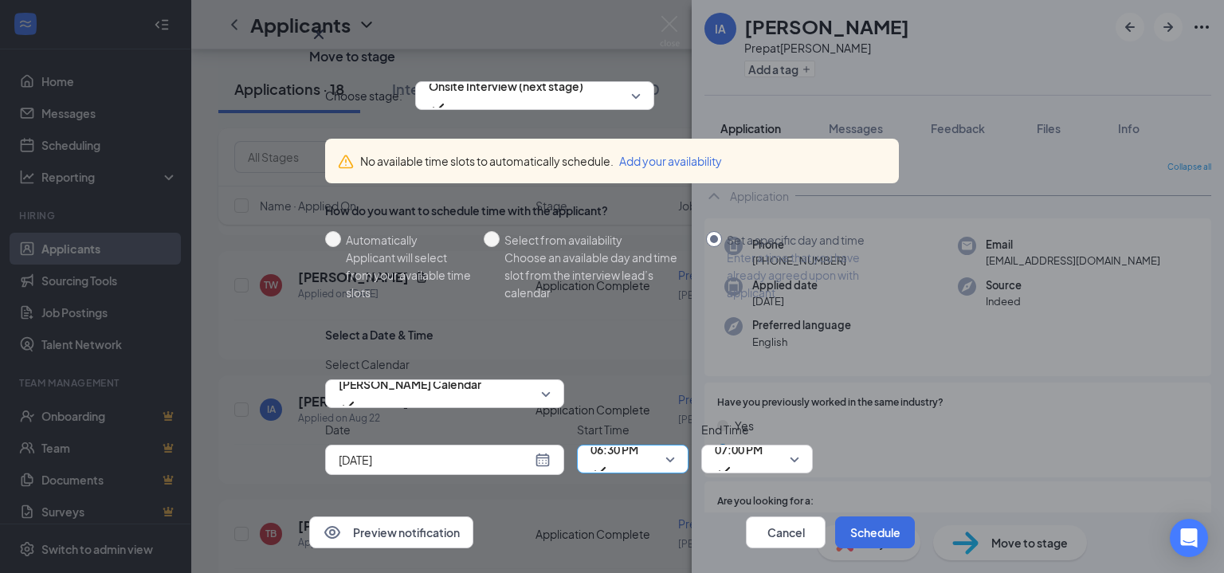
click at [676, 445] on div "06:30 PM" at bounding box center [633, 459] width 112 height 29
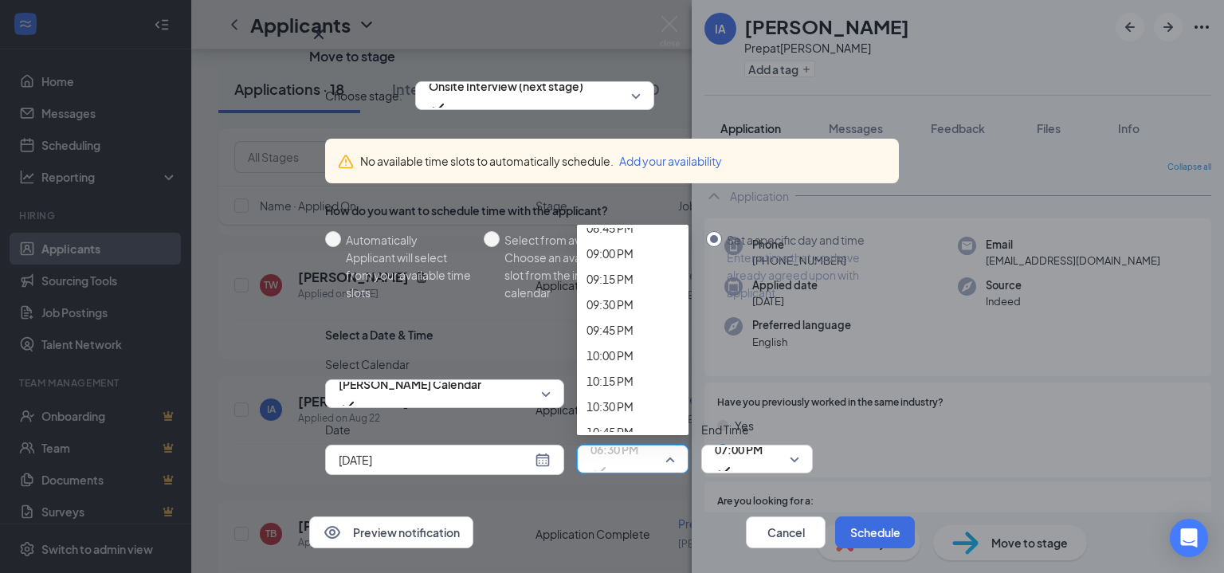
scroll to position [2069, 0]
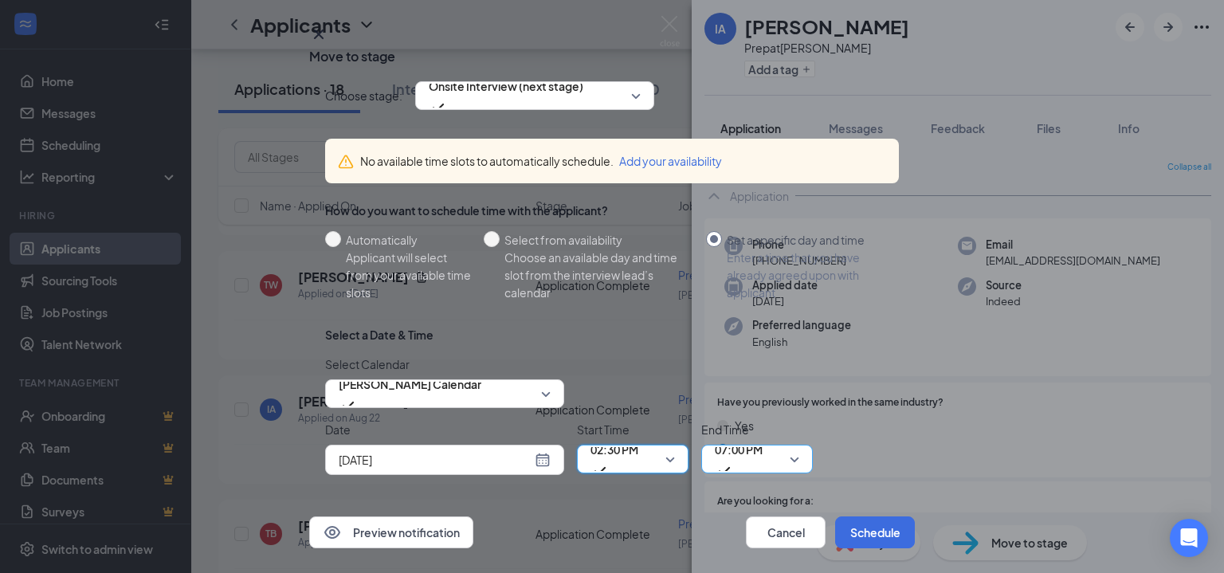
click at [763, 438] on span "07:00 PM" at bounding box center [739, 459] width 48 height 43
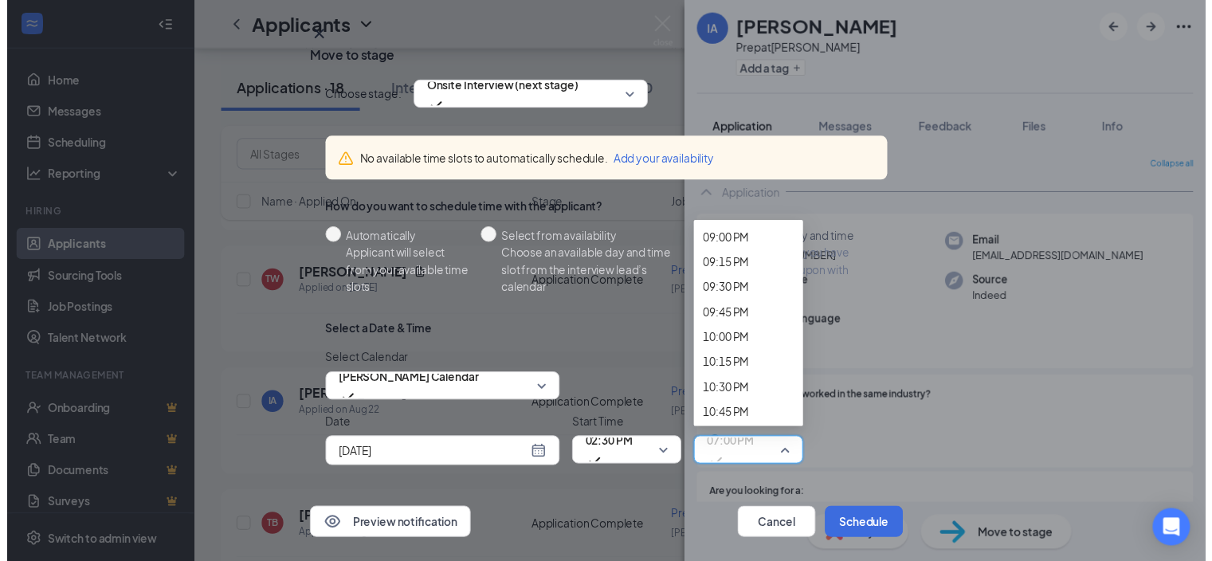
scroll to position [2143, 0]
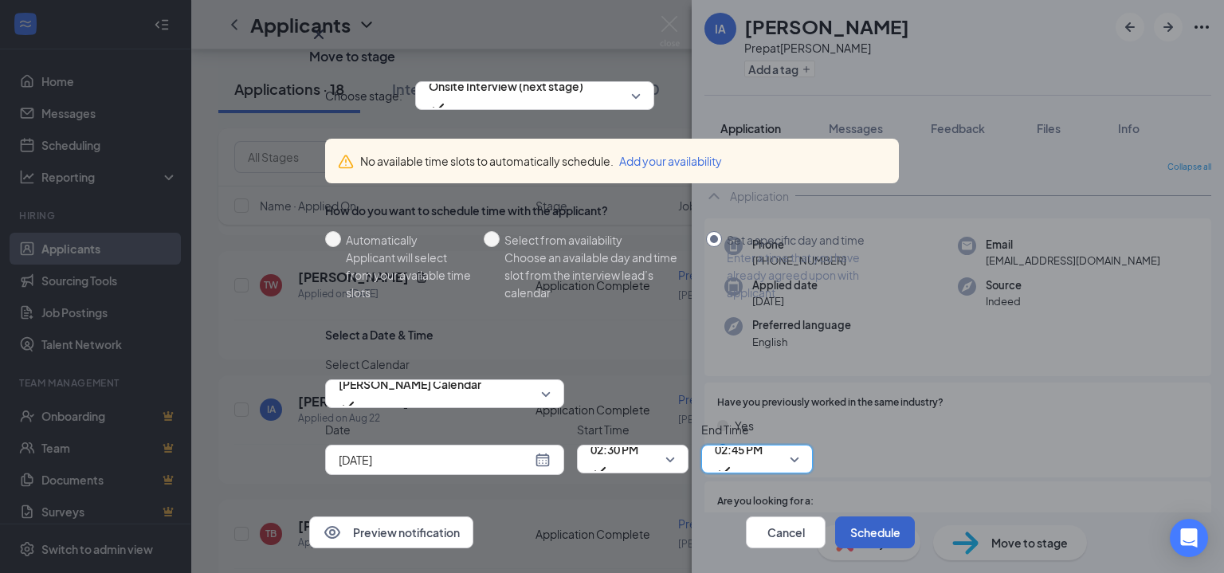
click at [847, 517] on button "Schedule" at bounding box center [875, 533] width 80 height 32
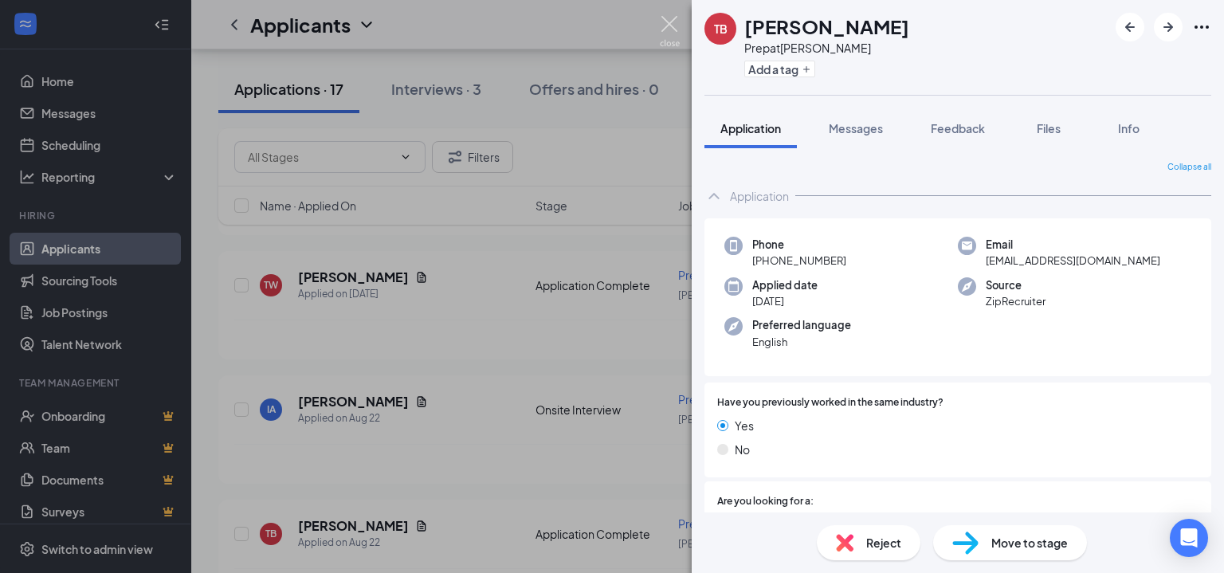
click at [670, 29] on img at bounding box center [670, 31] width 20 height 31
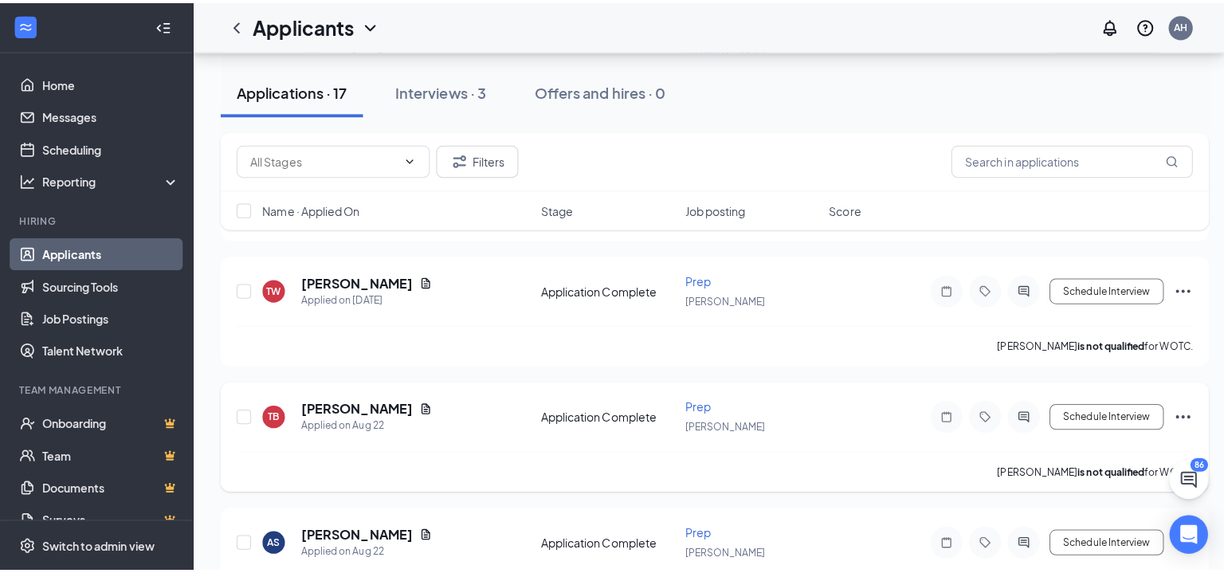
scroll to position [957, 0]
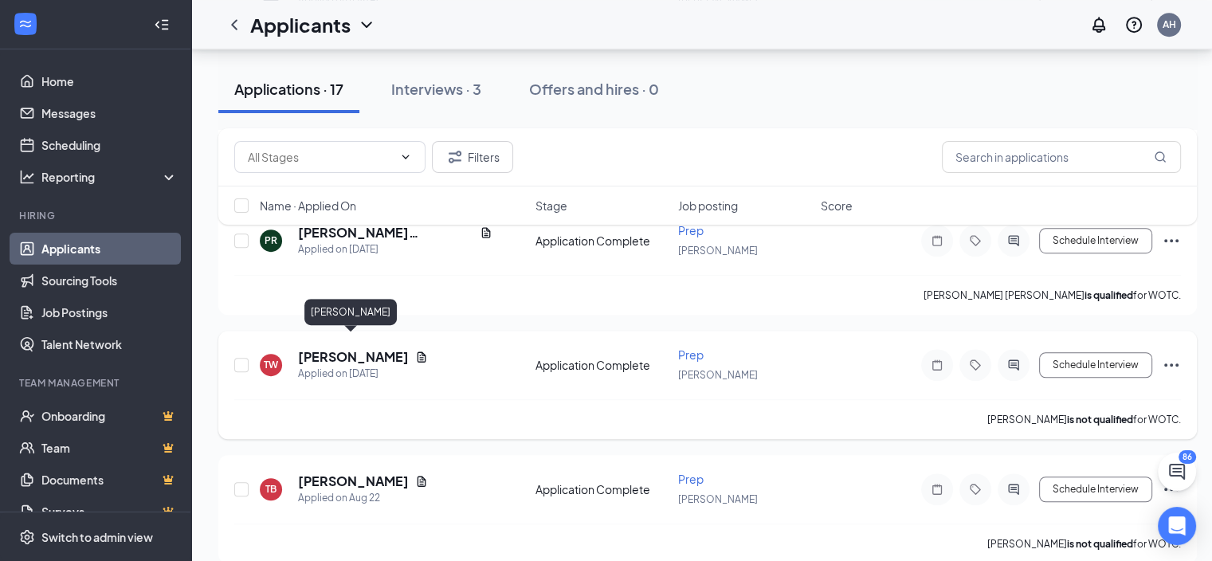
click at [352, 348] on h5 "[PERSON_NAME]" at bounding box center [353, 357] width 111 height 18
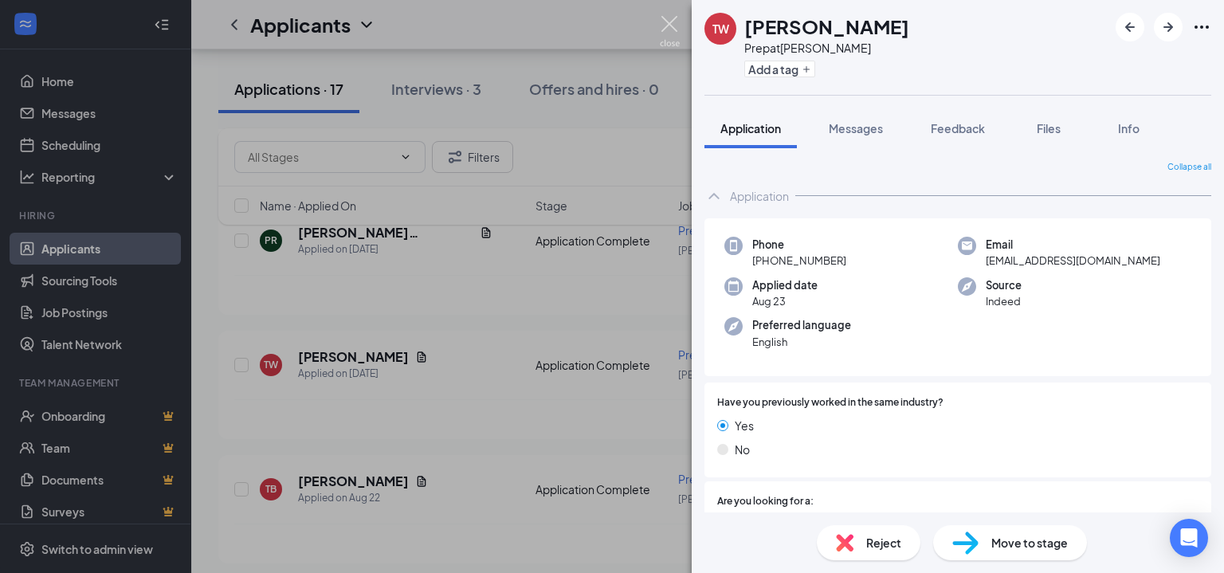
click at [672, 22] on img at bounding box center [670, 31] width 20 height 31
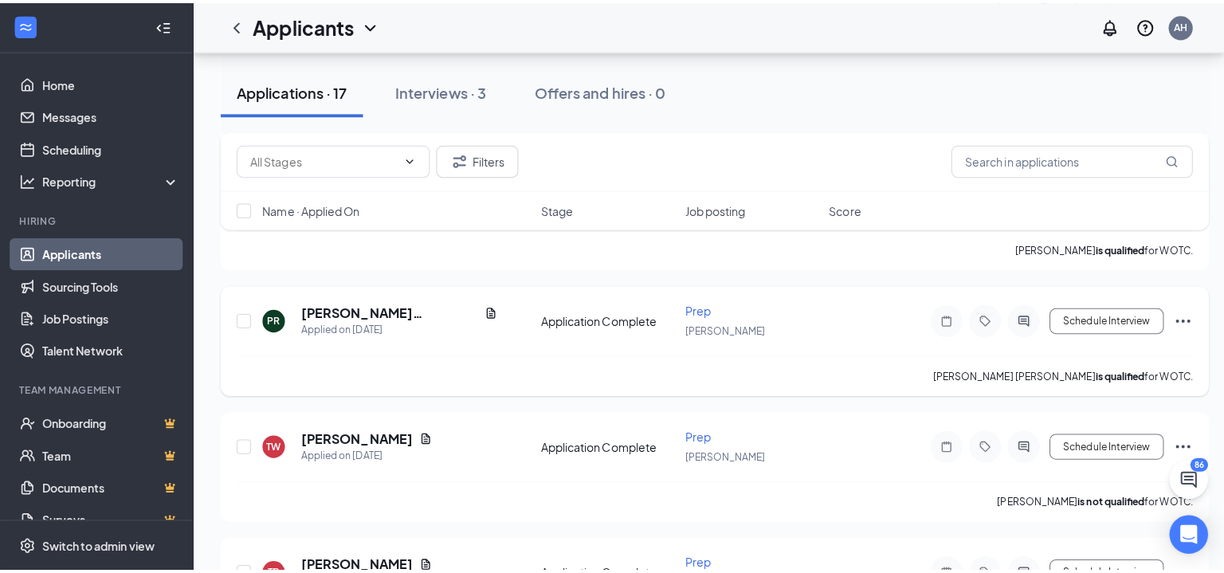
scroll to position [797, 0]
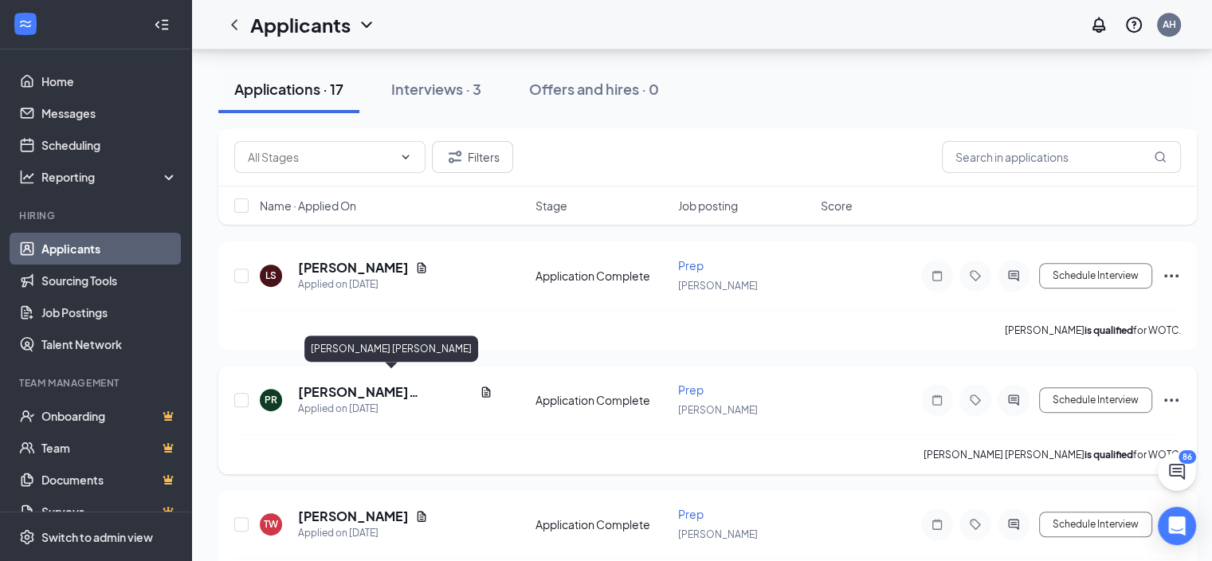
click at [355, 383] on h5 "[PERSON_NAME] [PERSON_NAME]" at bounding box center [385, 392] width 175 height 18
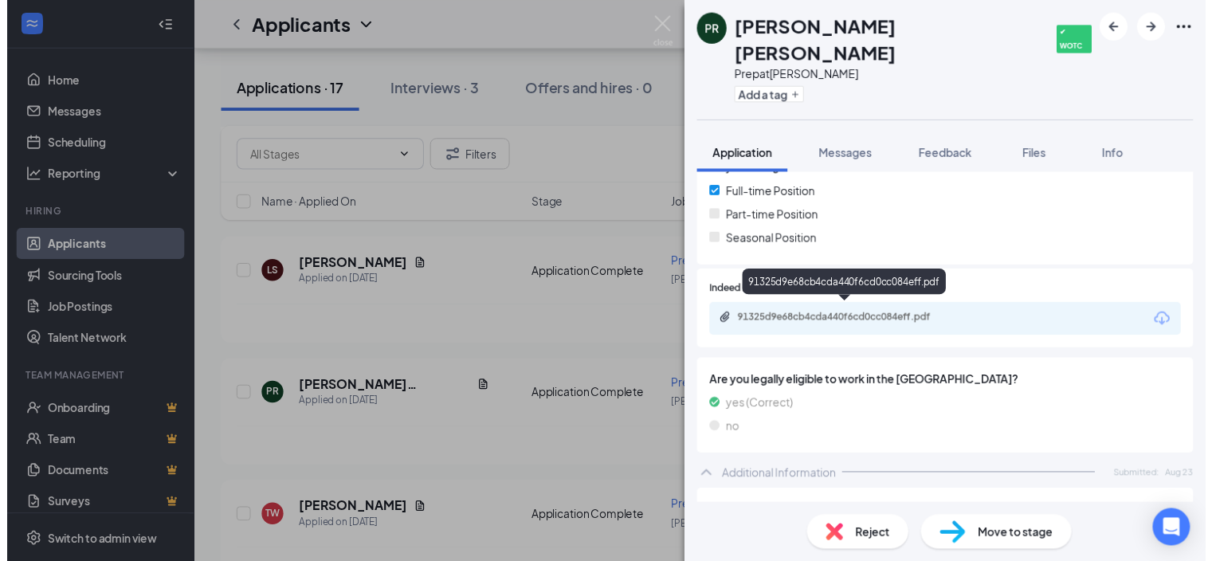
scroll to position [365, 0]
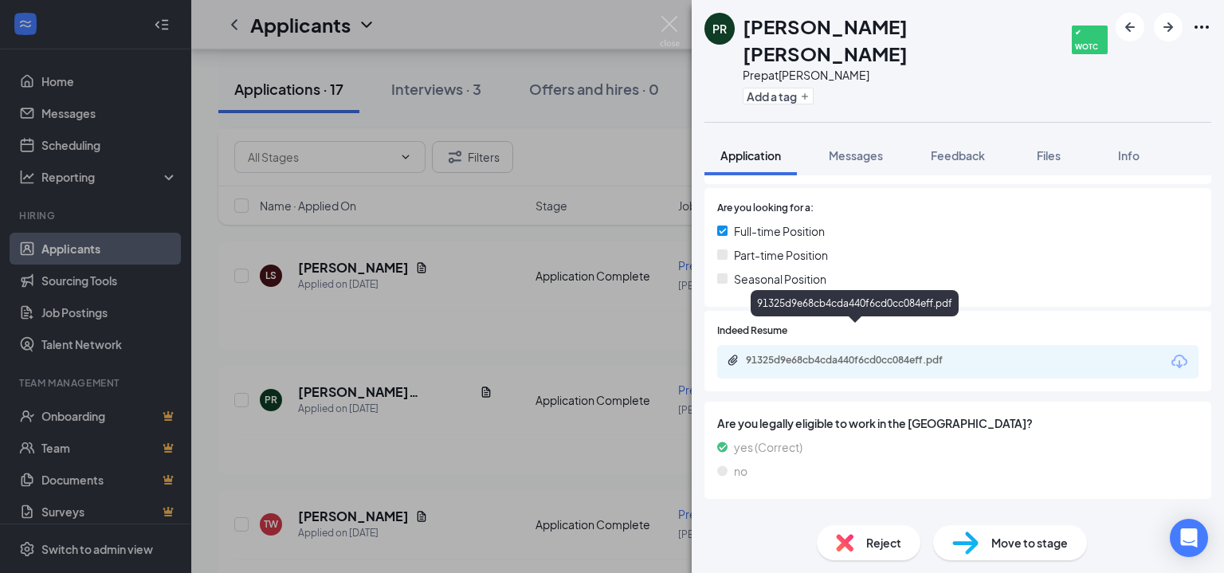
click at [889, 354] on div "91325d9e68cb4cda440f6cd0cc084eff.pdf" at bounding box center [857, 360] width 223 height 13
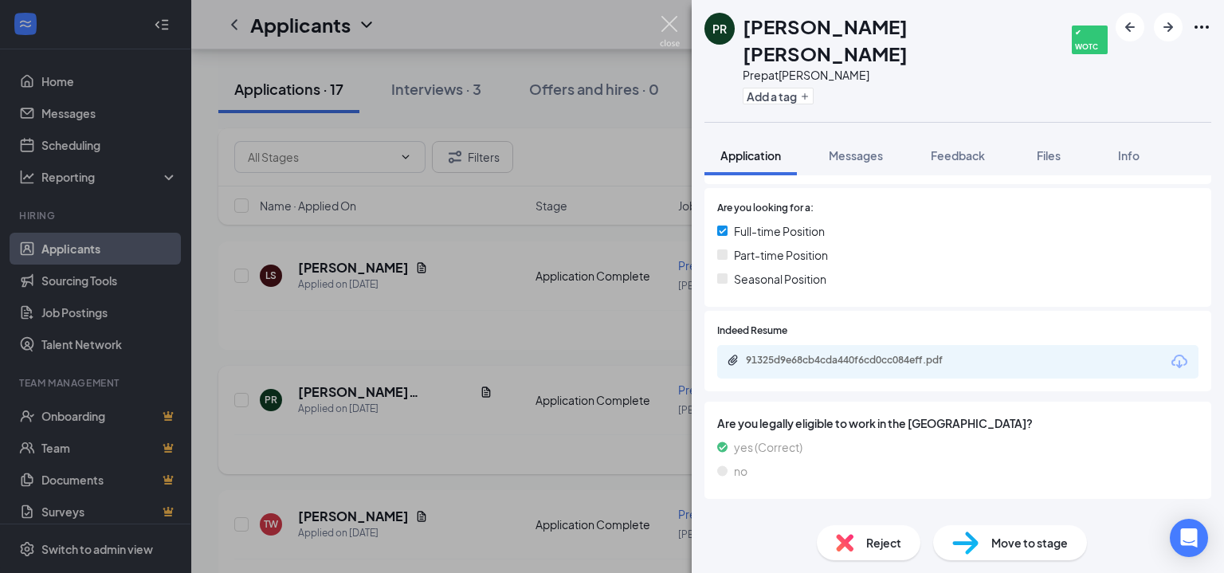
drag, startPoint x: 663, startPoint y: 30, endPoint x: 361, endPoint y: 367, distance: 452.7
click at [664, 30] on img at bounding box center [670, 31] width 20 height 31
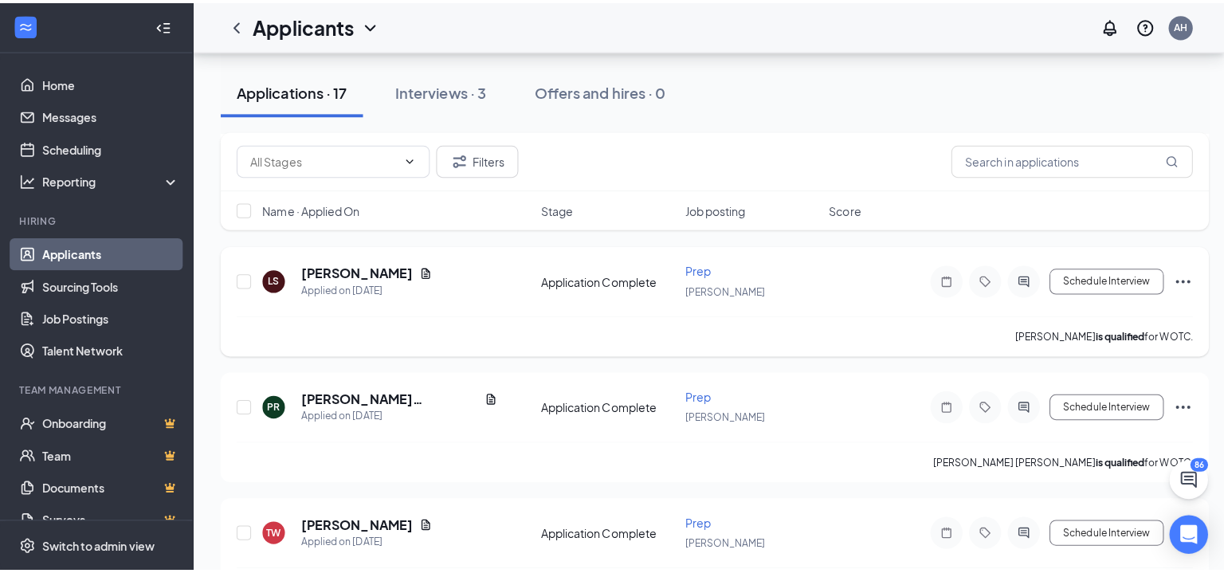
scroll to position [717, 0]
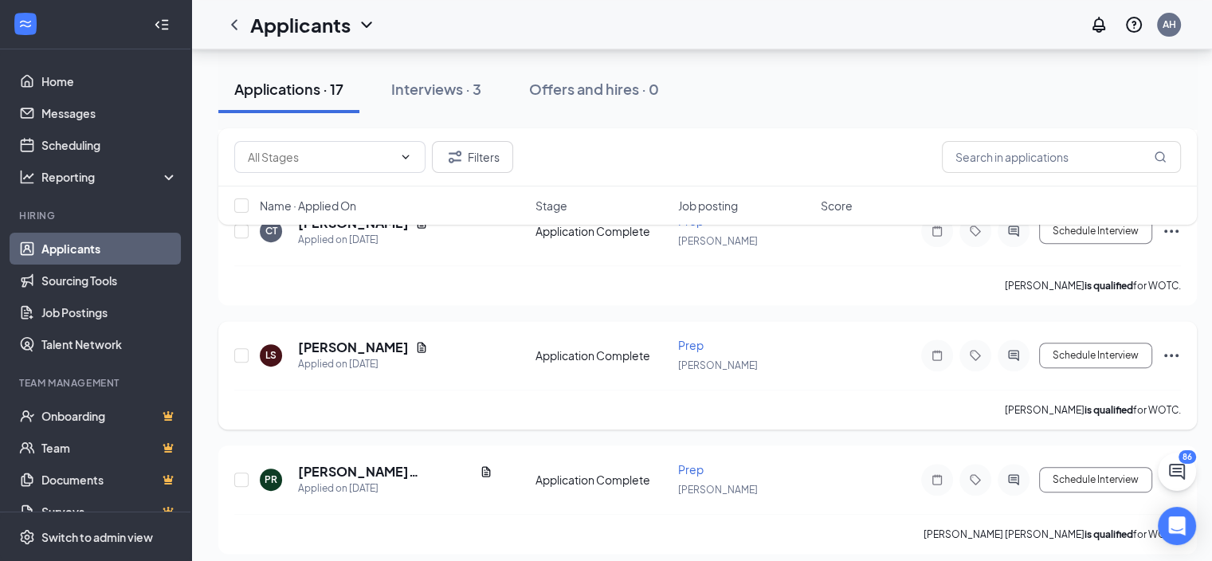
click at [346, 337] on div "LS [PERSON_NAME] Applied on [DATE] Application Complete Prep [PERSON_NAME] Sche…" at bounding box center [707, 363] width 947 height 53
click at [354, 340] on h5 "[PERSON_NAME]" at bounding box center [353, 348] width 111 height 18
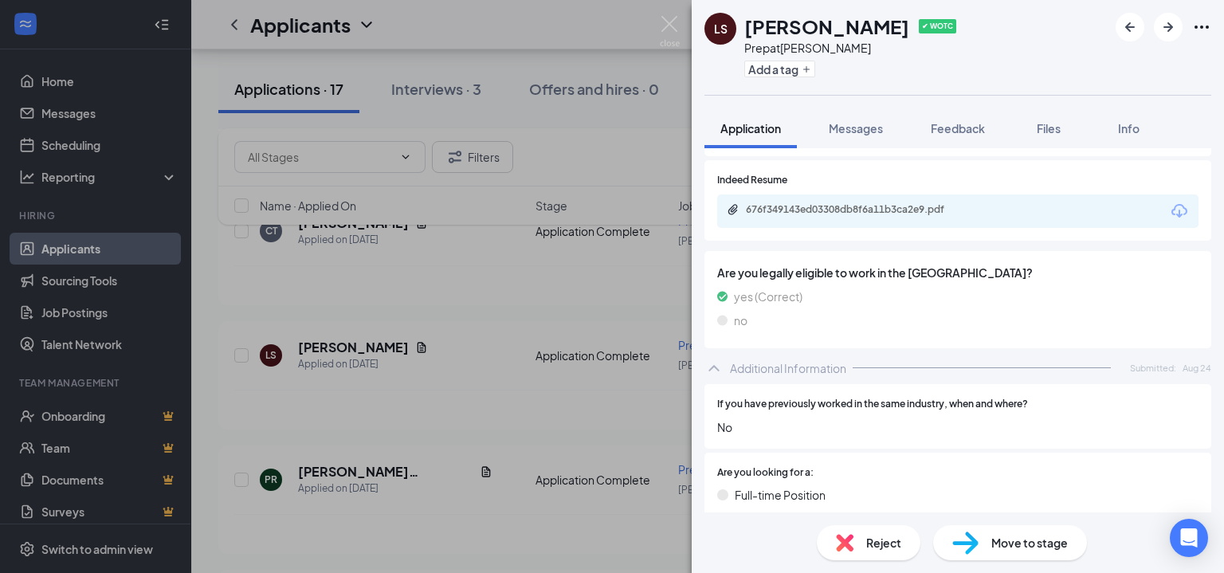
scroll to position [400, 0]
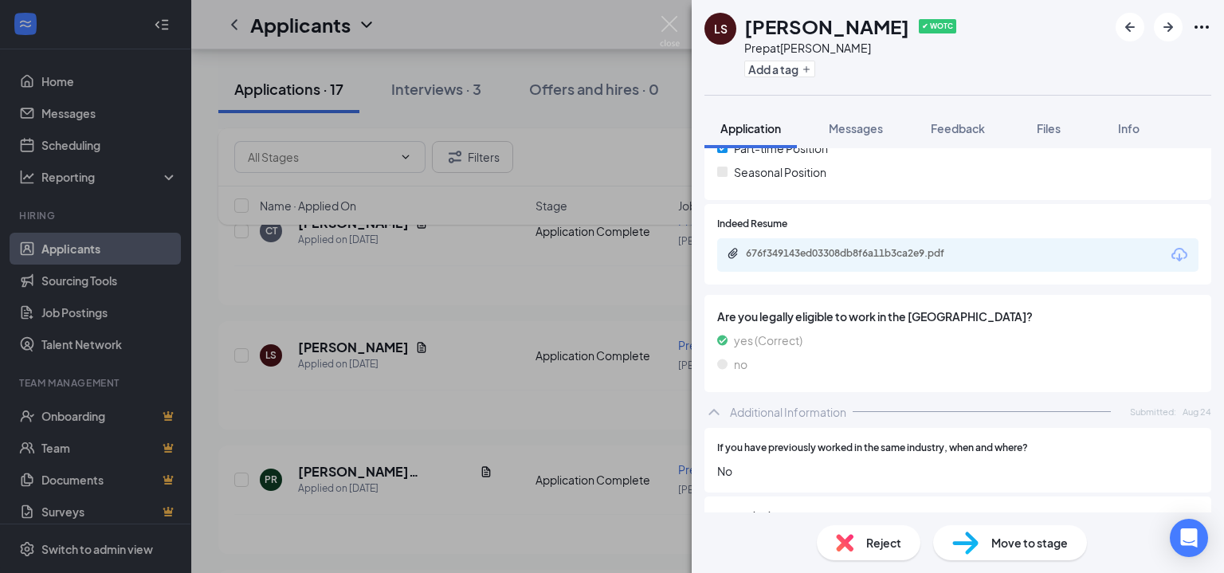
click at [825, 251] on div "676f349143ed03308db8f6a11b3ca2e9.pdf" at bounding box center [857, 253] width 223 height 13
drag, startPoint x: 673, startPoint y: 27, endPoint x: 619, endPoint y: 157, distance: 140.5
click at [673, 28] on img at bounding box center [670, 31] width 20 height 31
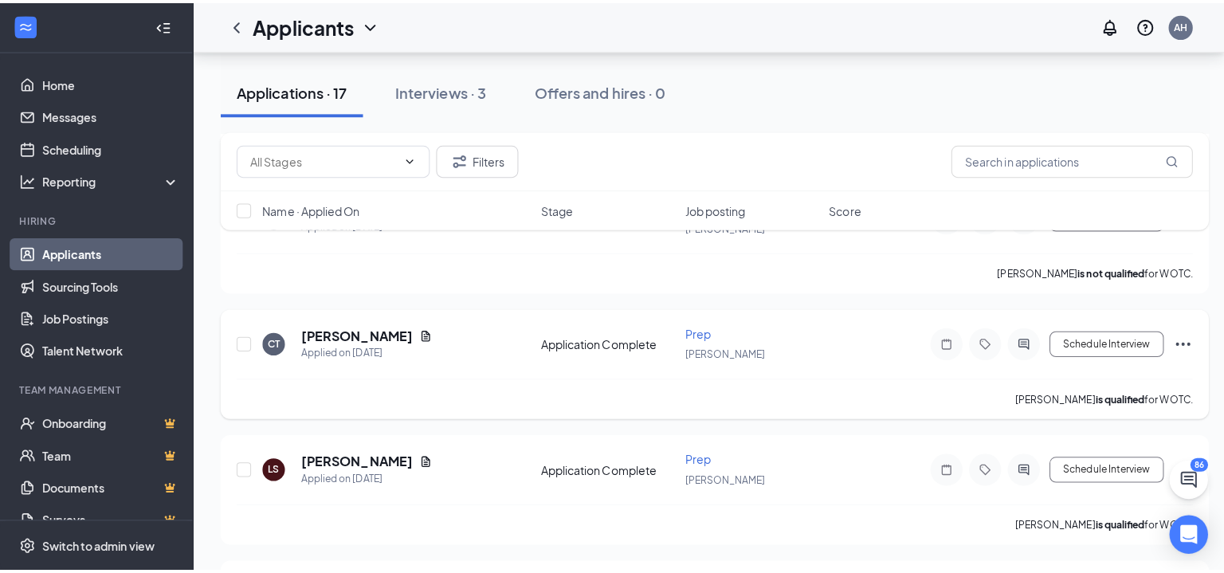
scroll to position [558, 0]
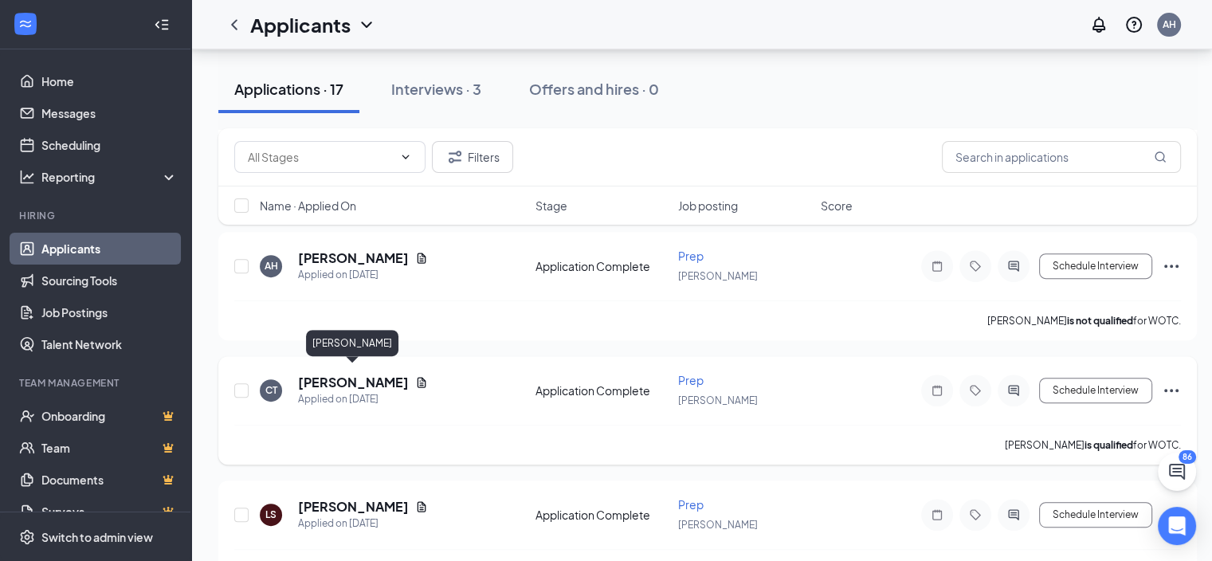
click at [351, 375] on h5 "[PERSON_NAME]" at bounding box center [353, 383] width 111 height 18
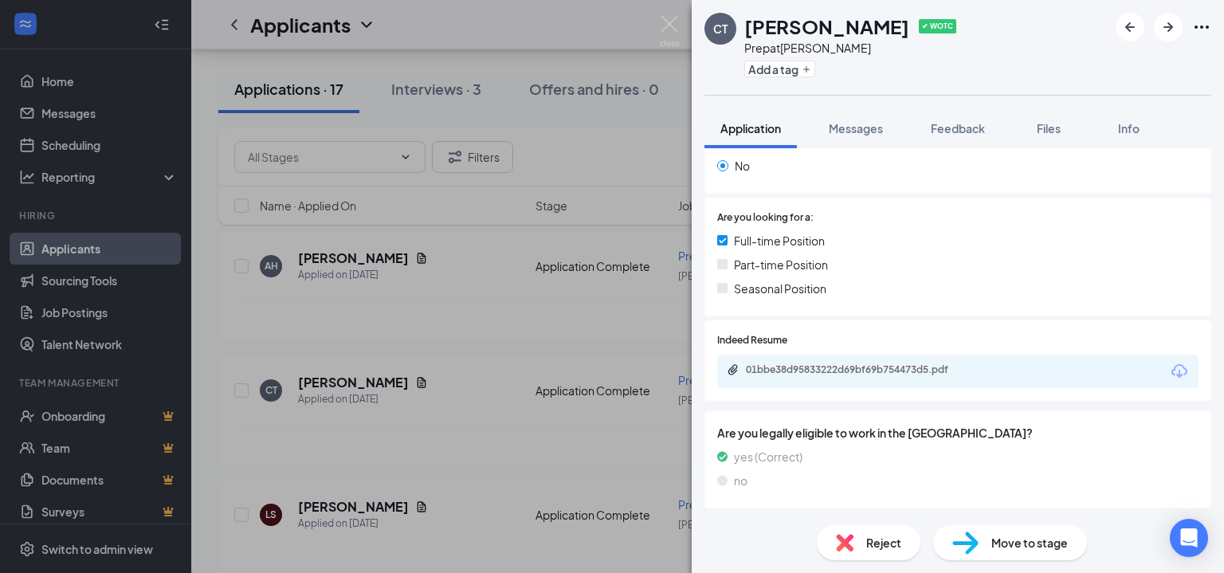
scroll to position [285, 0]
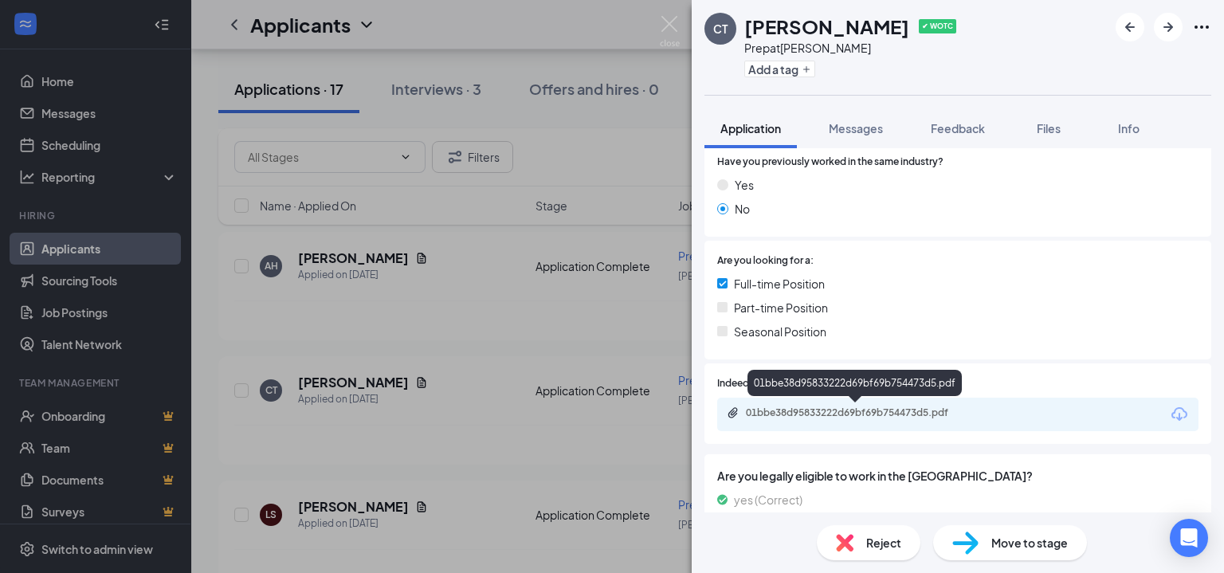
click at [900, 418] on div "01bbe38d95833222d69bf69b754473d5.pdf" at bounding box center [857, 413] width 223 height 13
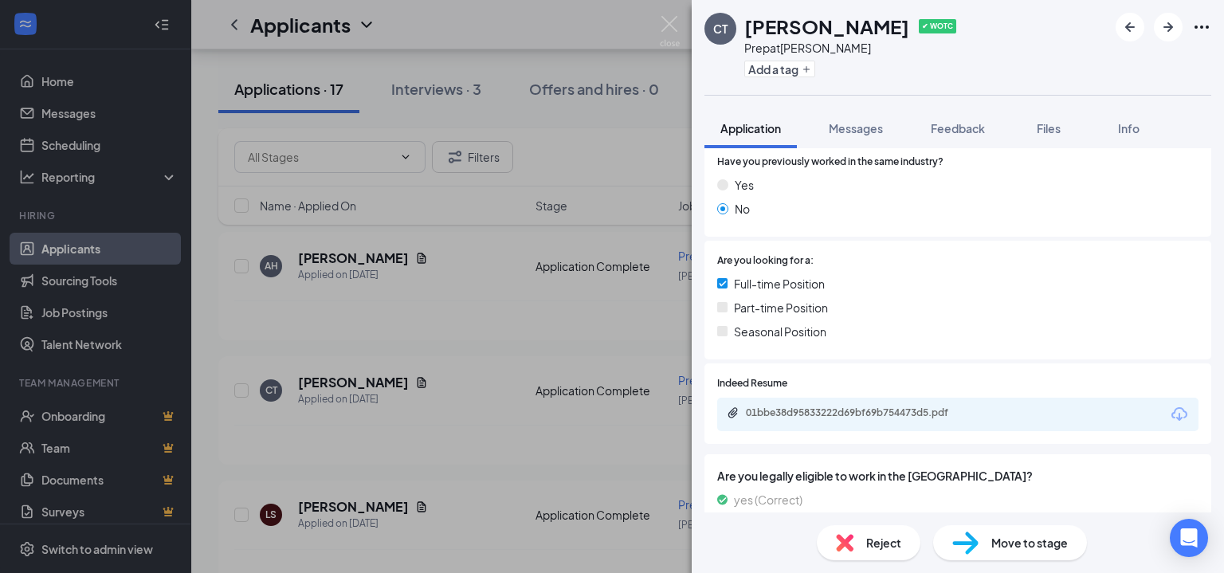
click at [837, 28] on h1 "[PERSON_NAME]" at bounding box center [826, 26] width 165 height 27
copy h1 "[PERSON_NAME]"
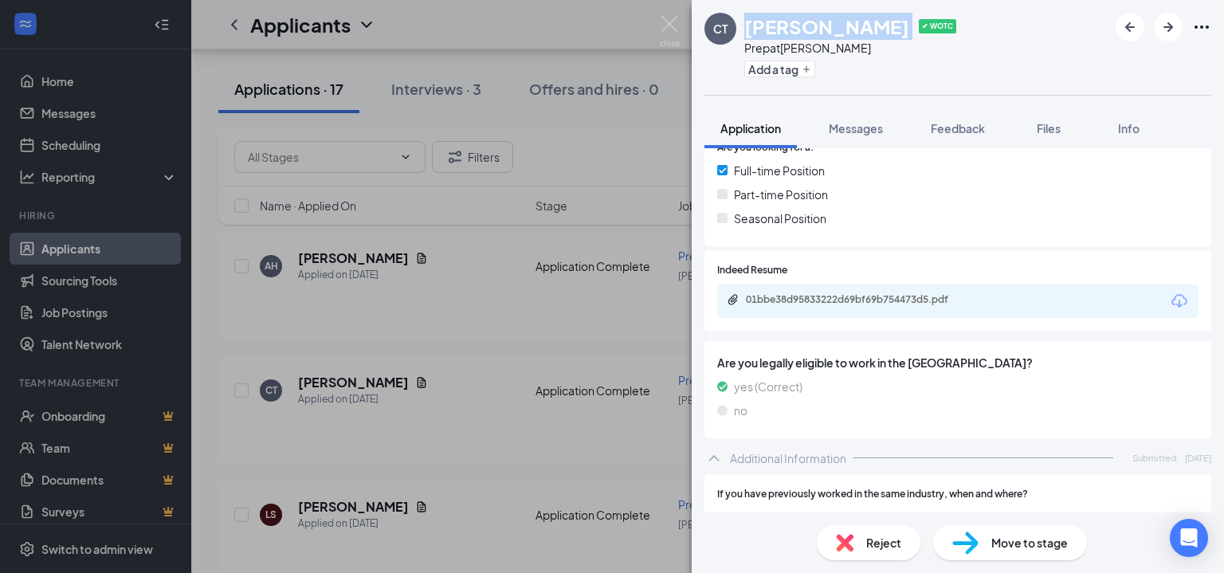
scroll to position [0, 0]
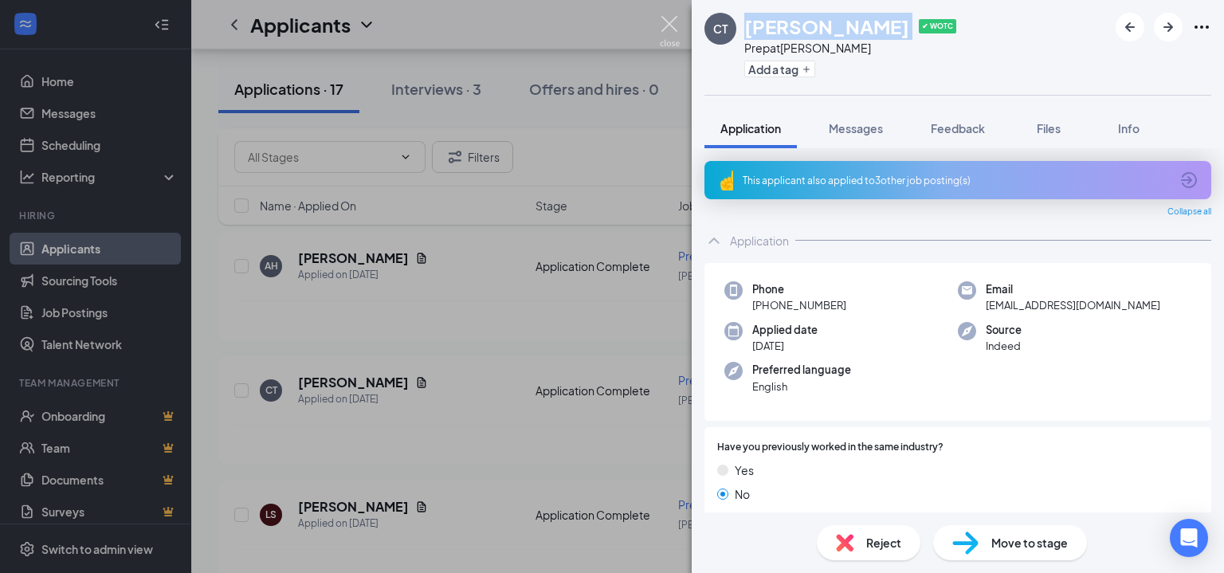
click at [674, 28] on img at bounding box center [670, 31] width 20 height 31
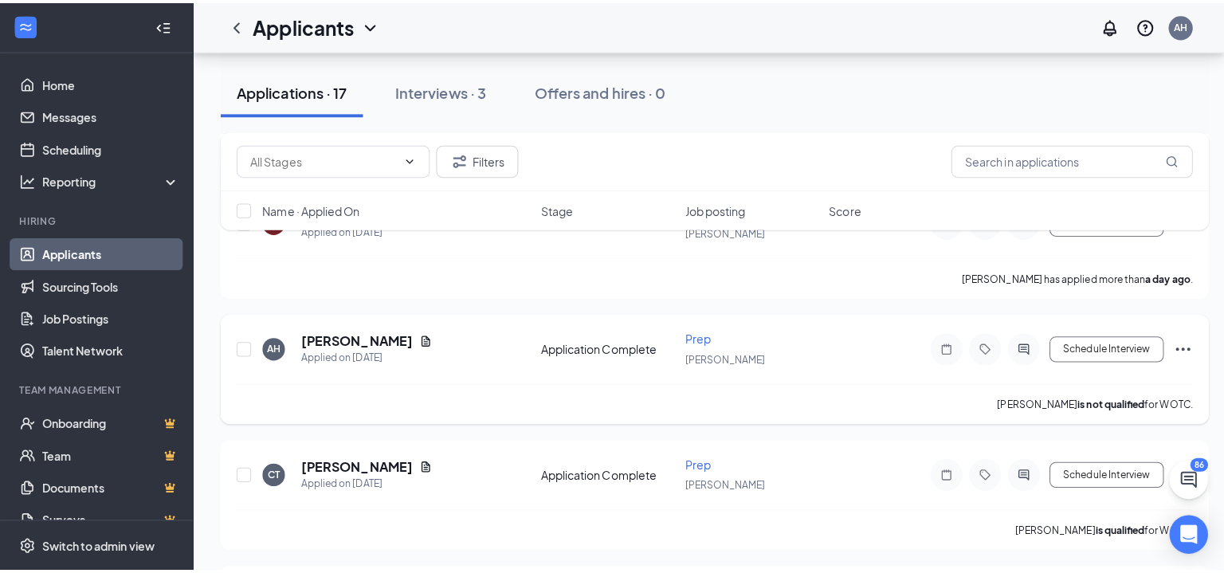
scroll to position [478, 0]
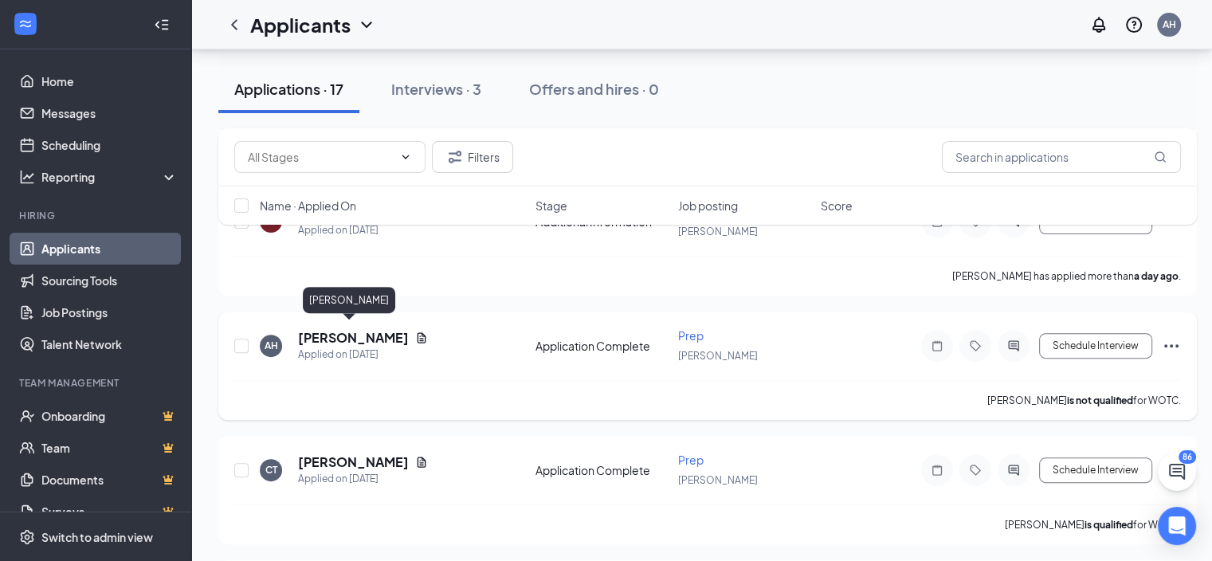
click at [335, 329] on h5 "[PERSON_NAME]" at bounding box center [353, 338] width 111 height 18
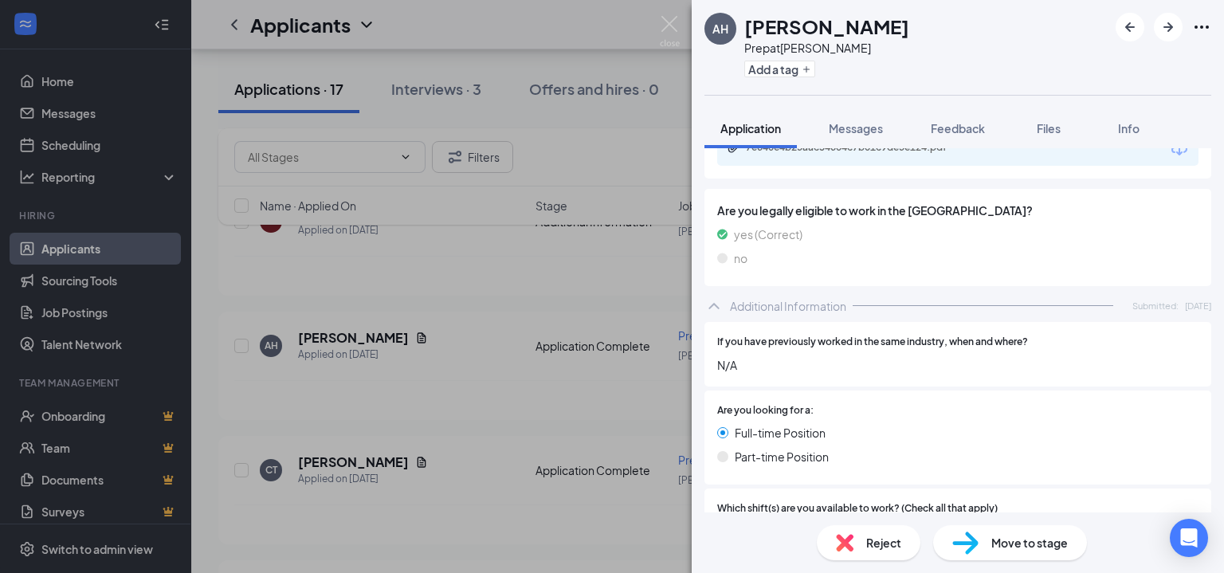
scroll to position [399, 0]
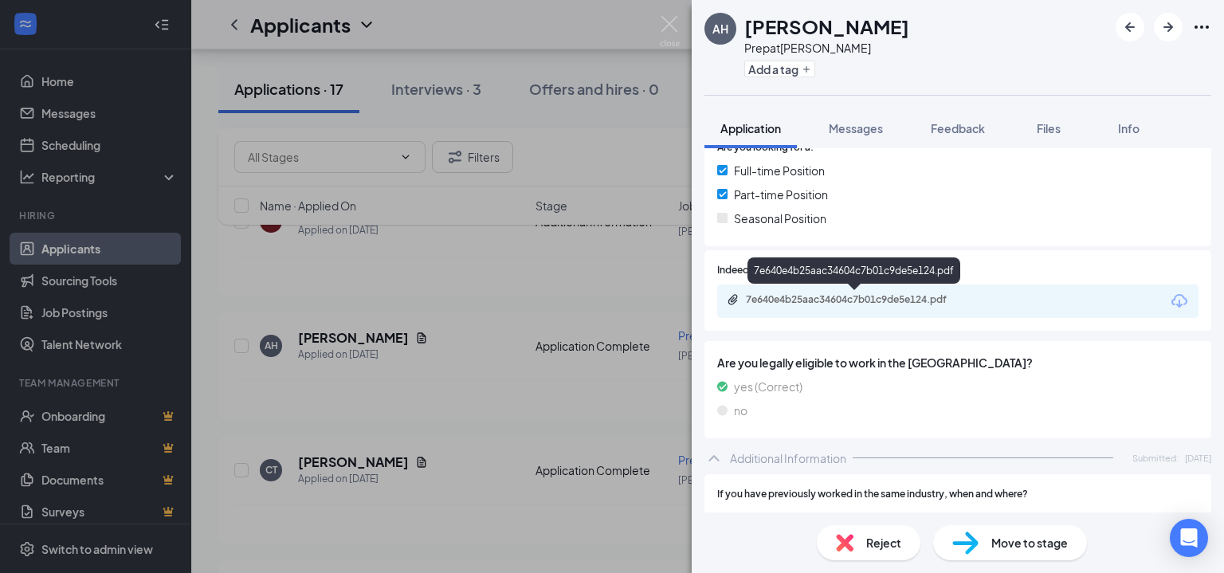
click at [864, 300] on div "7e640e4b25aac34604c7b01c9de5e124.pdf" at bounding box center [857, 299] width 223 height 13
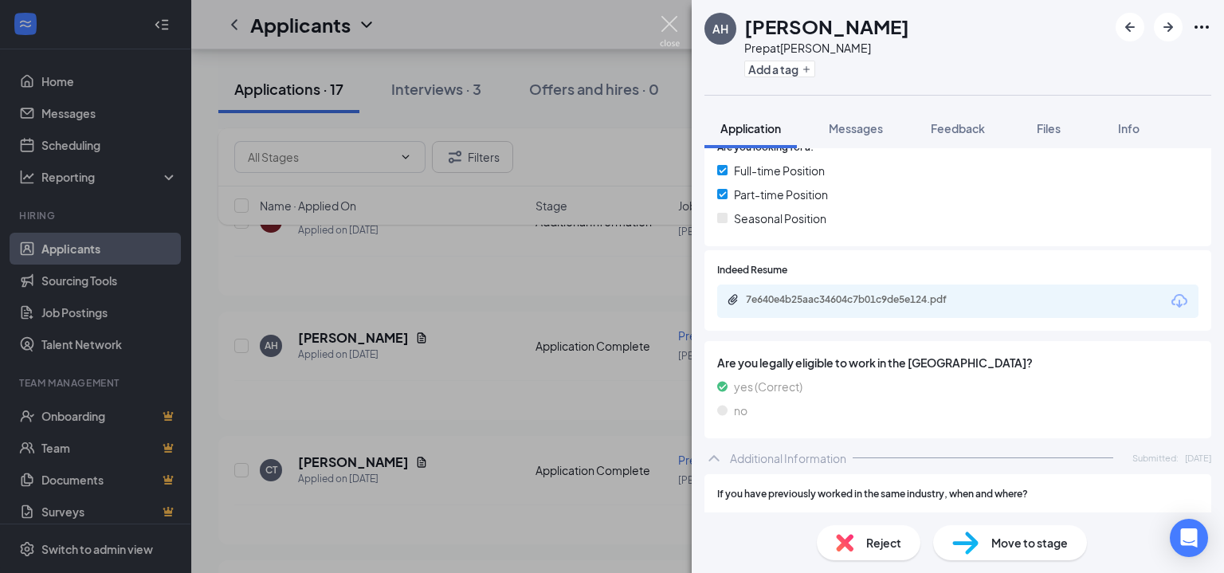
click at [666, 33] on img at bounding box center [670, 31] width 20 height 31
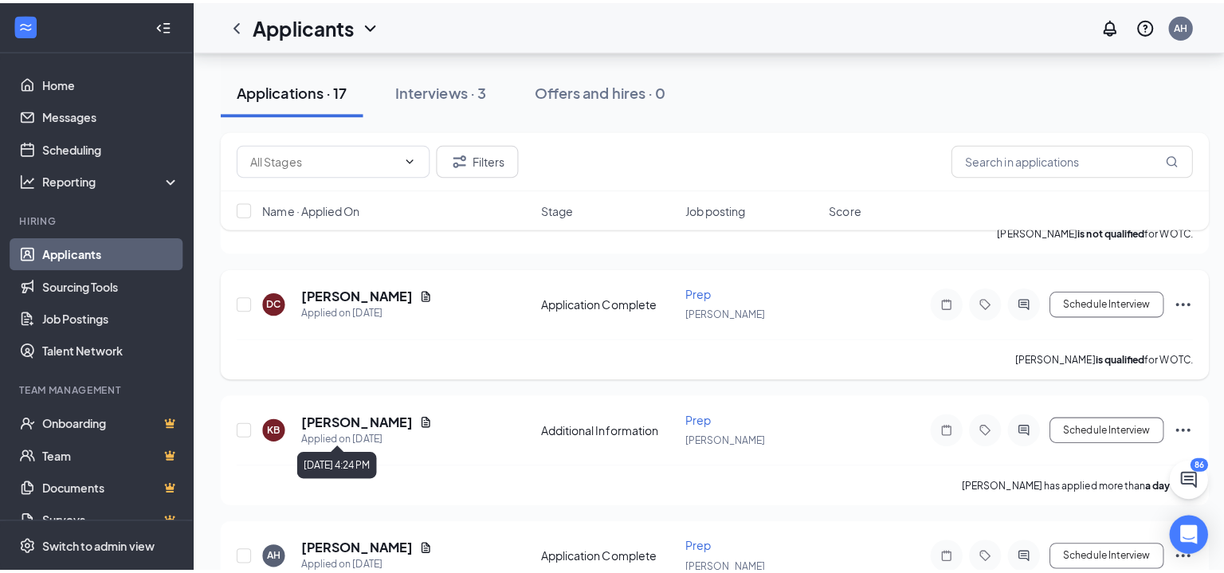
scroll to position [239, 0]
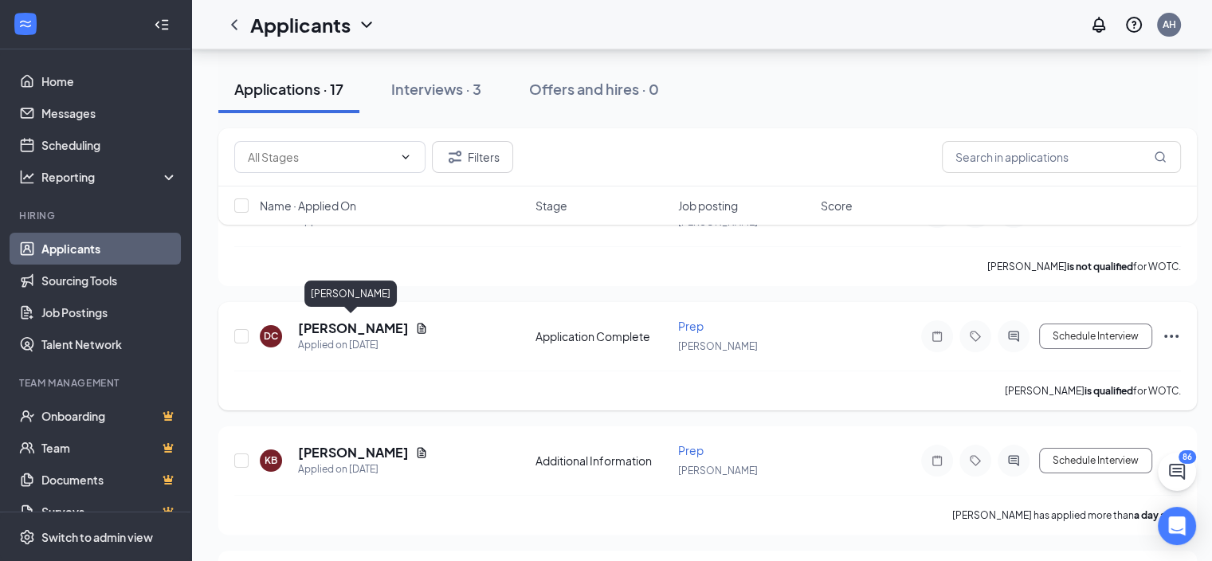
click at [368, 328] on h5 "[PERSON_NAME]" at bounding box center [353, 329] width 111 height 18
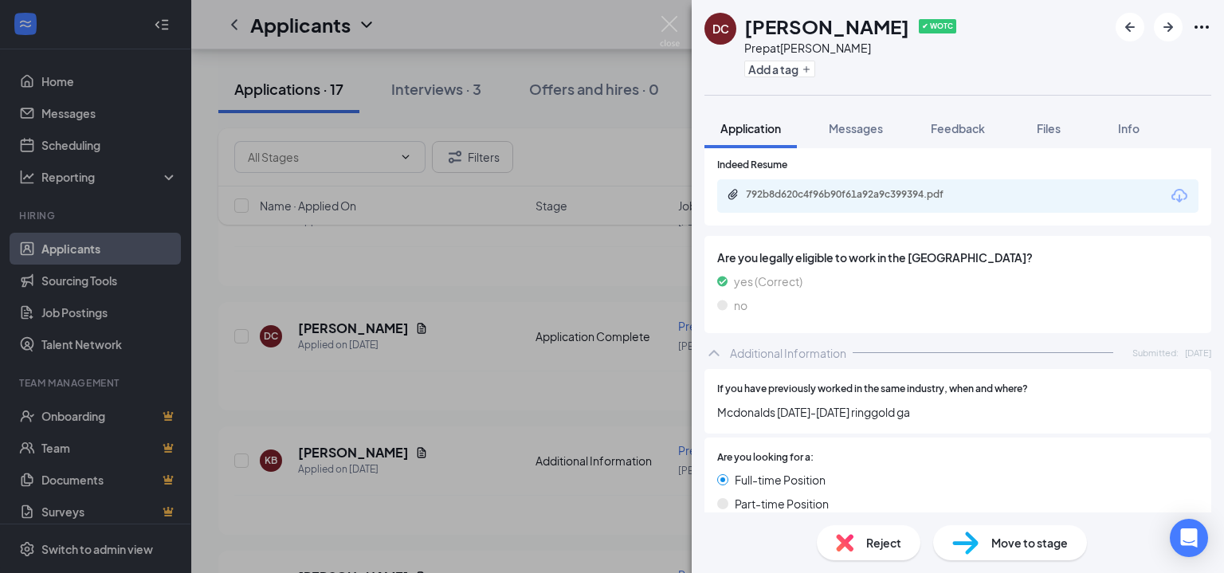
scroll to position [399, 0]
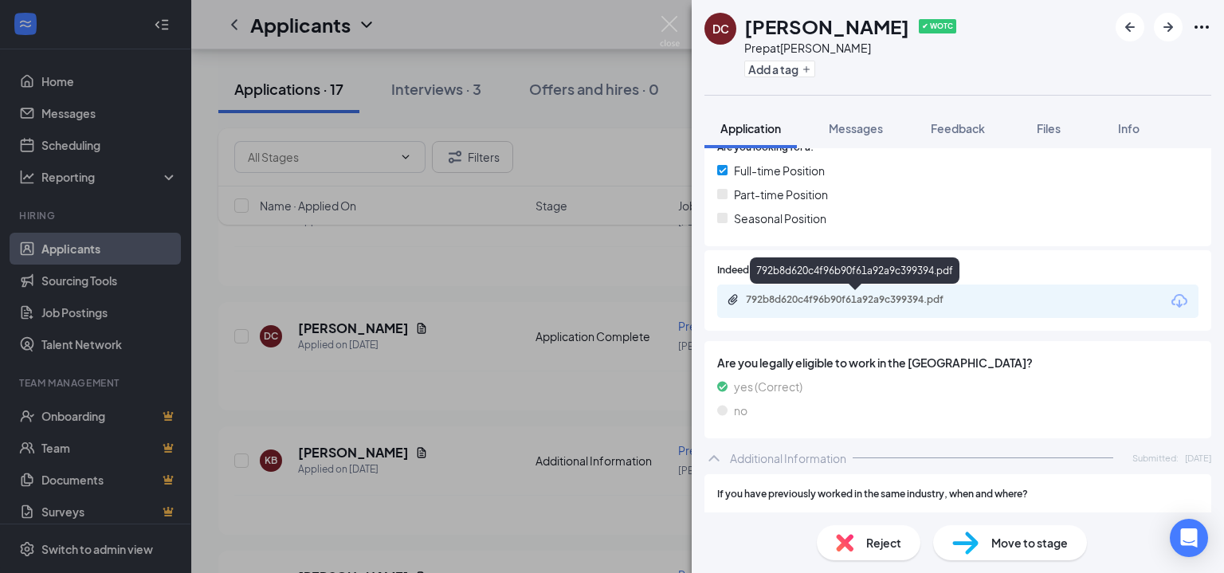
click at [882, 297] on div "792b8d620c4f96b90f61a92a9c399394.pdf" at bounding box center [857, 299] width 223 height 13
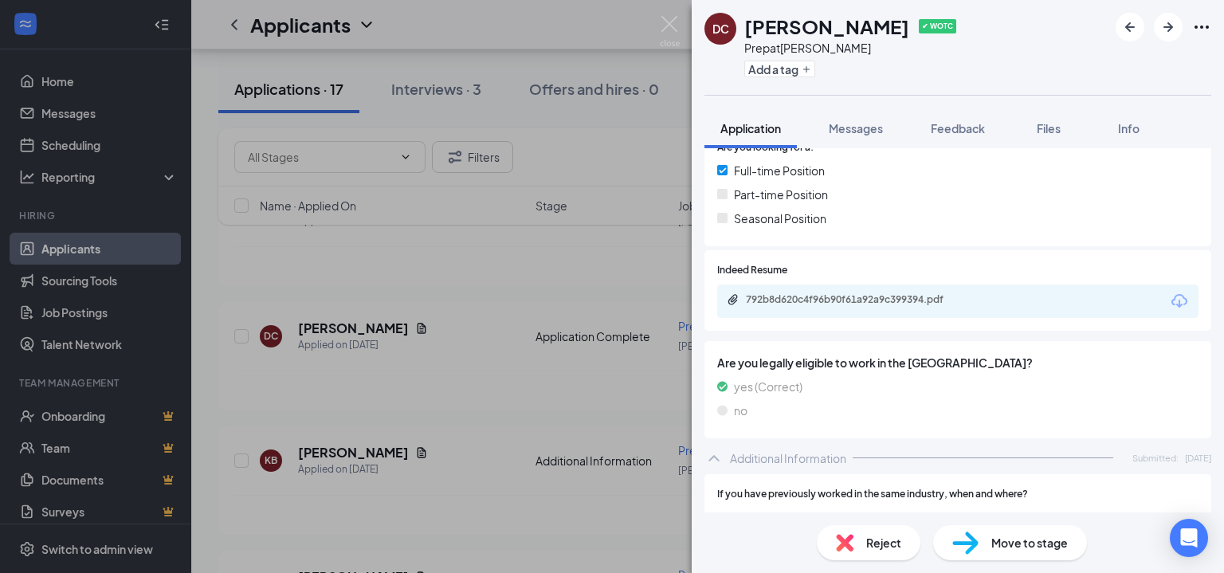
click at [794, 21] on h1 "[PERSON_NAME]" at bounding box center [826, 26] width 165 height 27
click at [820, 24] on h1 "[PERSON_NAME]" at bounding box center [826, 26] width 165 height 27
click at [664, 18] on img at bounding box center [670, 31] width 20 height 31
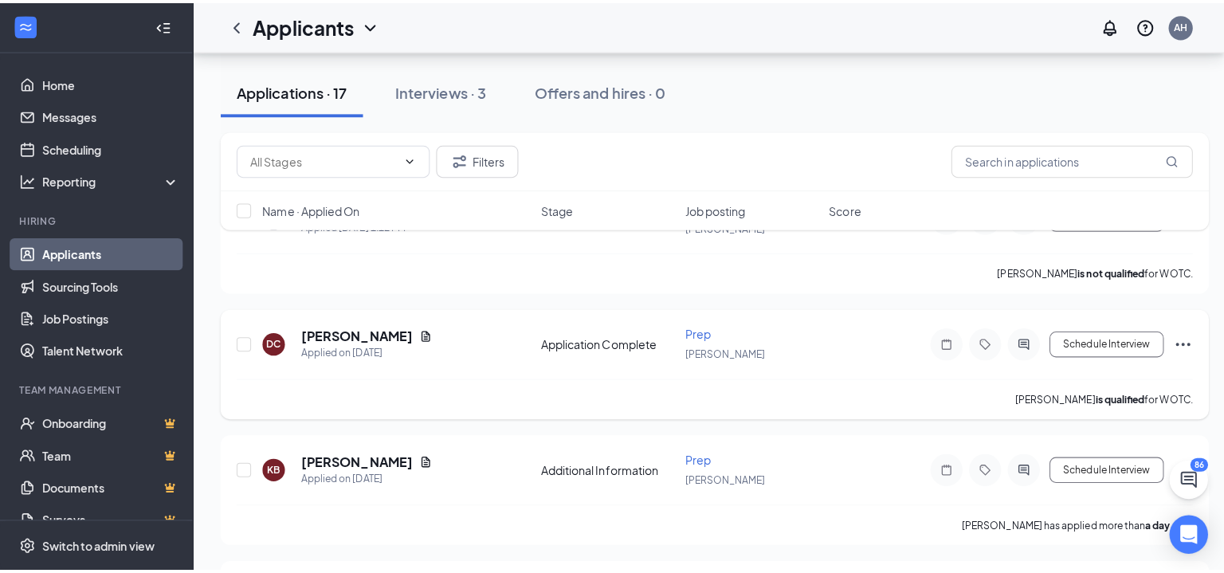
scroll to position [80, 0]
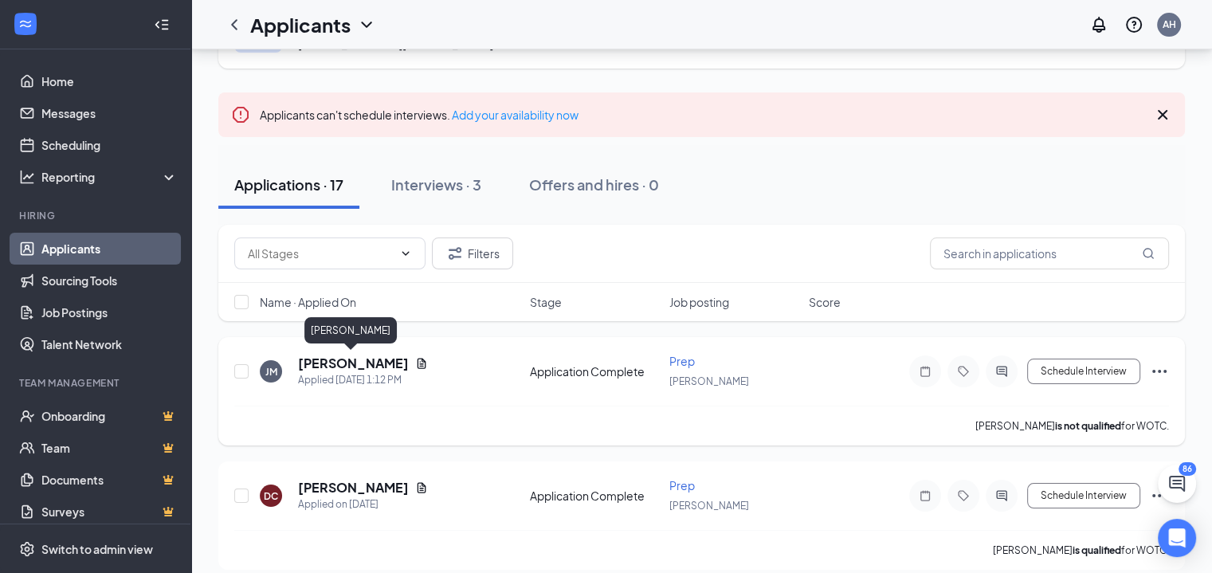
click at [363, 366] on h5 "[PERSON_NAME]" at bounding box center [353, 364] width 111 height 18
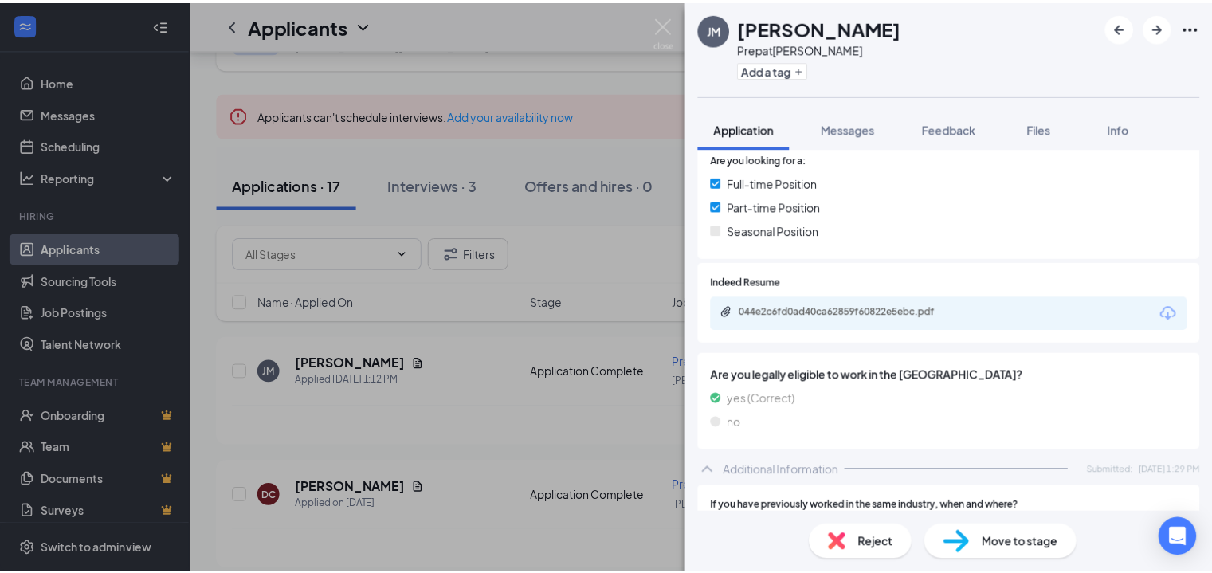
scroll to position [320, 0]
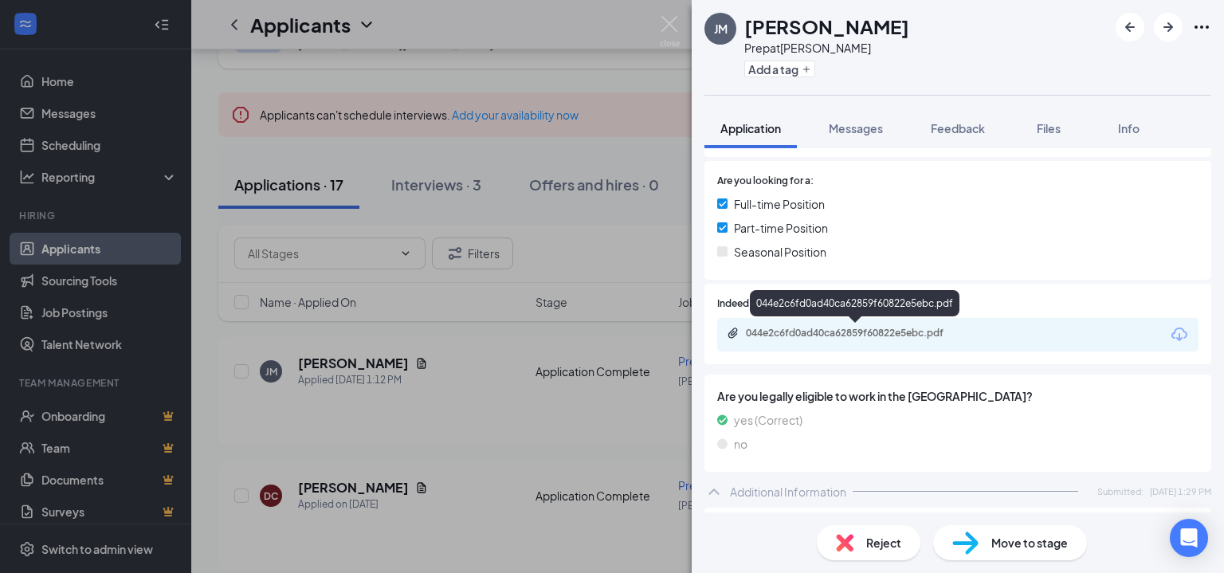
click at [917, 333] on div "044e2c6fd0ad40ca62859f60822e5ebc.pdf" at bounding box center [857, 333] width 223 height 13
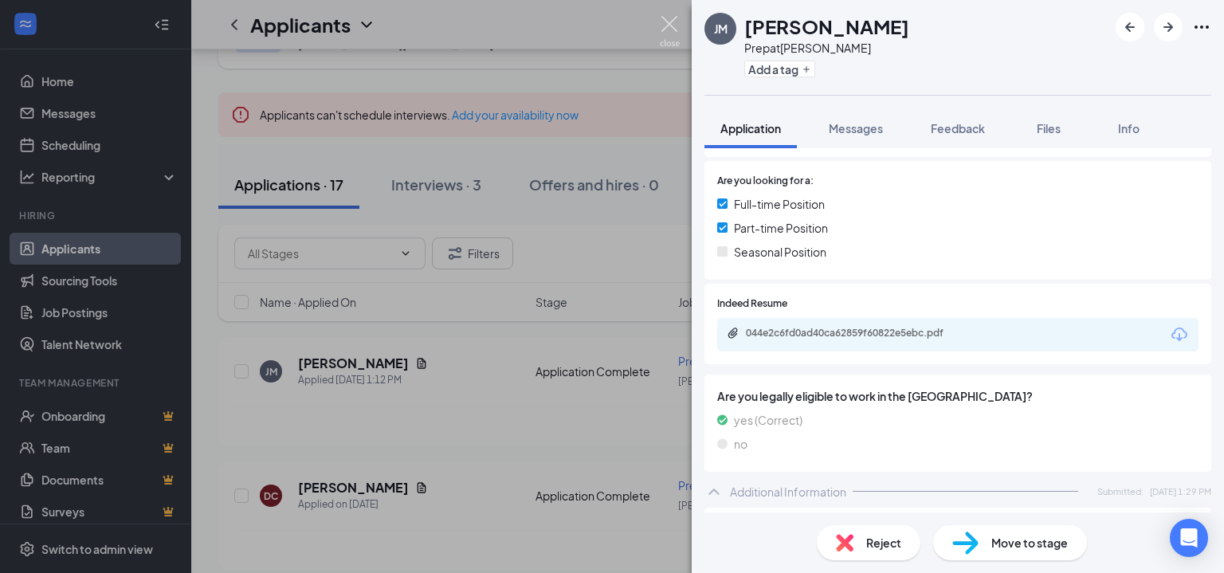
click at [669, 24] on img at bounding box center [670, 31] width 20 height 31
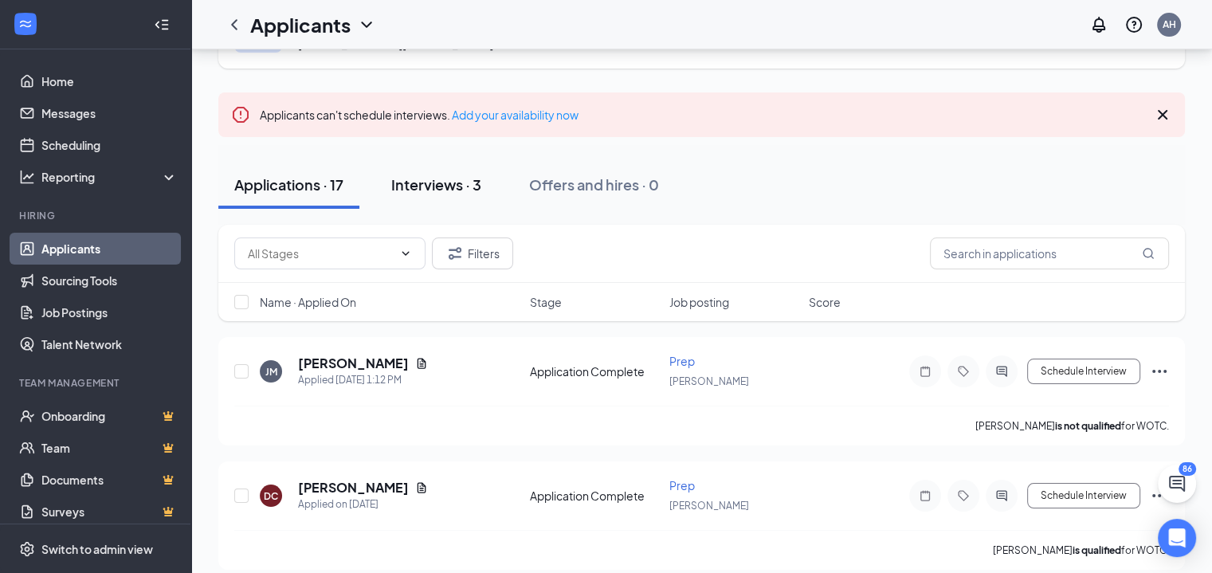
click at [469, 190] on div "Interviews · 3" at bounding box center [436, 185] width 90 height 20
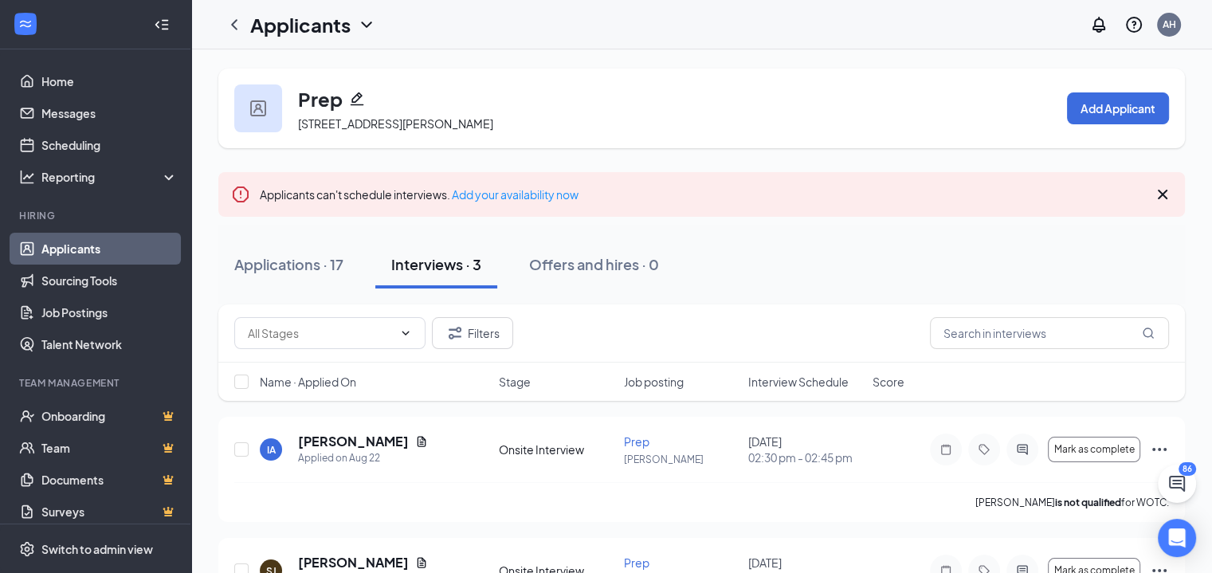
click at [132, 246] on link "Applicants" at bounding box center [109, 249] width 136 height 32
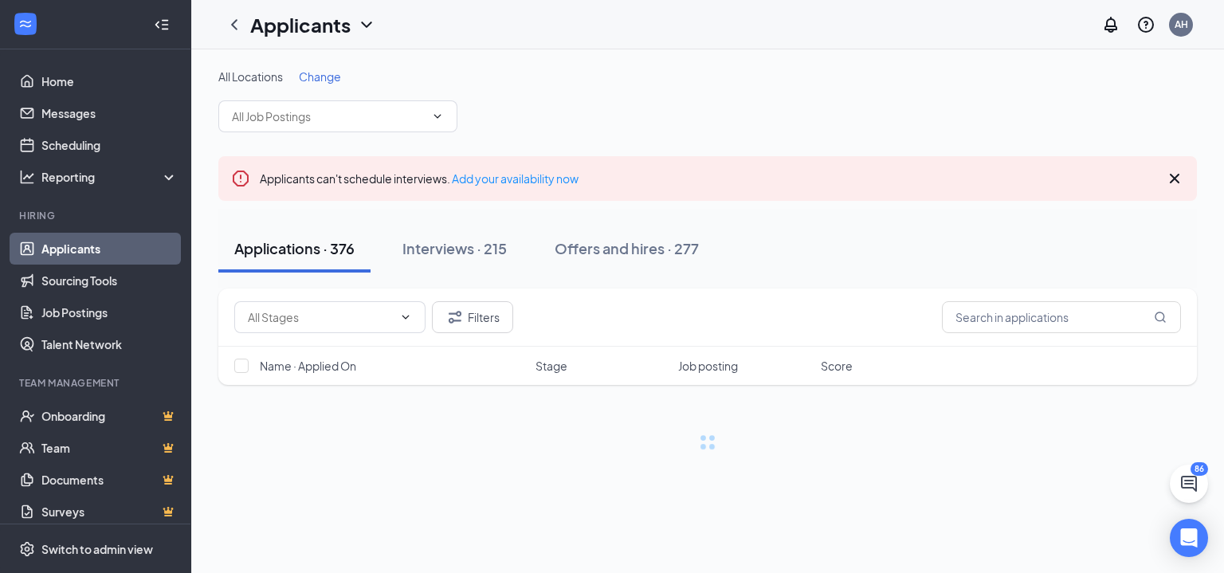
click at [323, 71] on span "Change" at bounding box center [320, 76] width 42 height 14
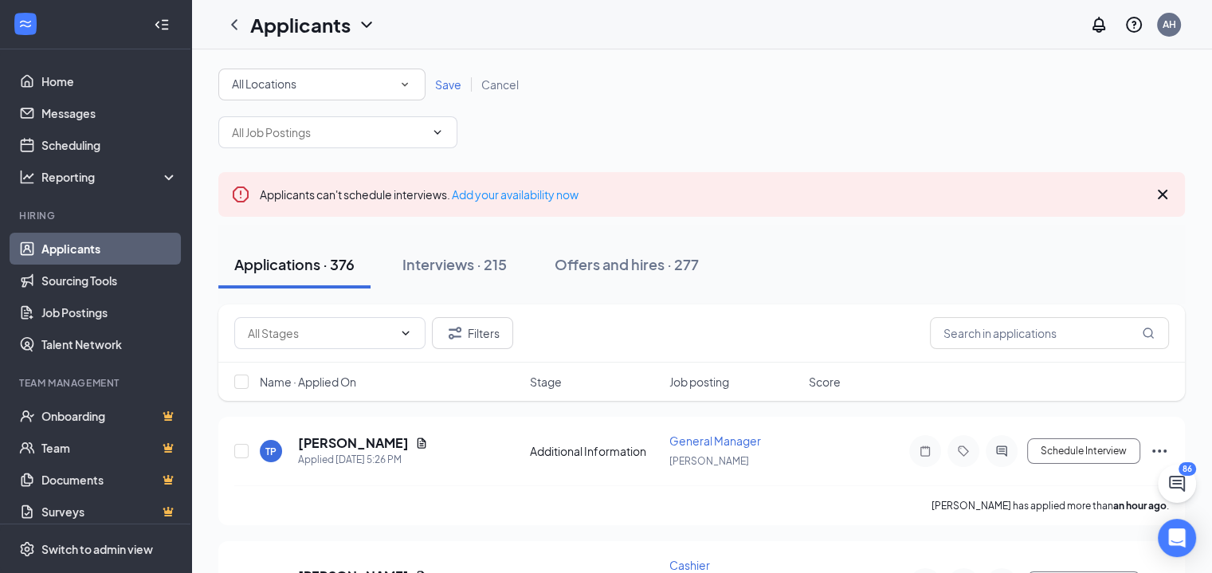
click at [277, 80] on span "All Locations" at bounding box center [264, 84] width 65 height 14
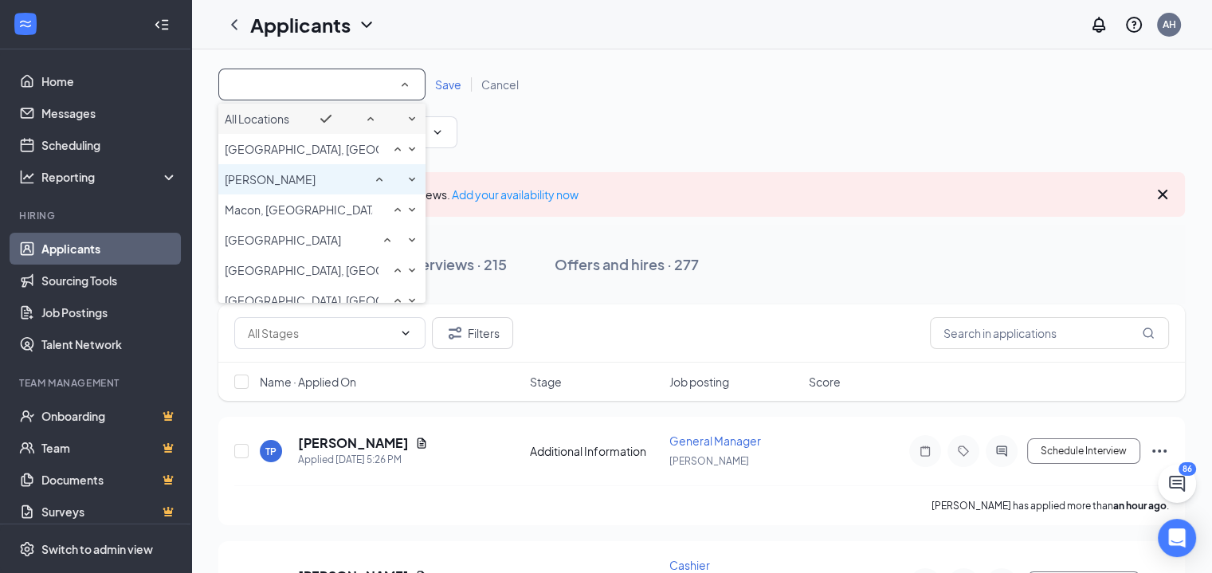
click at [293, 191] on li "[PERSON_NAME]" at bounding box center [321, 179] width 207 height 30
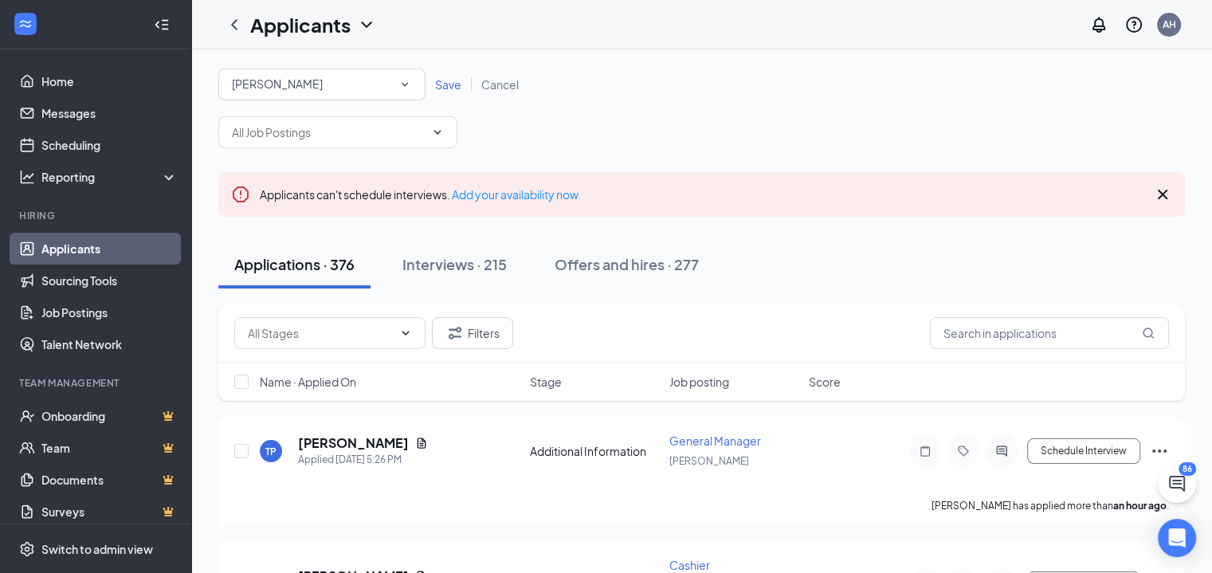
click at [445, 85] on span "Save" at bounding box center [448, 84] width 26 height 14
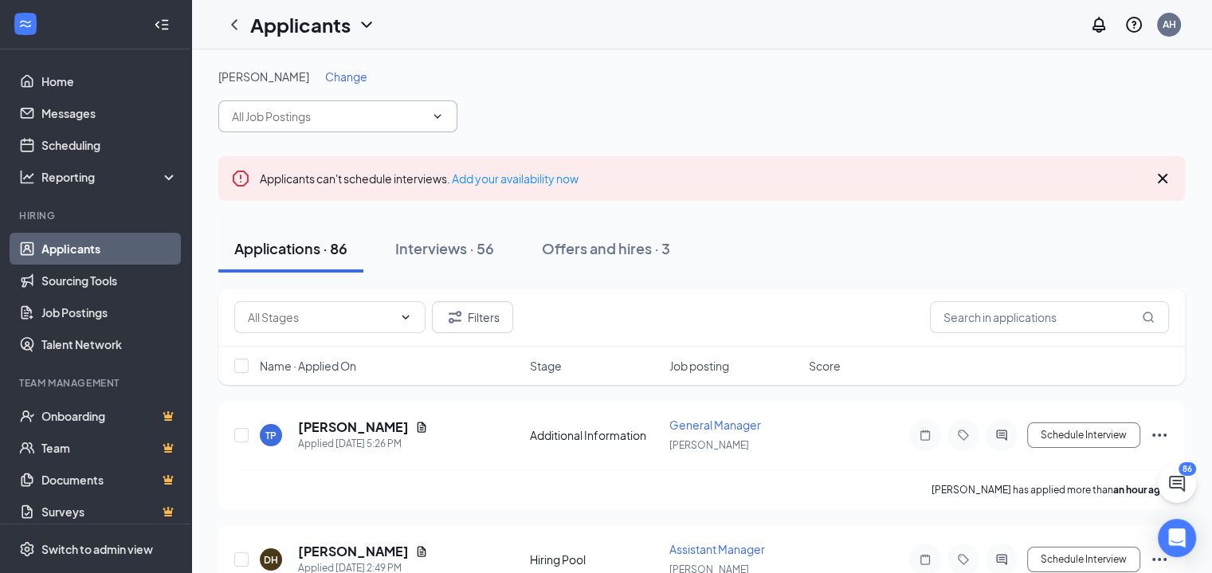
click at [334, 108] on input "text" at bounding box center [328, 117] width 193 height 18
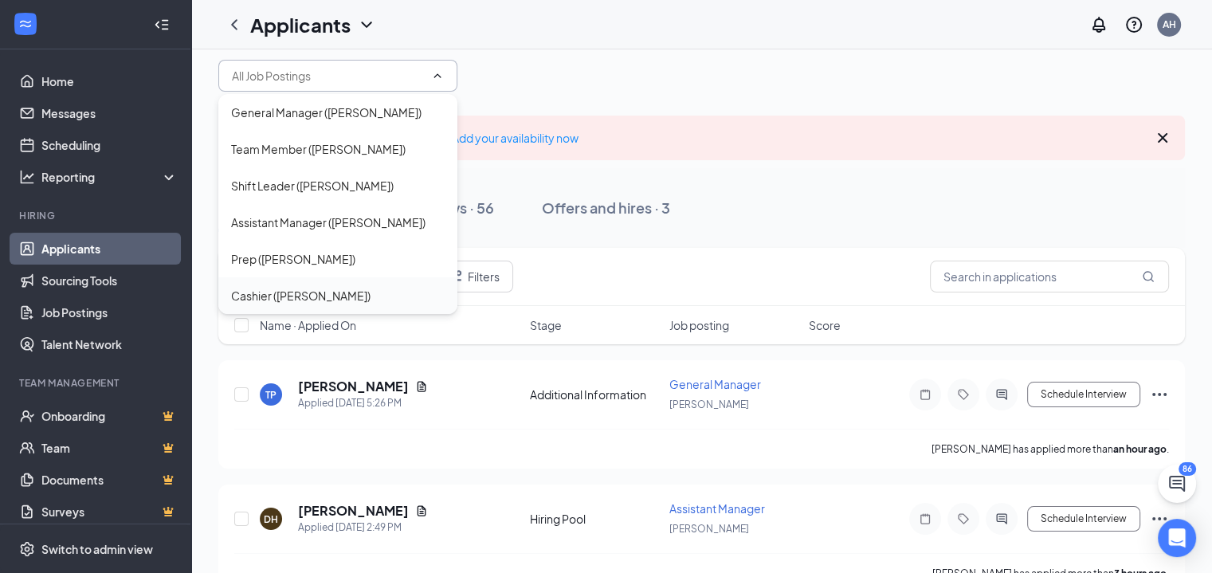
scroll to position [80, 0]
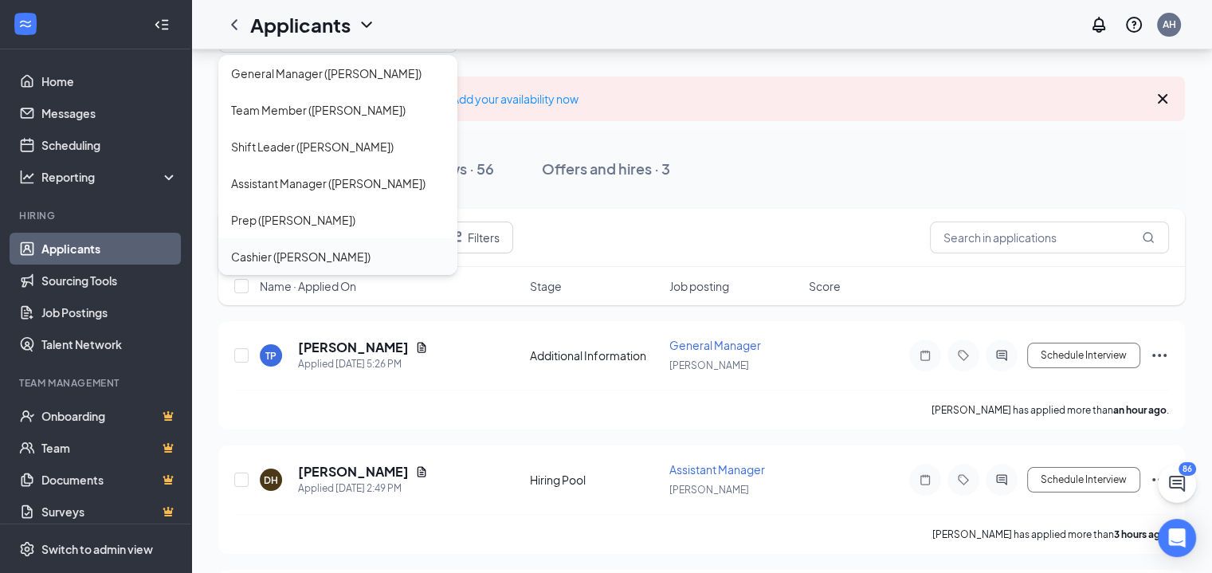
click at [306, 261] on div "Cashier ([PERSON_NAME])" at bounding box center [300, 257] width 139 height 18
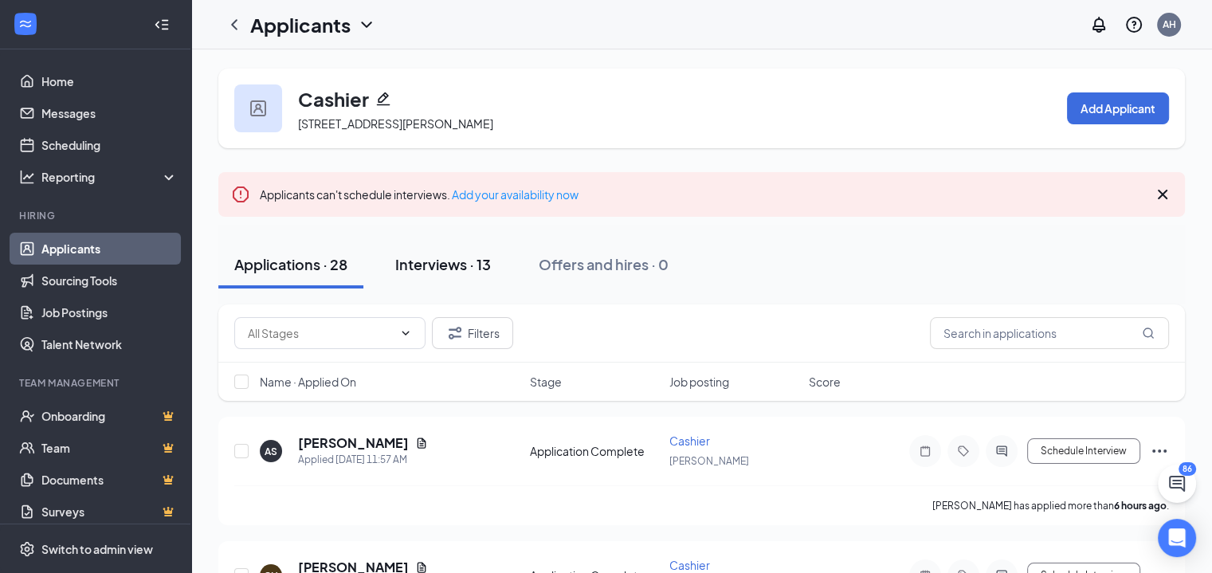
click at [438, 261] on div "Interviews · 13" at bounding box center [443, 264] width 96 height 20
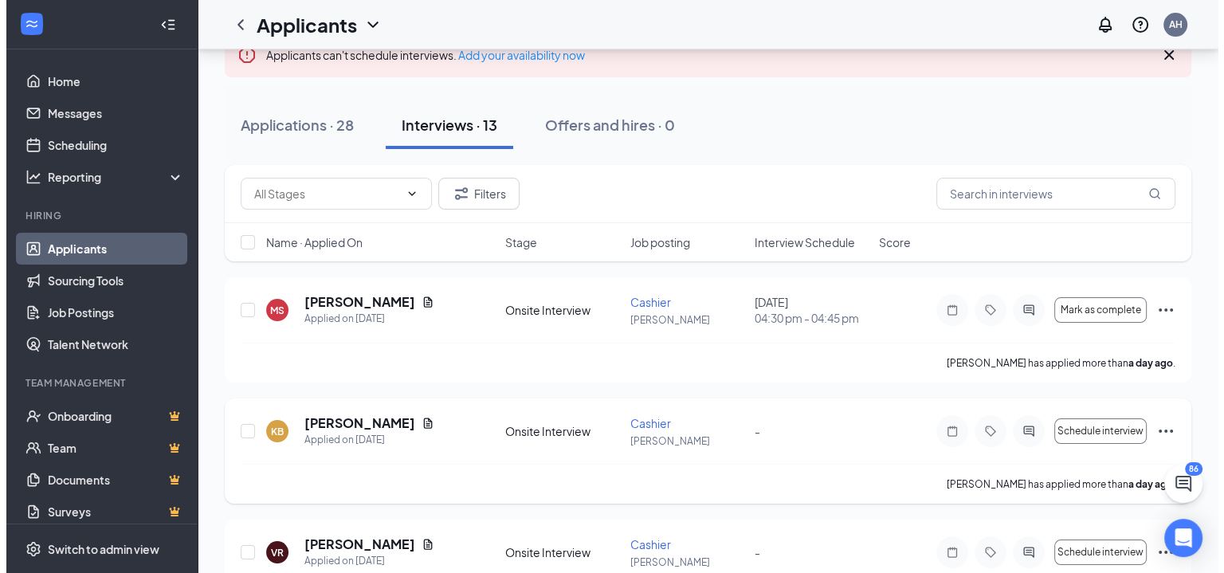
scroll to position [159, 0]
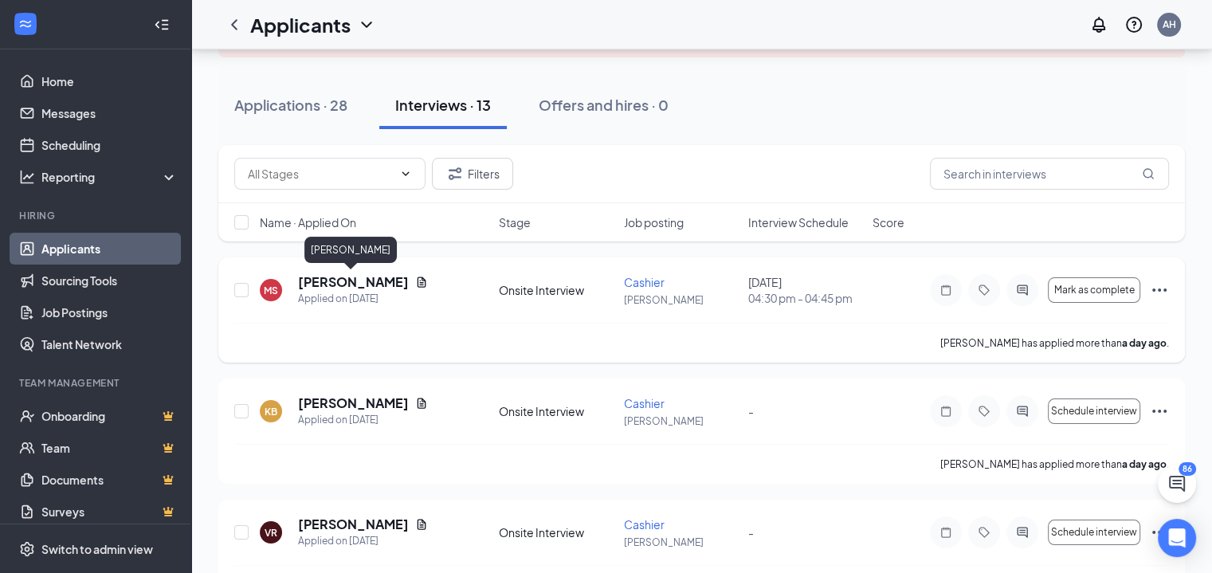
click at [340, 274] on h5 "[PERSON_NAME]" at bounding box center [353, 282] width 111 height 18
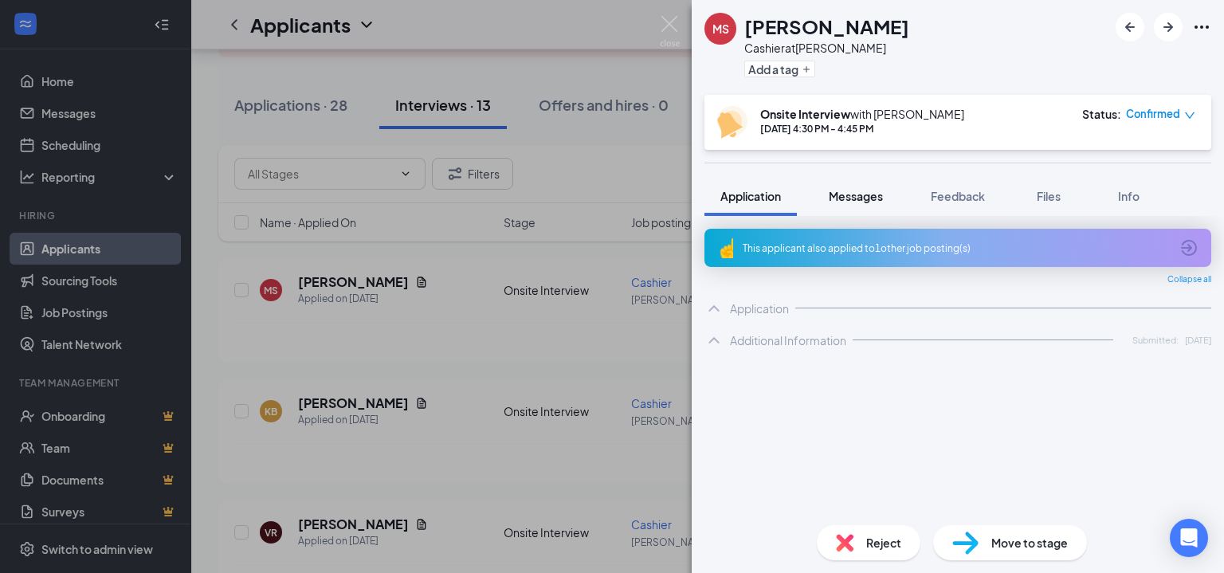
click at [851, 191] on span "Messages" at bounding box center [856, 196] width 54 height 14
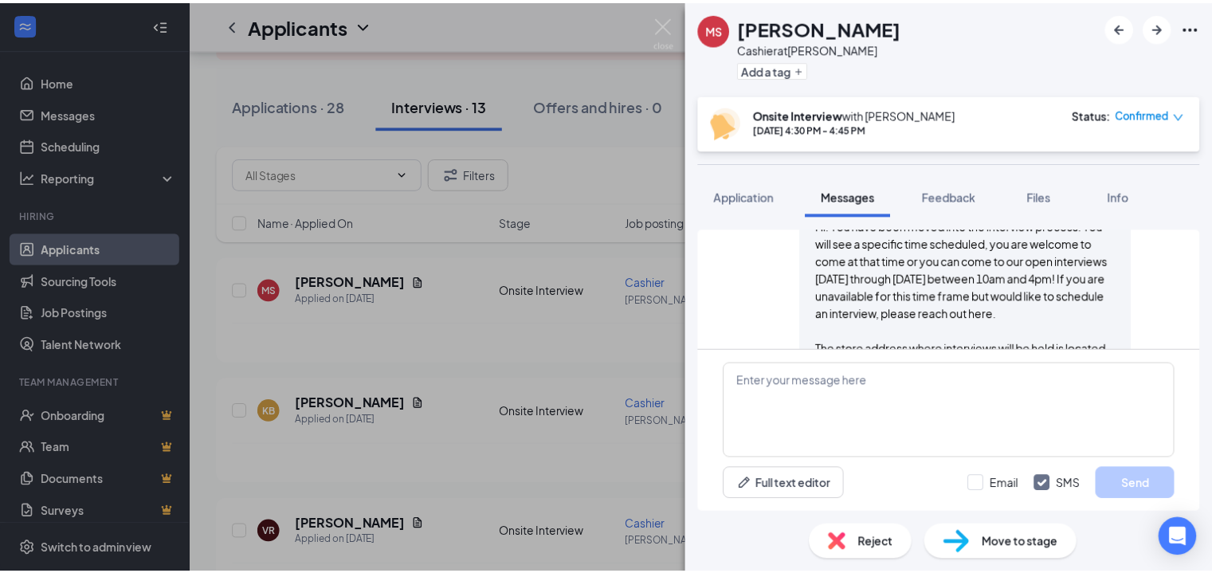
scroll to position [564, 0]
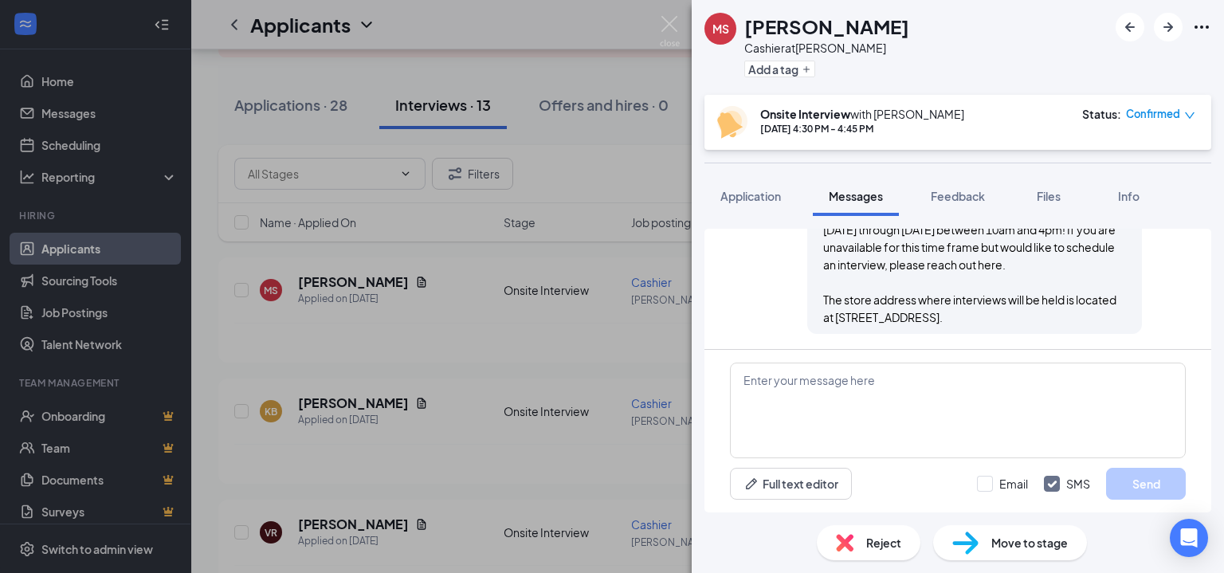
drag, startPoint x: 808, startPoint y: 252, endPoint x: 1091, endPoint y: 316, distance: 290.1
click at [1091, 316] on div "[PERSON_NAME] sent SMS to [PERSON_NAME]. [DATE] 4:18 PM Hi! You have been moved…" at bounding box center [974, 225] width 335 height 218
drag, startPoint x: 1091, startPoint y: 316, endPoint x: 1082, endPoint y: 315, distance: 9.6
click at [666, 33] on img at bounding box center [670, 31] width 20 height 31
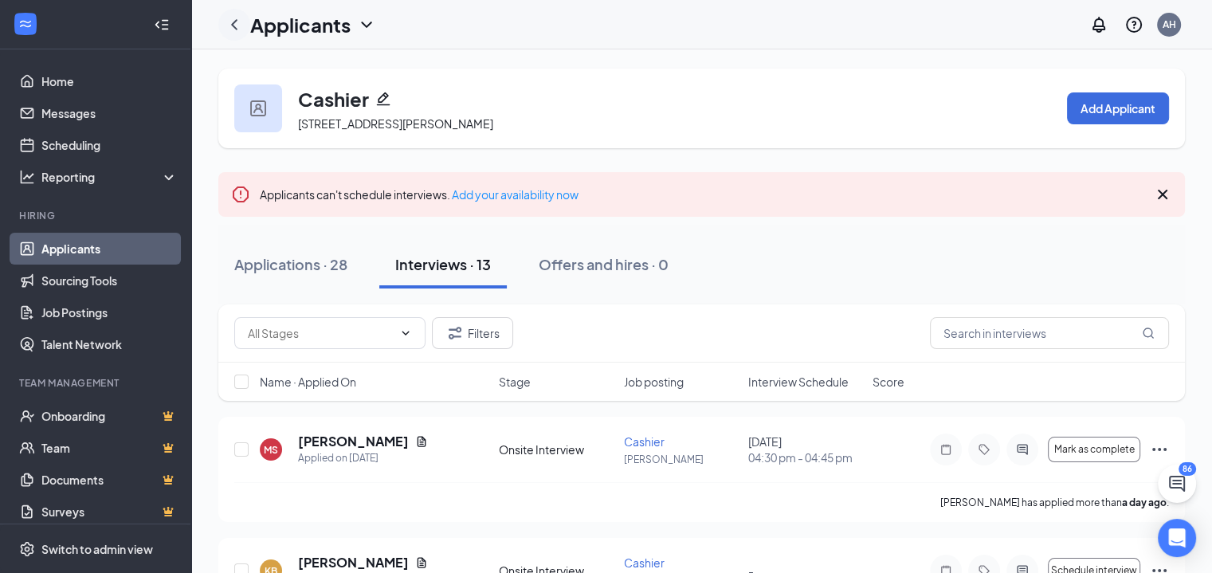
click at [236, 24] on icon "ChevronLeft" at bounding box center [234, 24] width 19 height 19
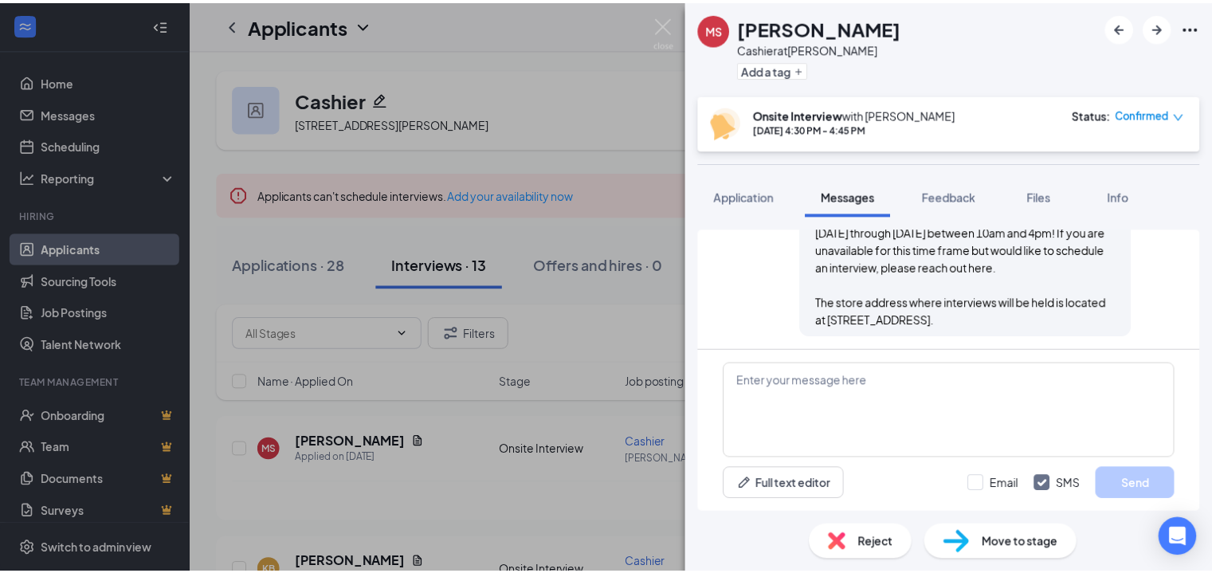
scroll to position [564, 0]
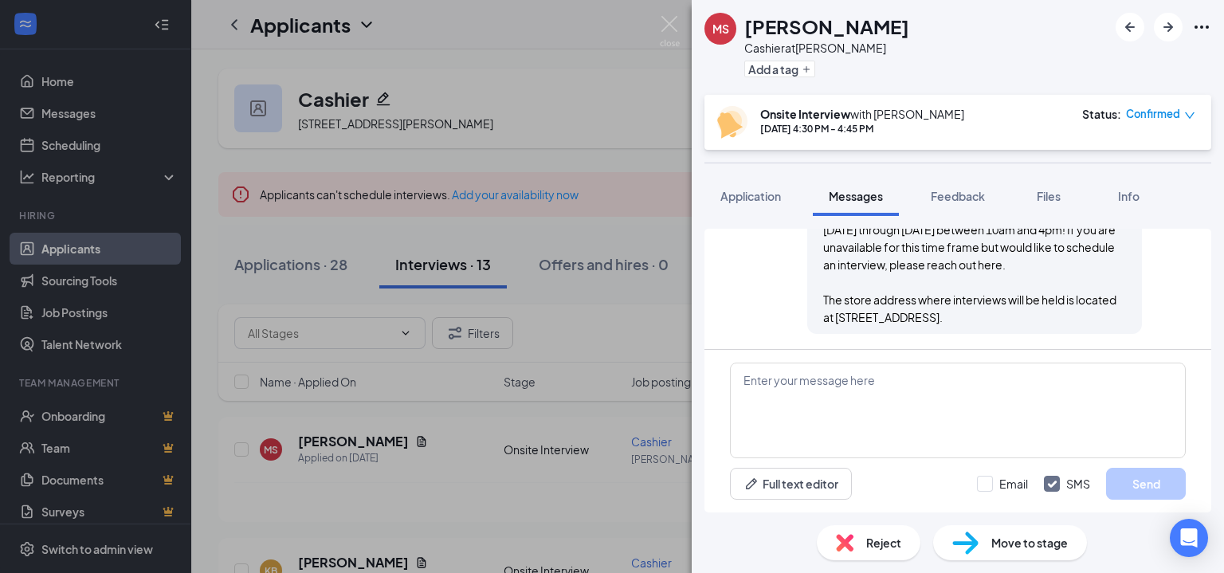
click at [124, 260] on div "MS [PERSON_NAME] Cashier at [PERSON_NAME] Add a tag Onsite Interview with [PERS…" at bounding box center [612, 286] width 1224 height 573
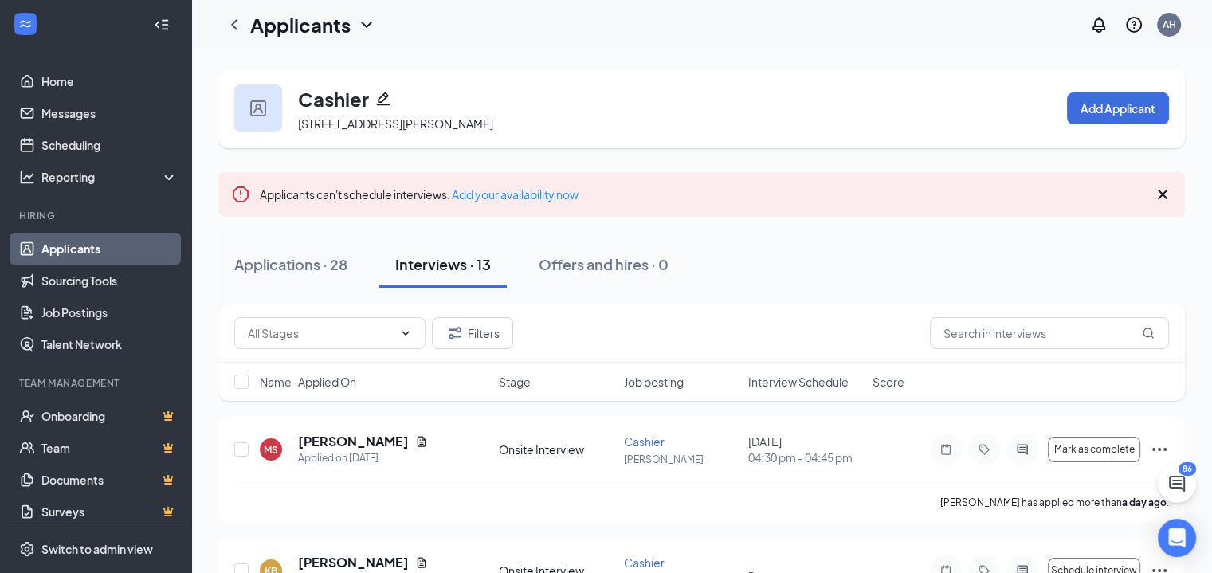
click at [124, 257] on link "Applicants" at bounding box center [109, 249] width 136 height 32
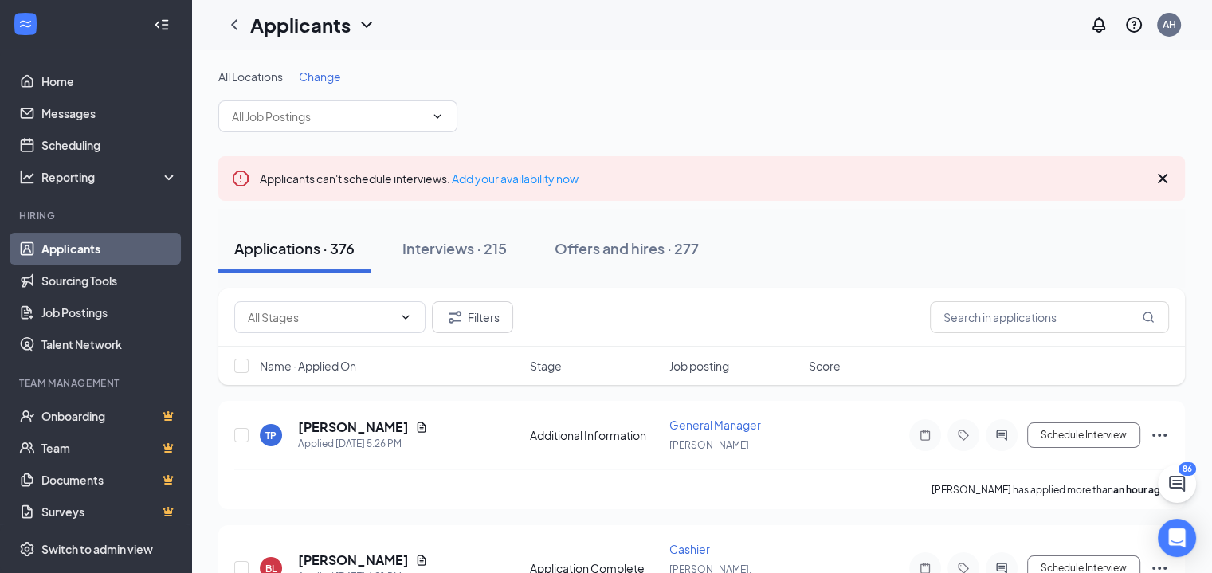
click at [318, 79] on span "Change" at bounding box center [320, 76] width 42 height 14
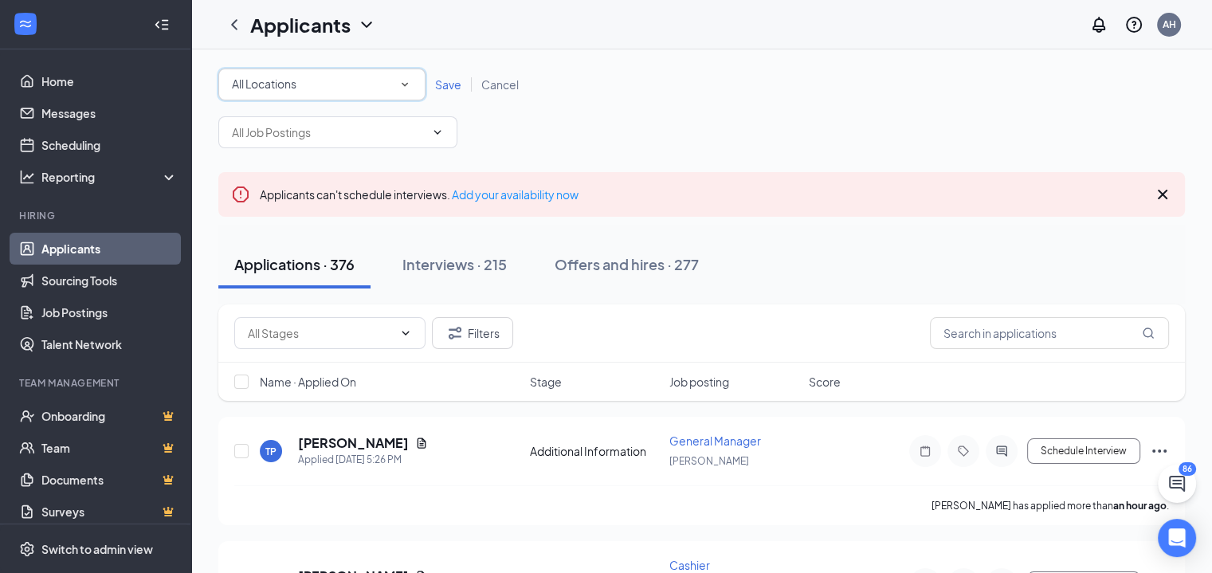
click at [335, 91] on div "All Locations" at bounding box center [322, 84] width 180 height 19
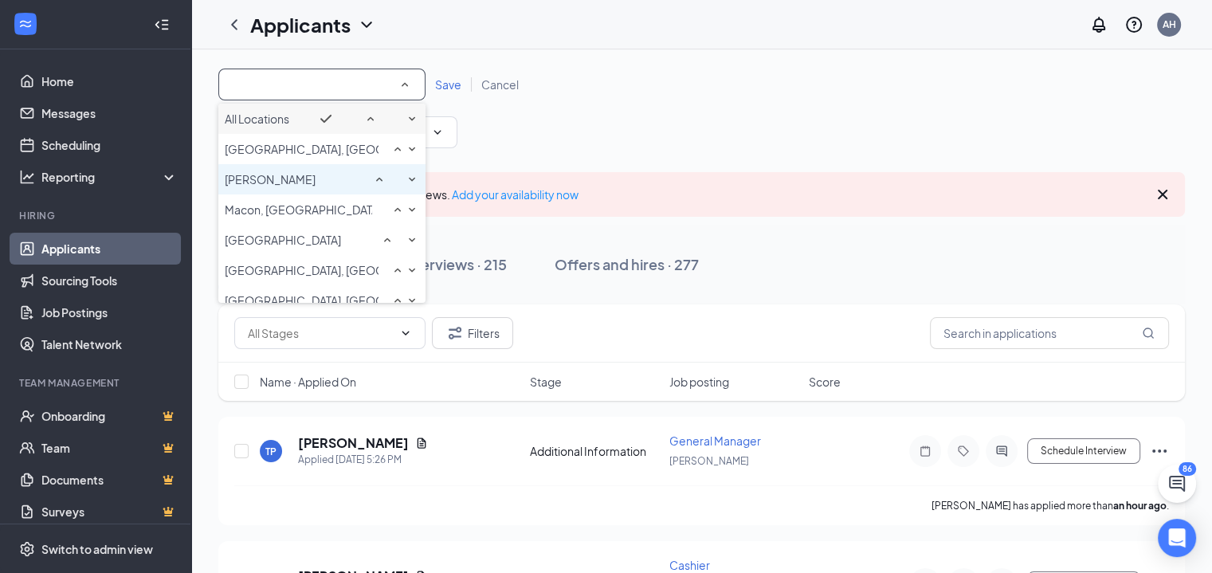
click at [293, 189] on div "[PERSON_NAME]" at bounding box center [322, 179] width 194 height 19
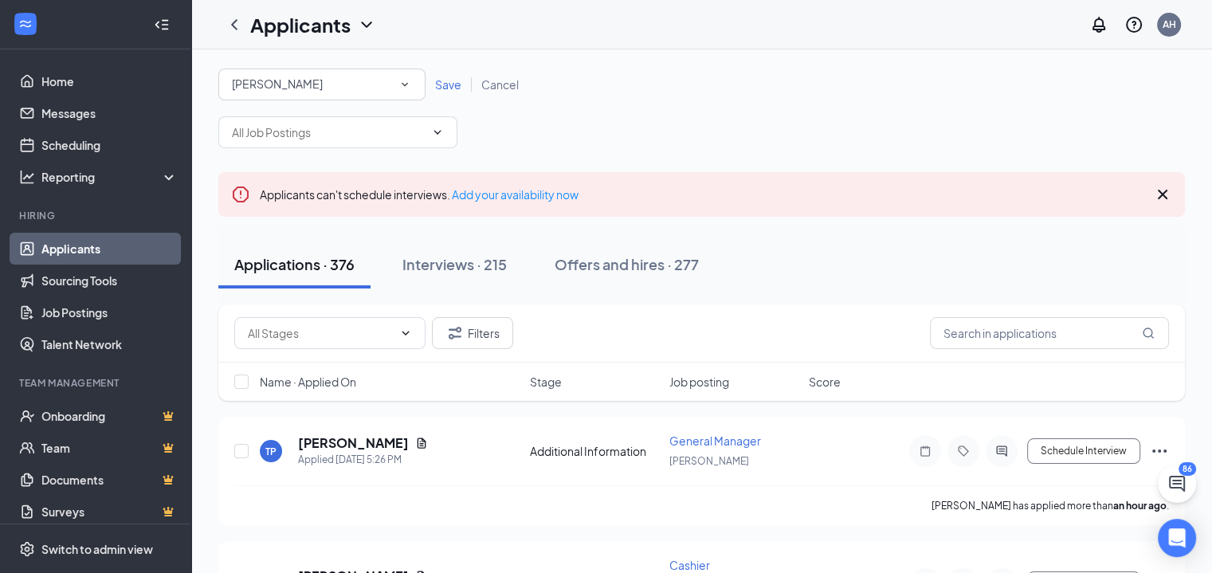
click at [458, 90] on span "Save" at bounding box center [448, 84] width 26 height 14
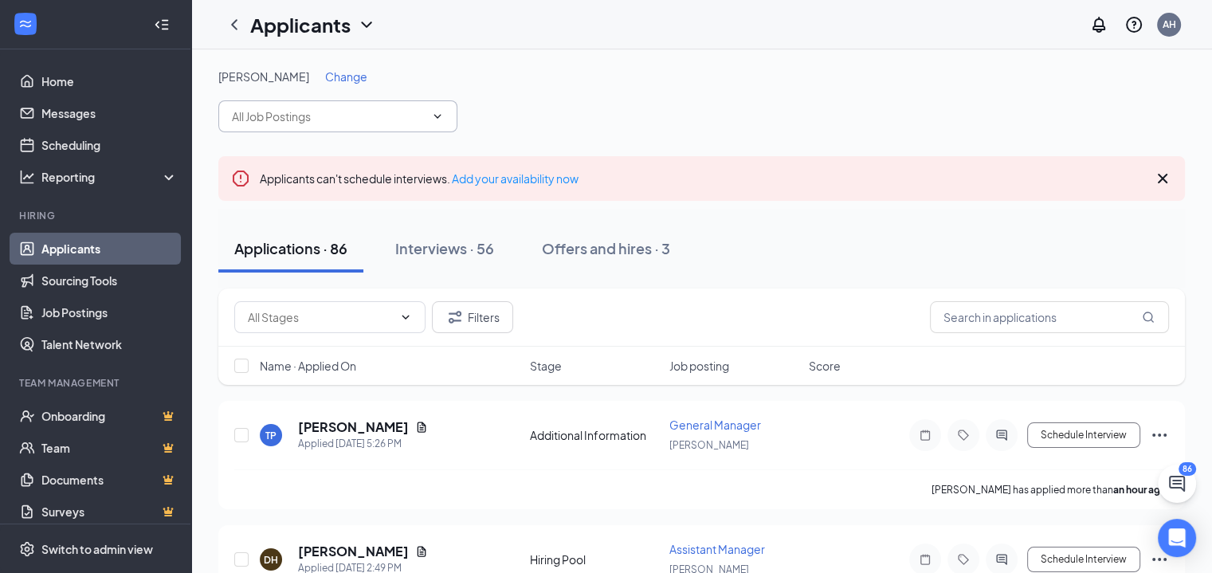
click at [434, 124] on span at bounding box center [337, 116] width 239 height 32
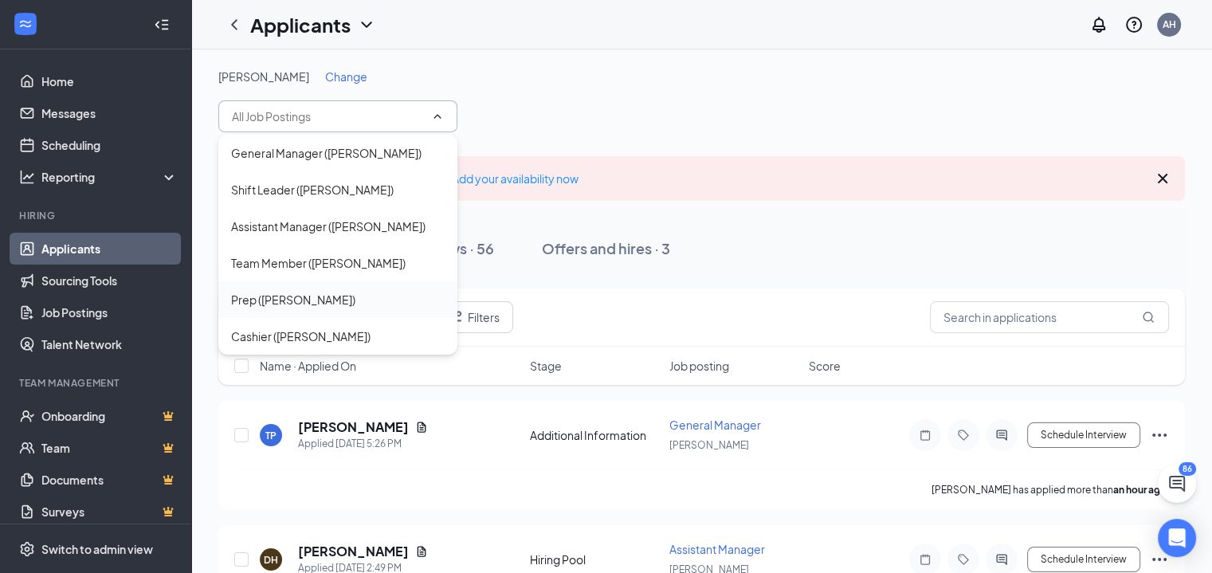
click at [296, 289] on div "Prep ([PERSON_NAME])" at bounding box center [337, 299] width 239 height 37
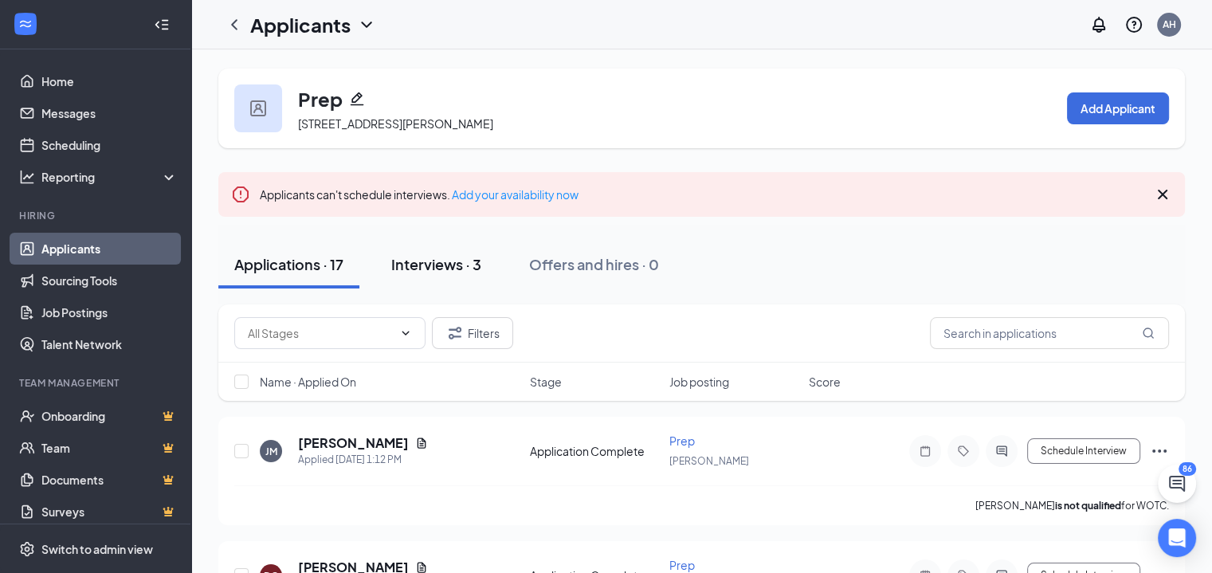
click at [463, 267] on div "Interviews · 3" at bounding box center [436, 264] width 90 height 20
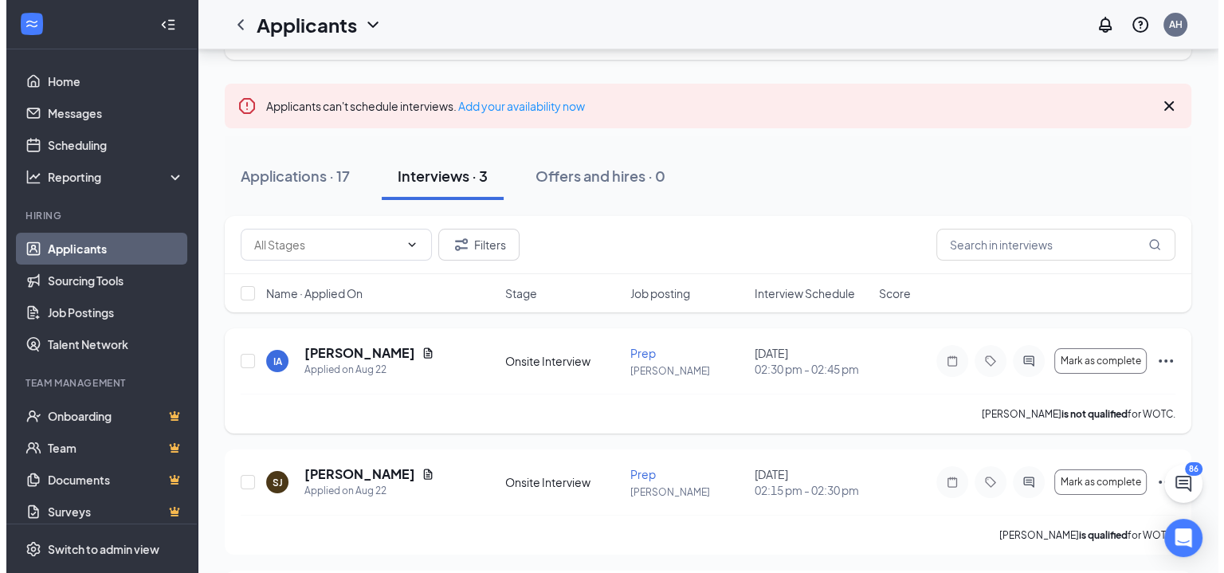
scroll to position [210, 0]
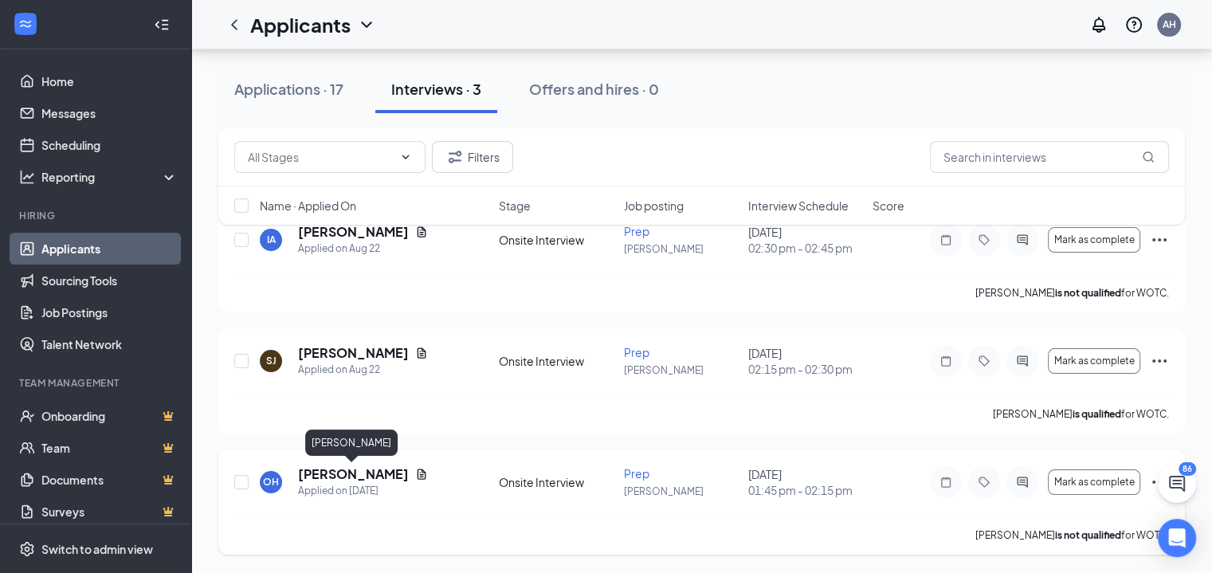
click at [379, 480] on h5 "[PERSON_NAME]" at bounding box center [353, 475] width 111 height 18
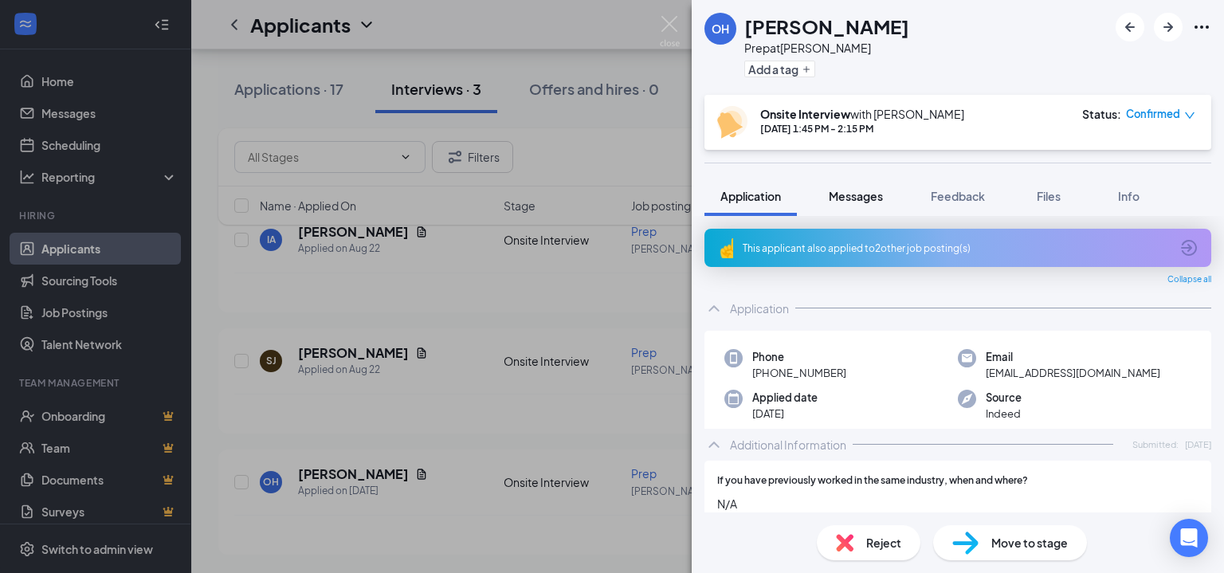
click at [850, 198] on span "Messages" at bounding box center [856, 196] width 54 height 14
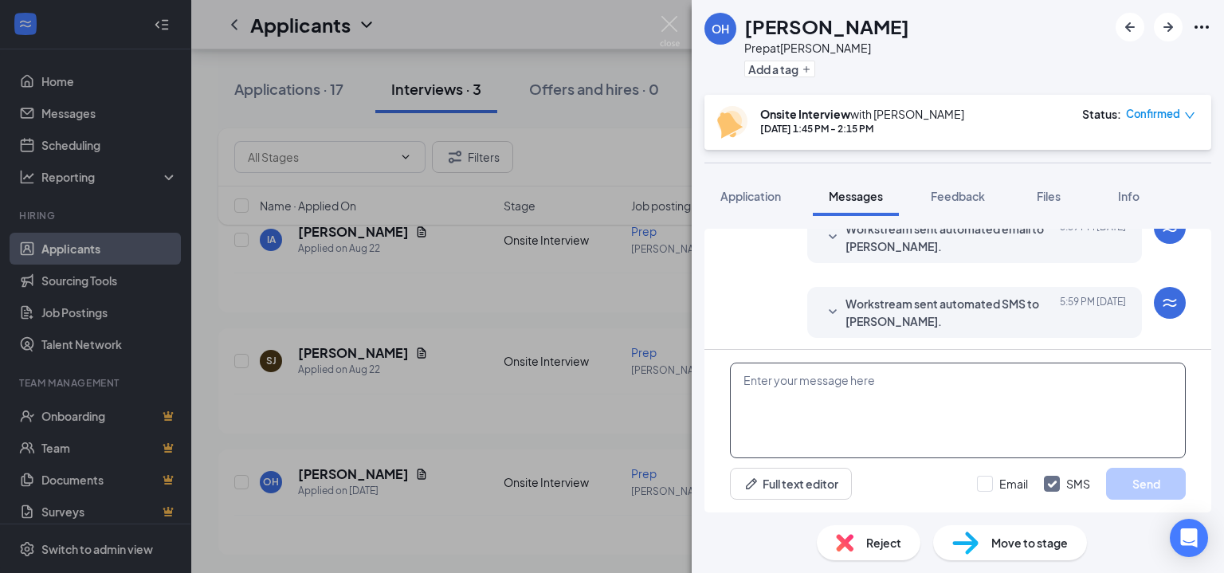
scroll to position [397, 0]
paste textarea "Hi! You have been moved into the interview process. You will see a specific tim…"
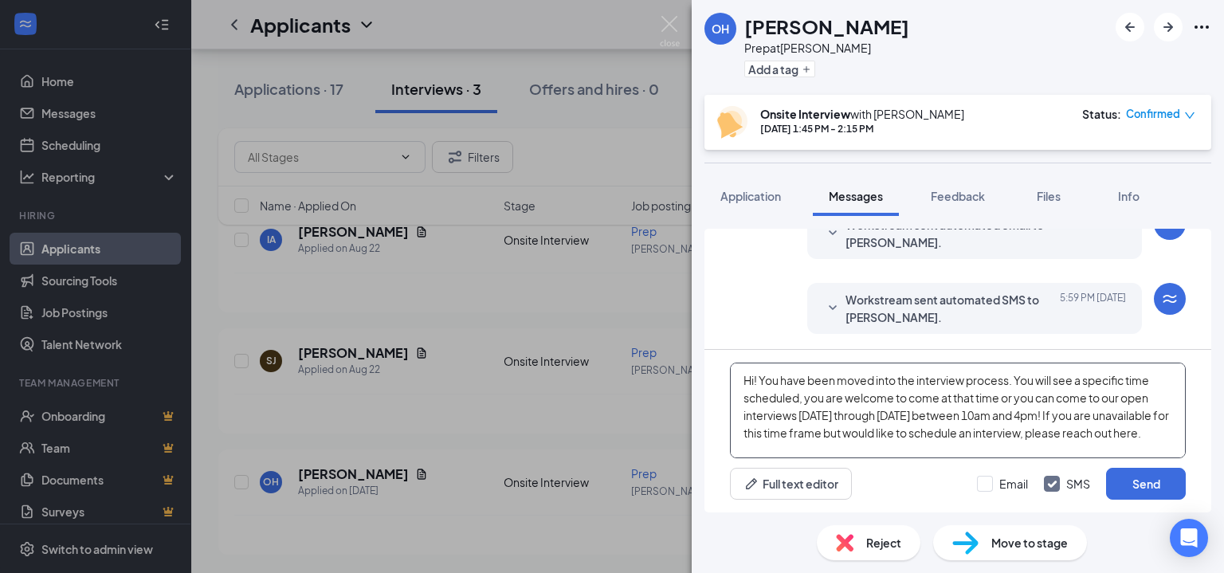
scroll to position [51, 0]
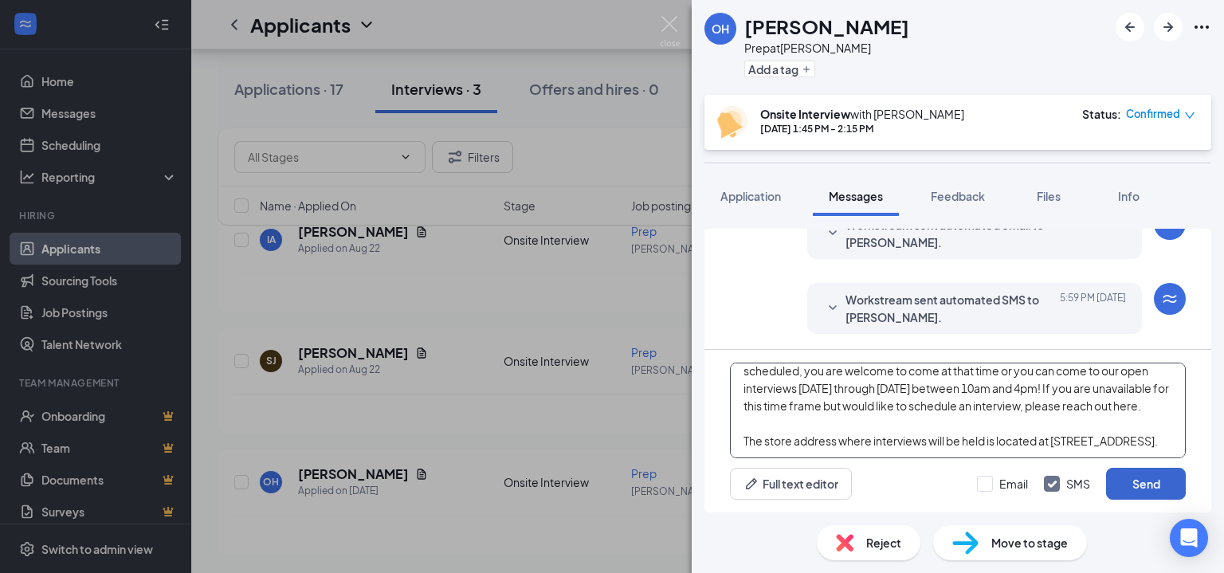
type textarea "Hi! You have been moved into the interview process. You will see a specific tim…"
click at [1124, 485] on button "Send" at bounding box center [1146, 484] width 80 height 32
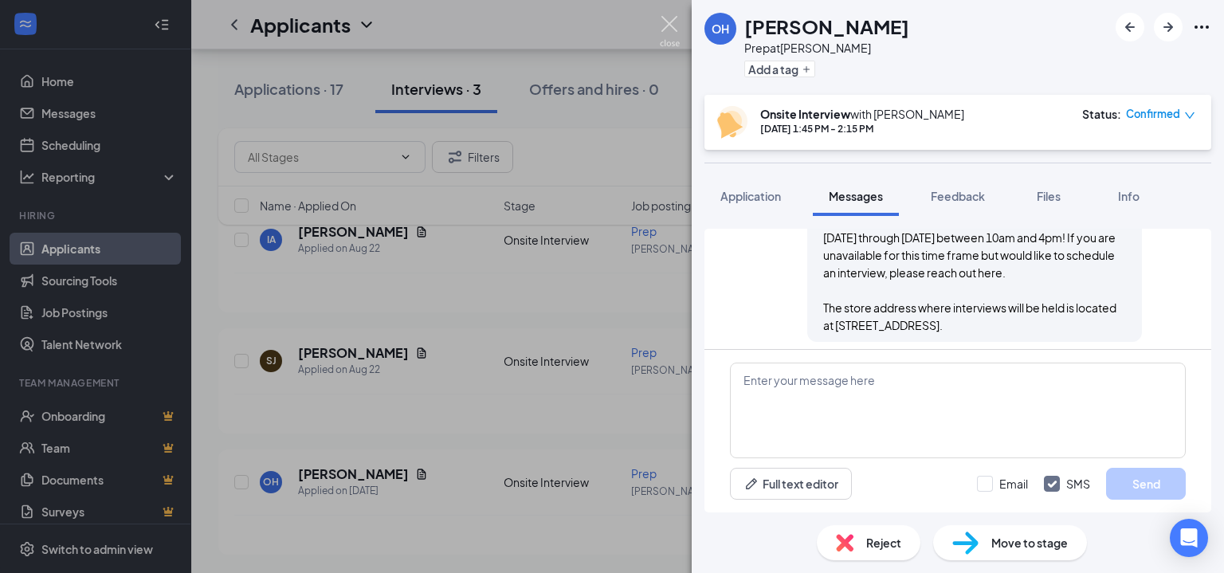
scroll to position [639, 0]
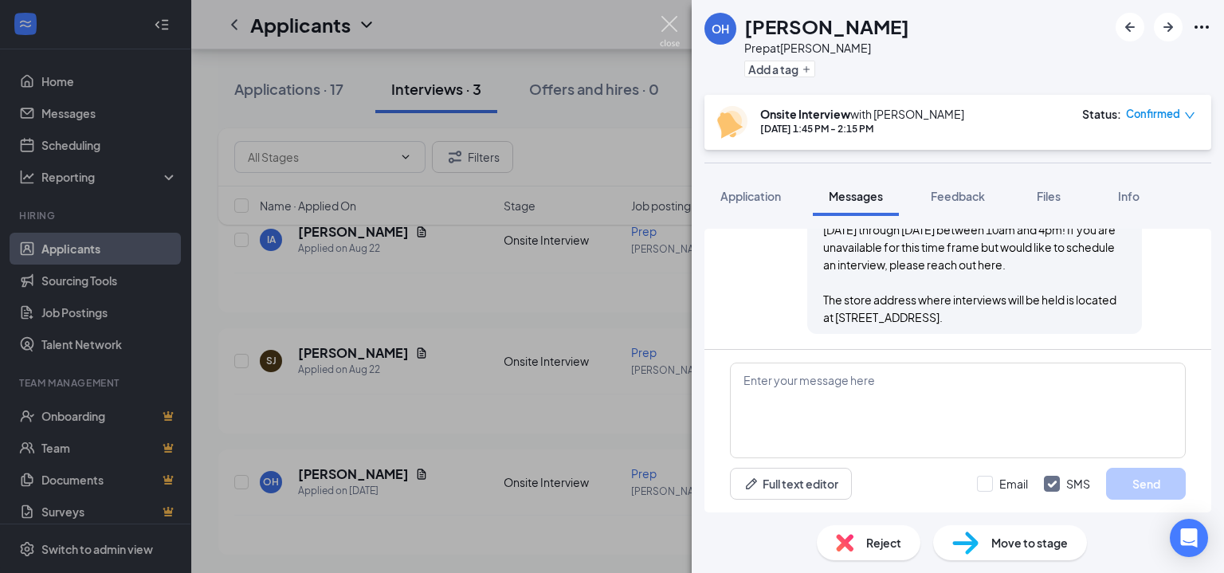
click at [666, 28] on img at bounding box center [670, 31] width 20 height 31
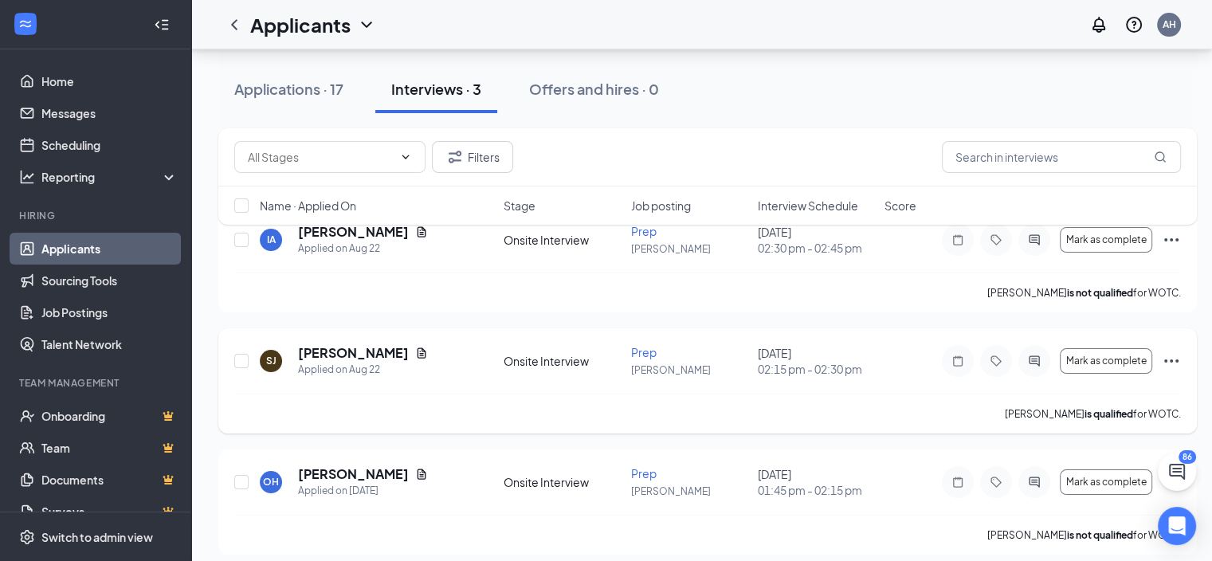
click at [363, 347] on h5 "[PERSON_NAME]" at bounding box center [353, 353] width 111 height 18
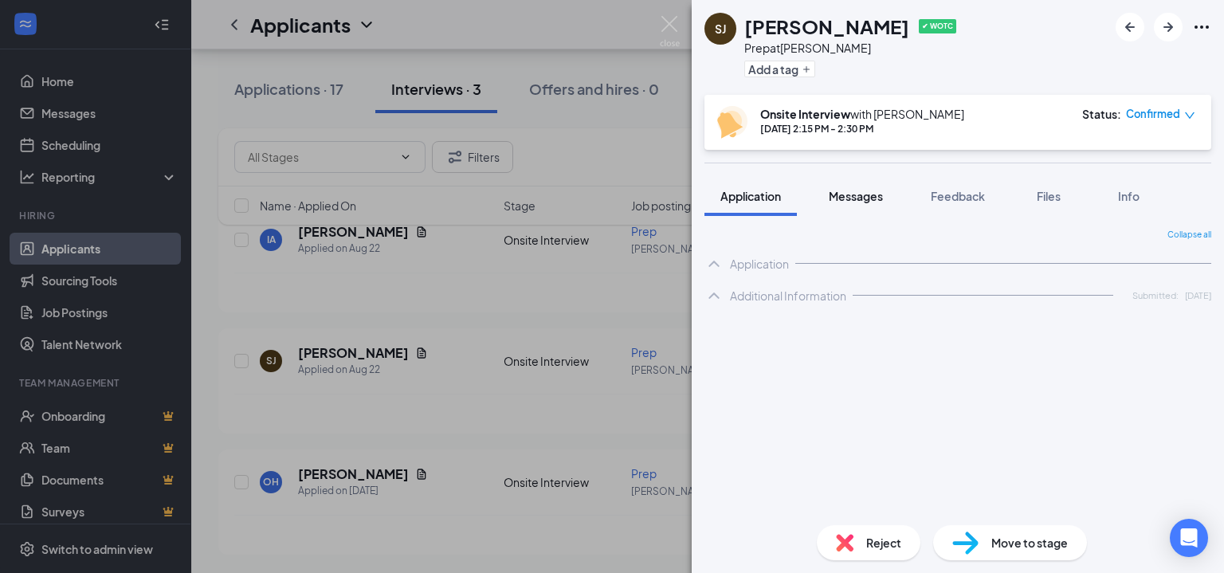
click at [874, 201] on span "Messages" at bounding box center [856, 196] width 54 height 14
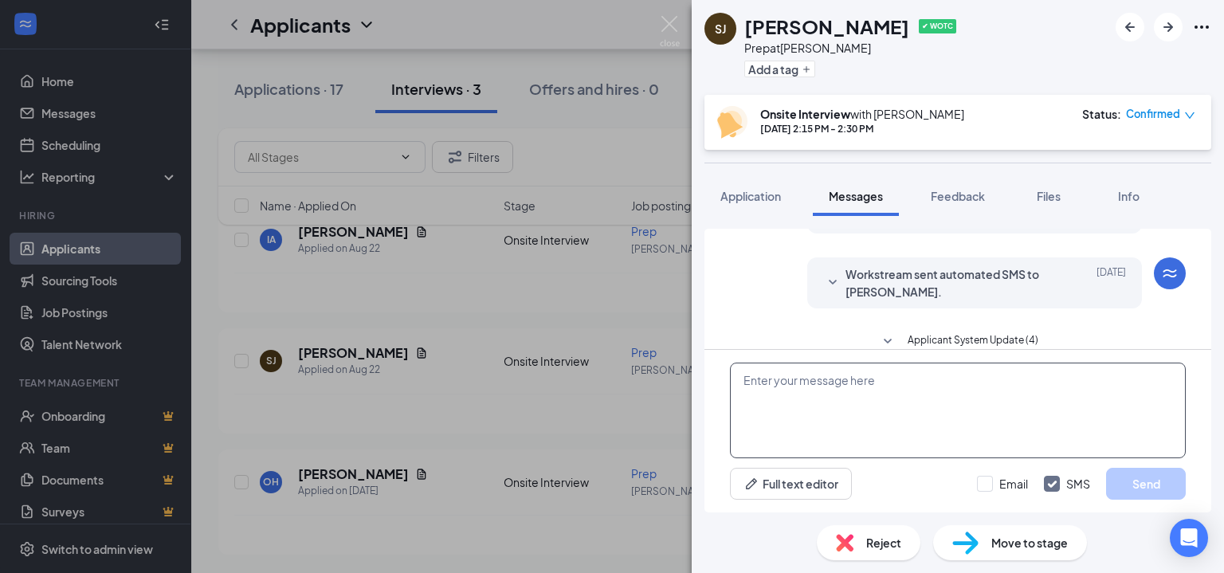
click at [858, 430] on textarea at bounding box center [958, 411] width 456 height 96
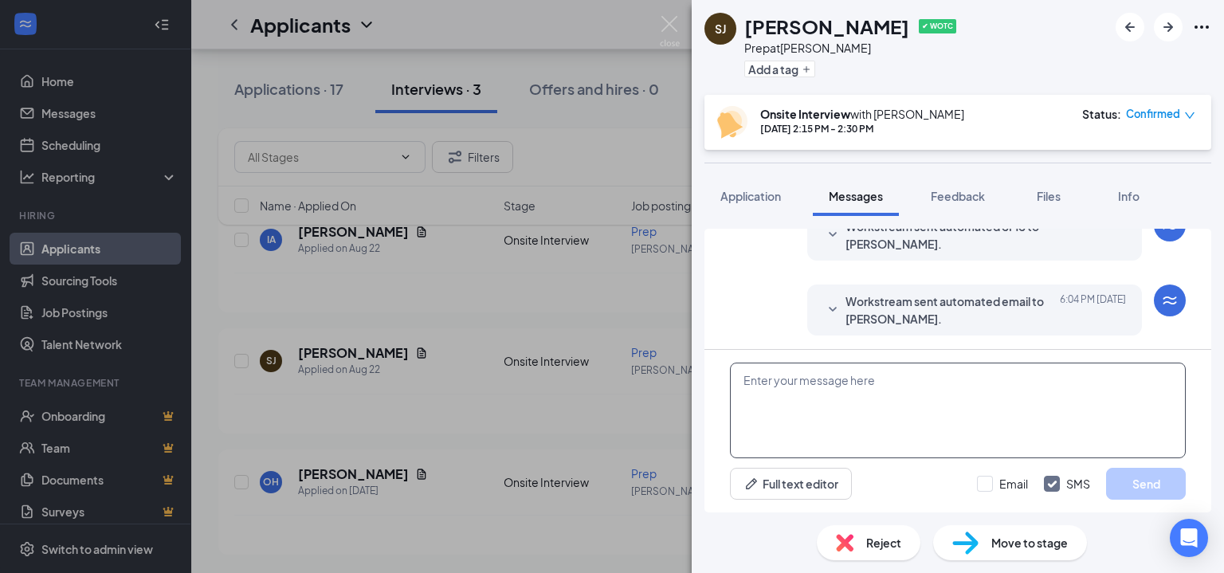
scroll to position [426, 0]
paste textarea "Hi! You have been moved into the interview process. You will see a specific tim…"
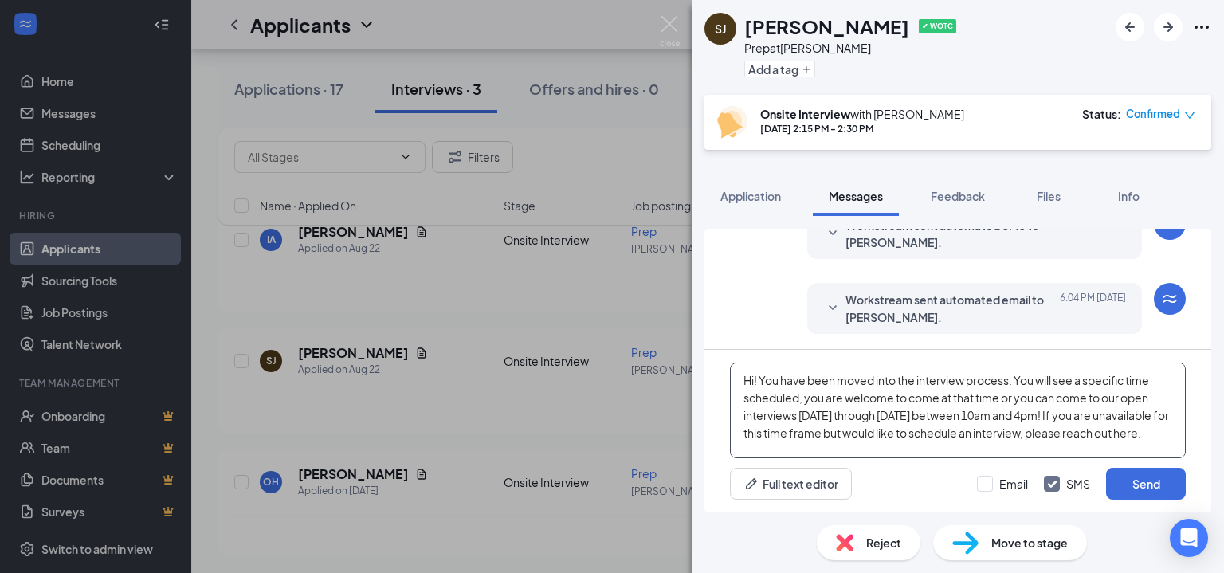
scroll to position [51, 0]
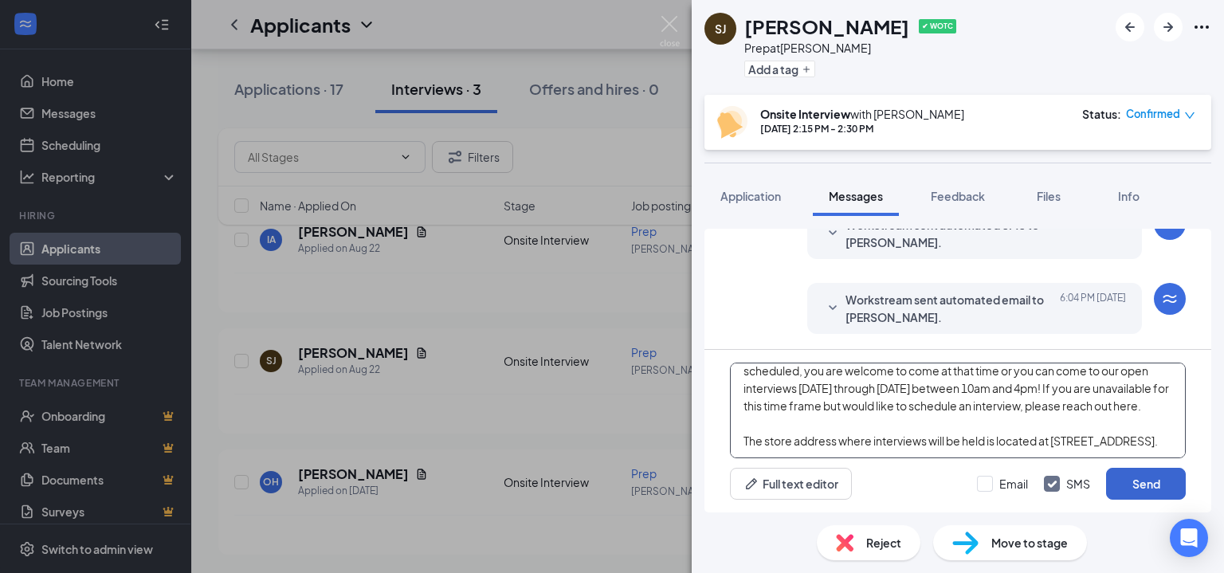
type textarea "Hi! You have been moved into the interview process. You will see a specific tim…"
click at [1128, 481] on button "Send" at bounding box center [1146, 484] width 80 height 32
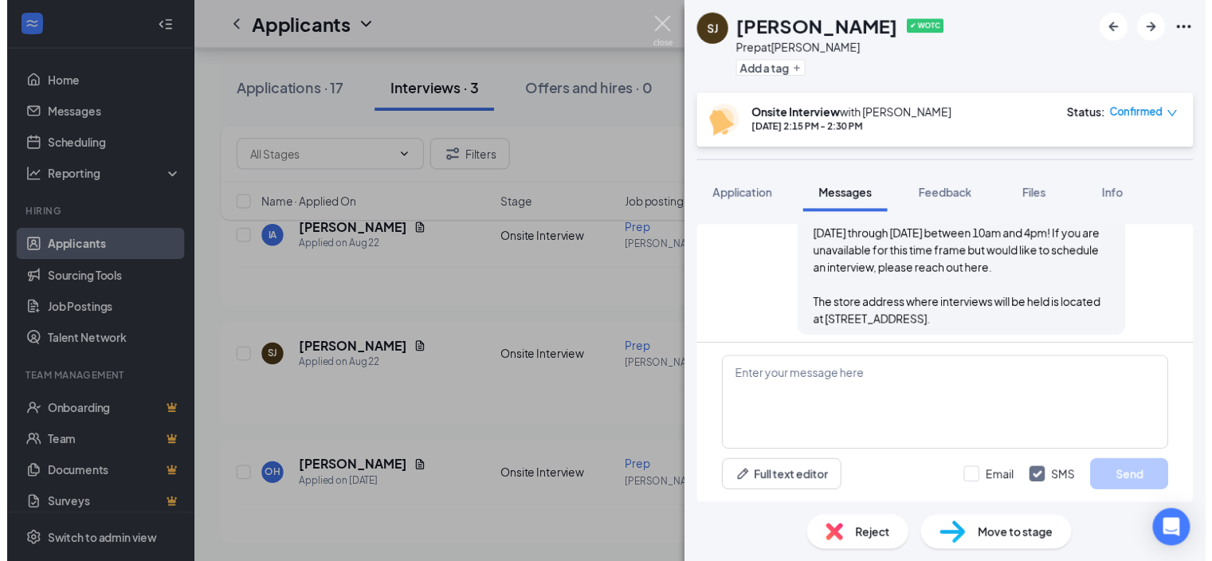
scroll to position [668, 0]
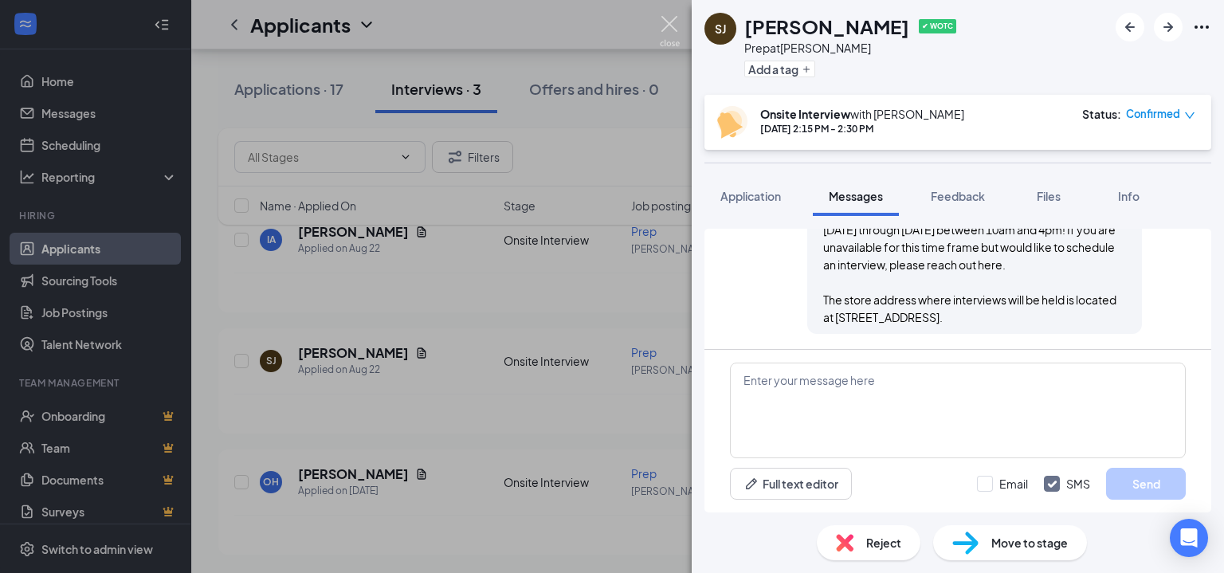
click at [665, 22] on img at bounding box center [670, 31] width 20 height 31
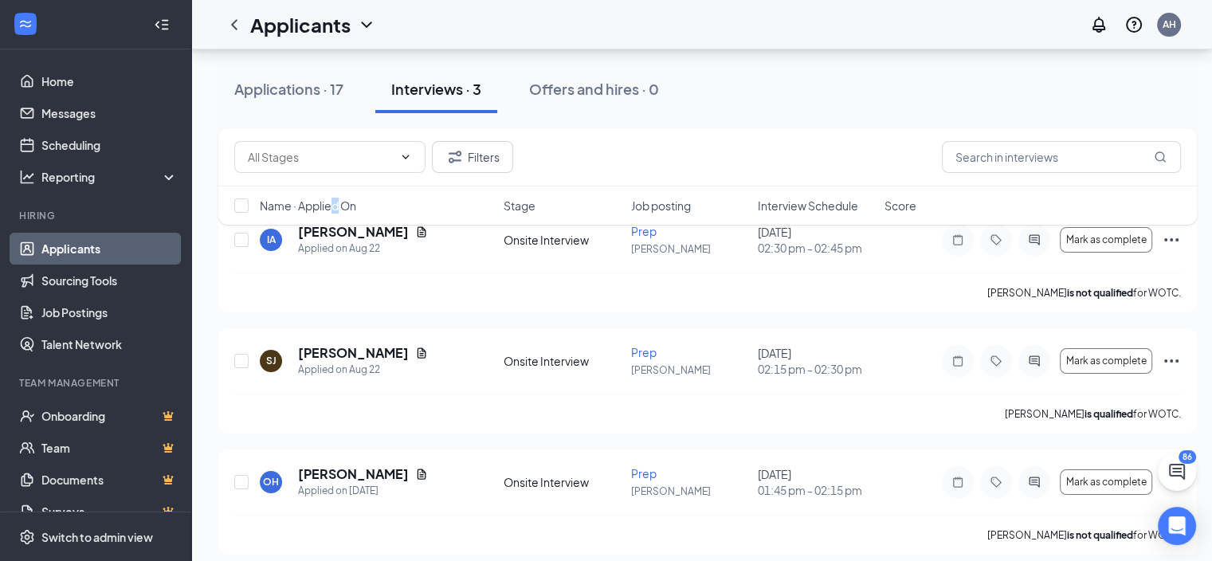
click at [336, 235] on div "Filters Name · Applied On Stage Job posting Interview Schedule Score" at bounding box center [707, 184] width 979 height 112
click at [344, 233] on div "Filters Name · Applied On Stage Job posting Interview Schedule Score" at bounding box center [707, 184] width 979 height 112
click at [348, 231] on div "Filters Name · Applied On Stage Job posting Interview Schedule Score" at bounding box center [707, 184] width 979 height 112
click at [332, 232] on div "Filters Name · Applied On Stage Job posting Interview Schedule Score" at bounding box center [707, 184] width 979 height 112
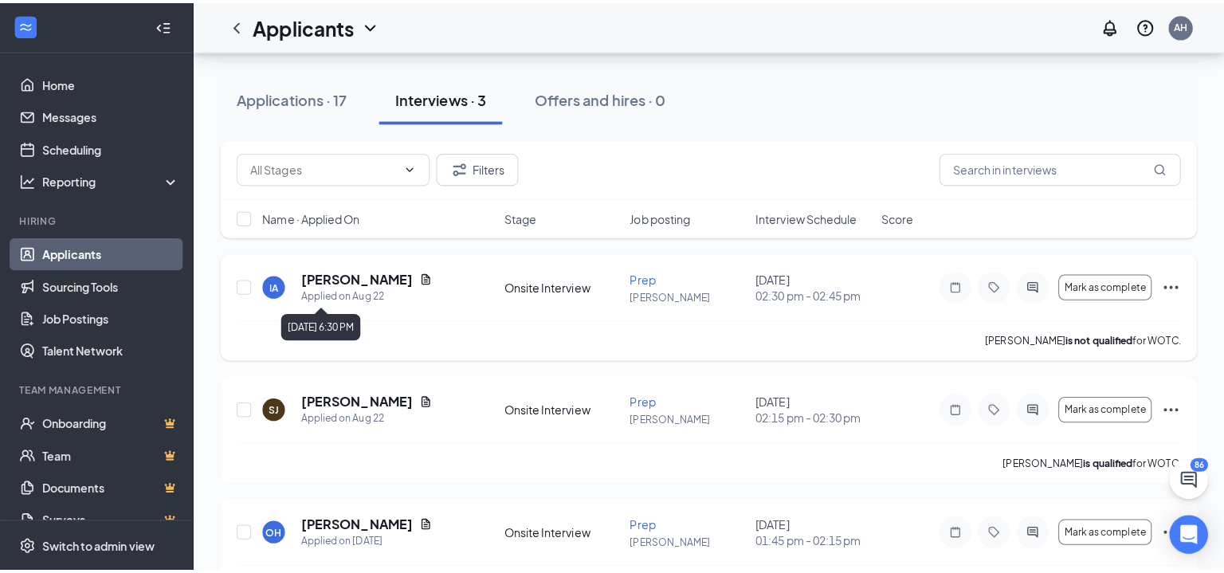
scroll to position [130, 0]
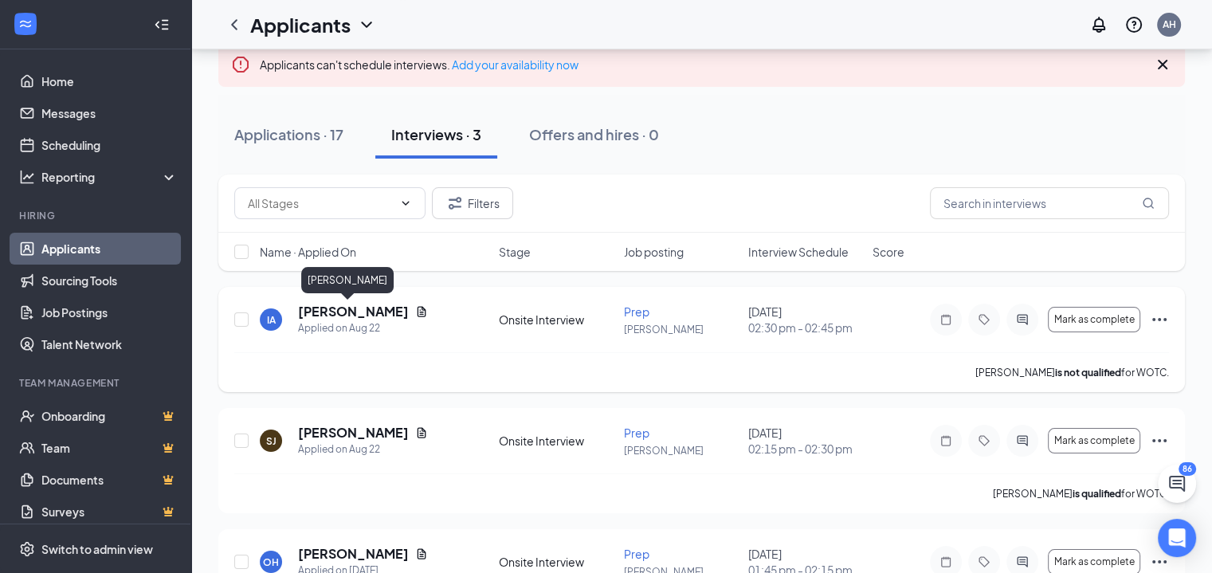
click at [345, 309] on h5 "[PERSON_NAME]" at bounding box center [353, 312] width 111 height 18
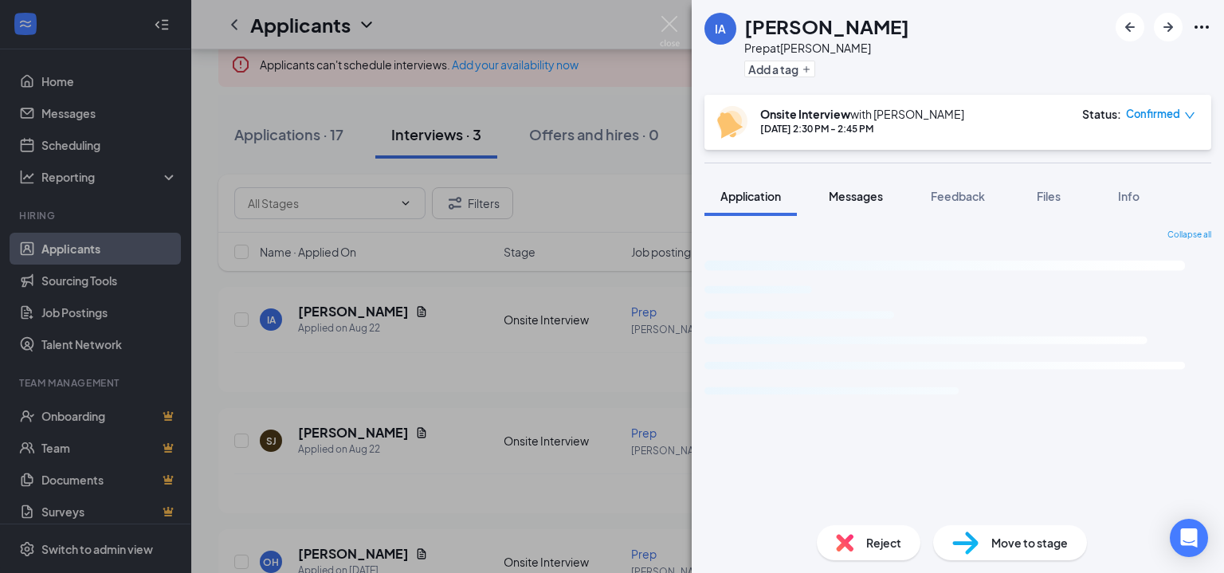
click at [858, 189] on span "Messages" at bounding box center [856, 196] width 54 height 14
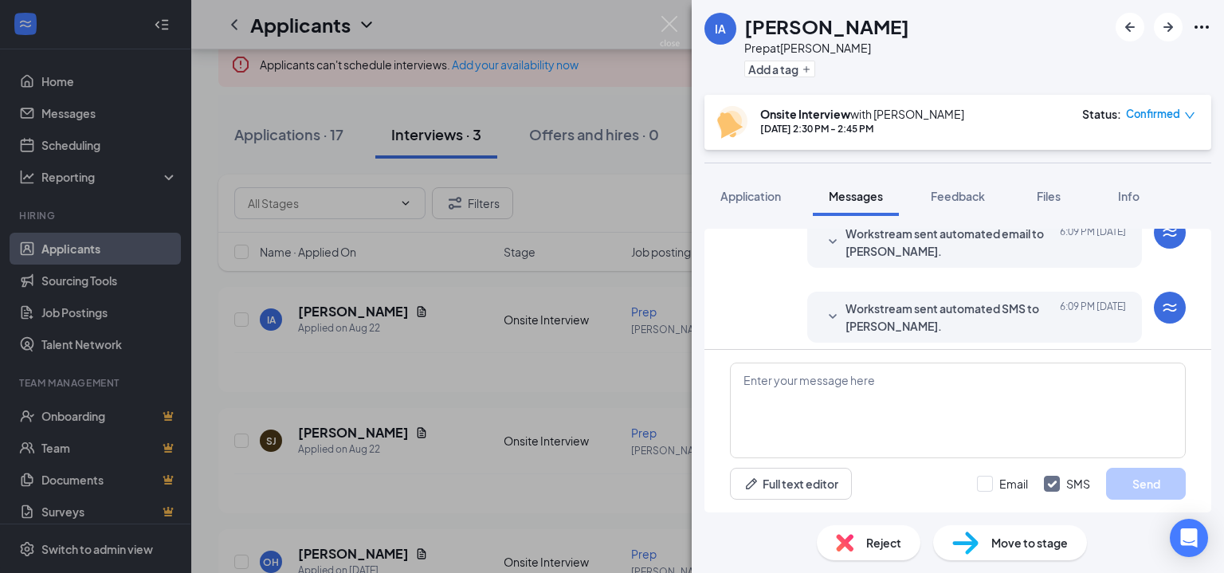
scroll to position [426, 0]
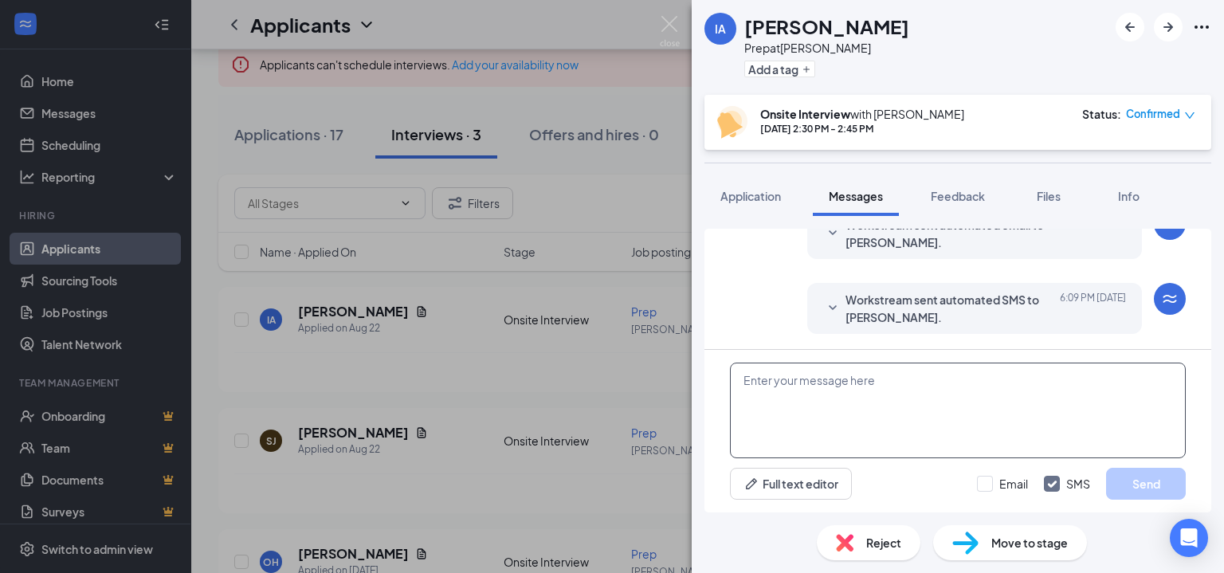
click at [847, 363] on textarea at bounding box center [958, 411] width 456 height 96
paste textarea "Hi! You have been moved into the interview process. You will see a specific tim…"
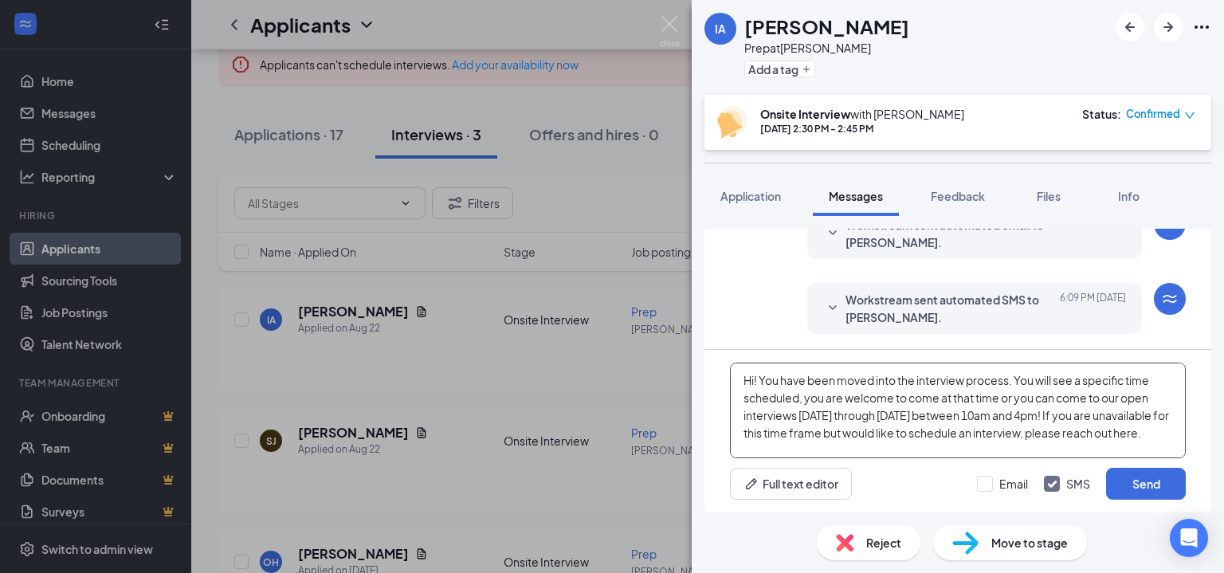
scroll to position [51, 0]
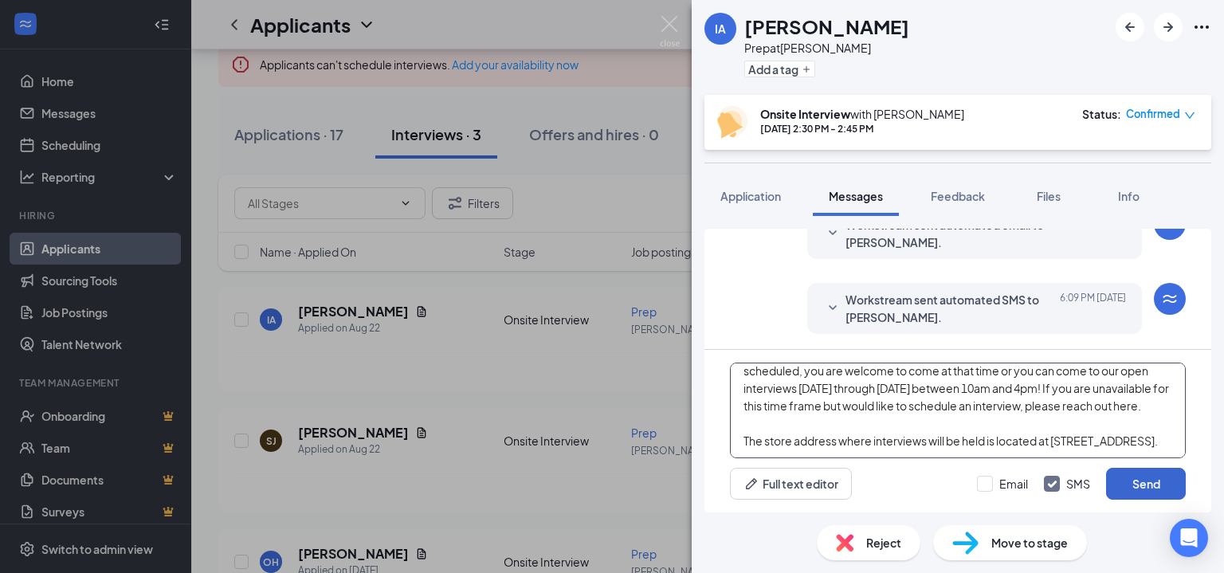
type textarea "Hi! You have been moved into the interview process. You will see a specific tim…"
click at [1125, 487] on button "Send" at bounding box center [1146, 484] width 80 height 32
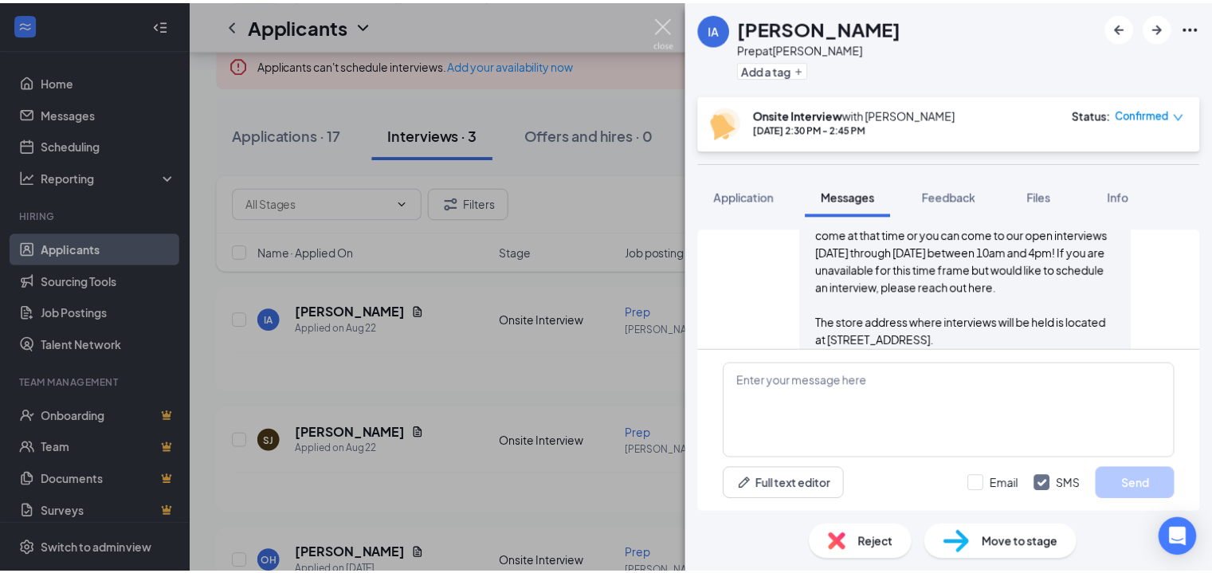
scroll to position [652, 0]
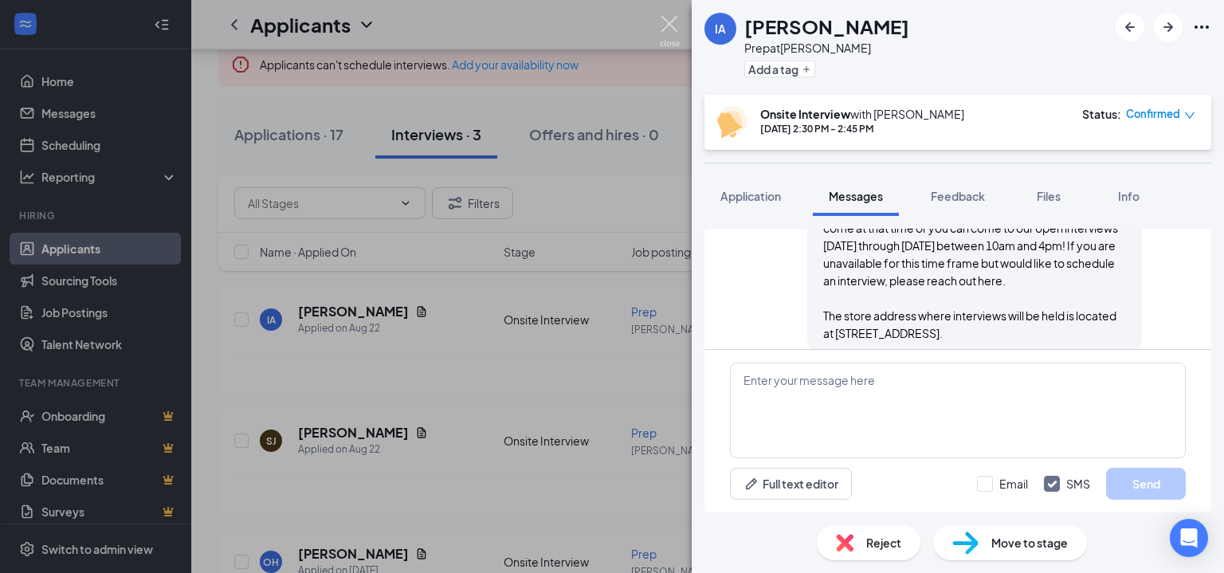
click at [670, 25] on img at bounding box center [670, 31] width 20 height 31
